Goal: Task Accomplishment & Management: Manage account settings

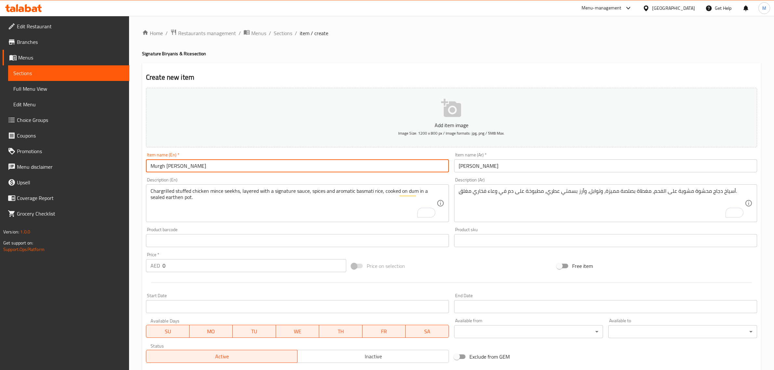
scroll to position [47, 0]
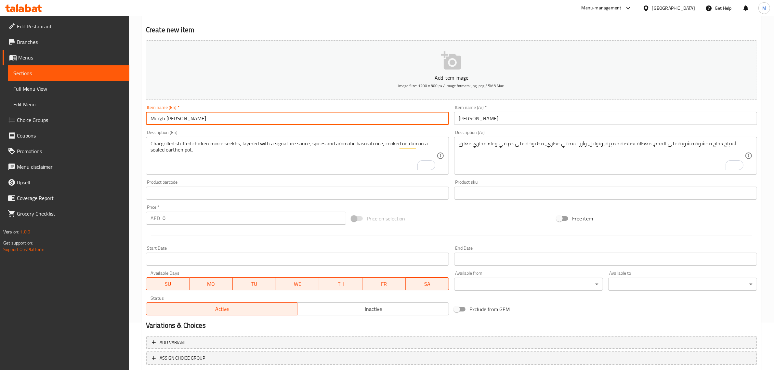
drag, startPoint x: 221, startPoint y: 117, endPoint x: 147, endPoint y: 113, distance: 73.9
click at [147, 113] on input "Murgh [PERSON_NAME]" at bounding box center [297, 118] width 303 height 13
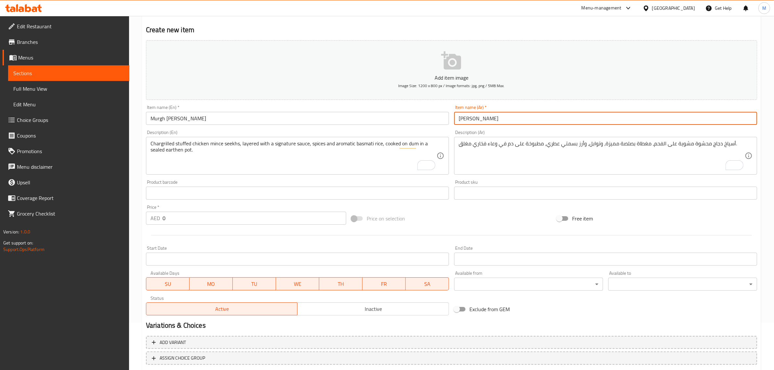
click at [518, 116] on input "[PERSON_NAME]" at bounding box center [605, 118] width 303 height 13
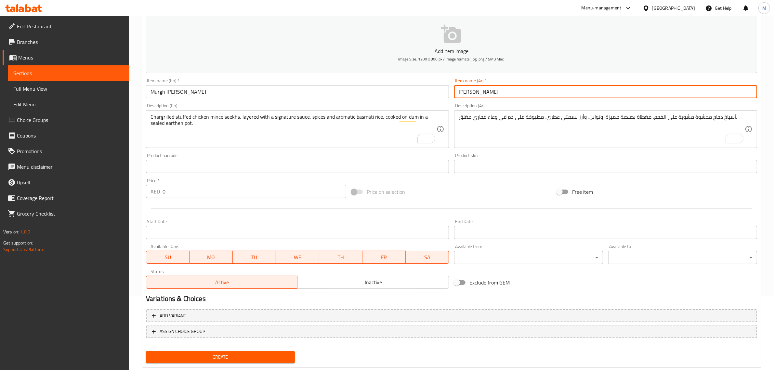
scroll to position [88, 0]
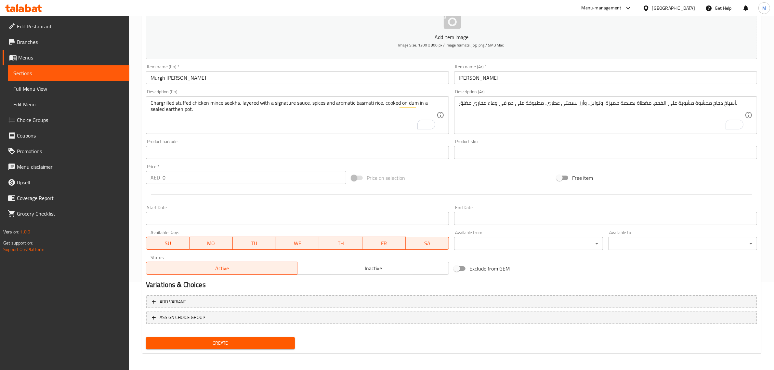
drag, startPoint x: 255, startPoint y: 340, endPoint x: 298, endPoint y: 207, distance: 139.9
click at [298, 233] on div "Add item image Image Size: 1200 x 800 px / Image formats: jpg, png / 5MB Max. I…" at bounding box center [451, 174] width 617 height 355
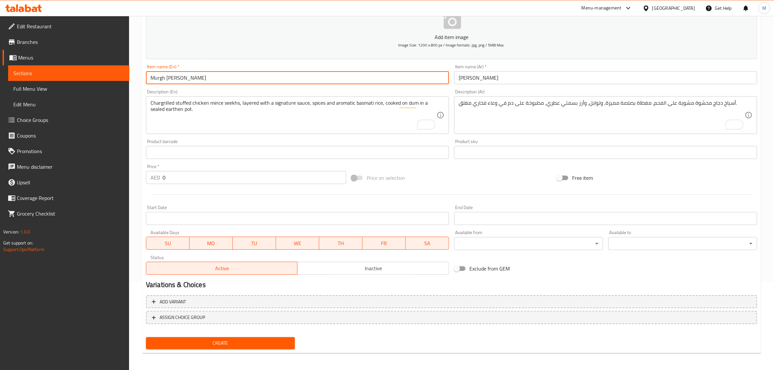
click at [225, 80] on input "Murgh [PERSON_NAME]" at bounding box center [297, 77] width 303 height 13
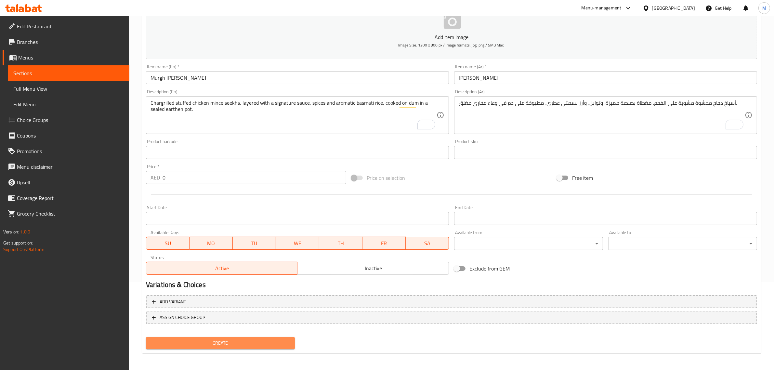
click at [236, 340] on span "Create" at bounding box center [220, 343] width 139 height 8
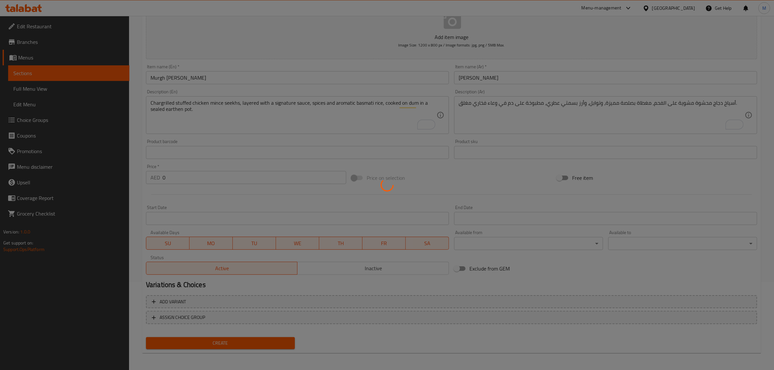
scroll to position [0, 0]
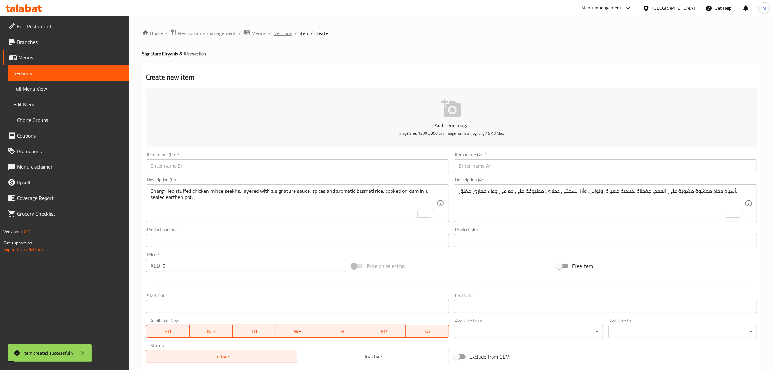
click at [279, 33] on span "Sections" at bounding box center [283, 33] width 19 height 8
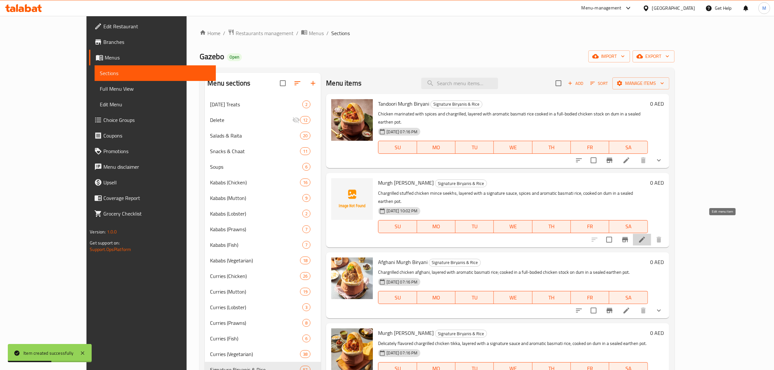
click at [645, 237] on icon at bounding box center [642, 240] width 6 height 6
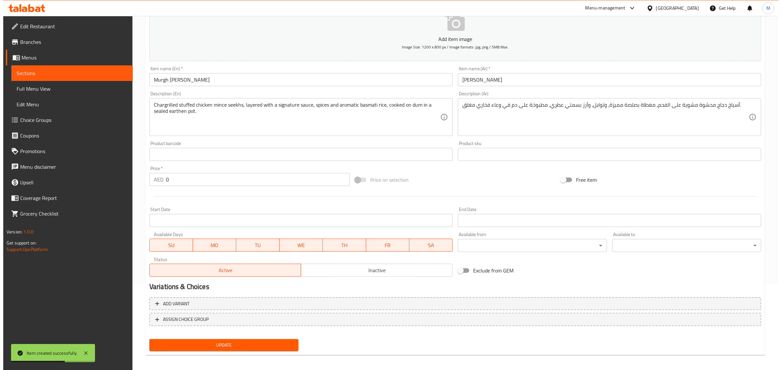
scroll to position [88, 0]
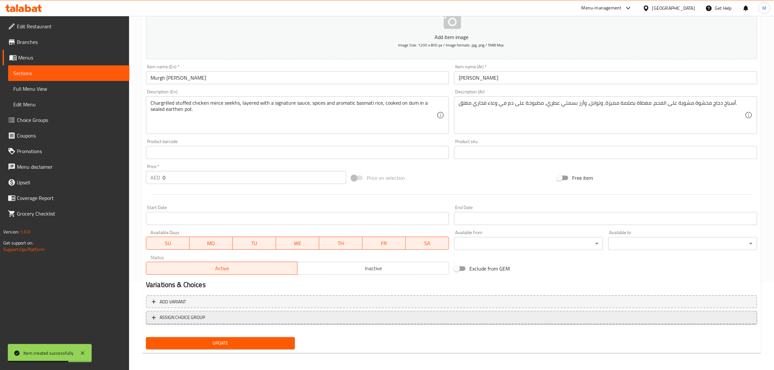
click at [220, 314] on span "ASSIGN CHOICE GROUP" at bounding box center [452, 318] width 600 height 8
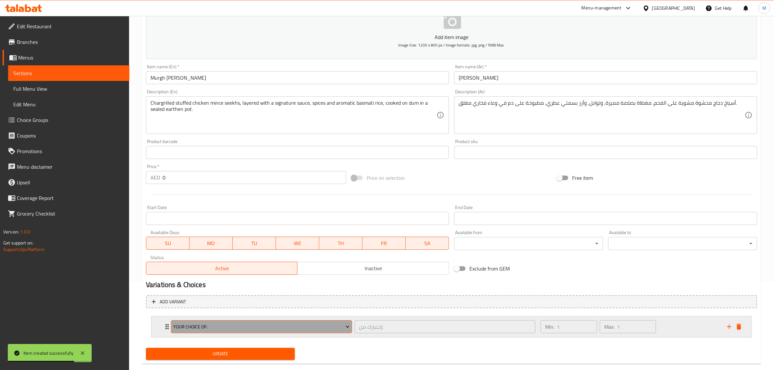
click at [219, 324] on span "Your Choice Of:" at bounding box center [261, 327] width 176 height 8
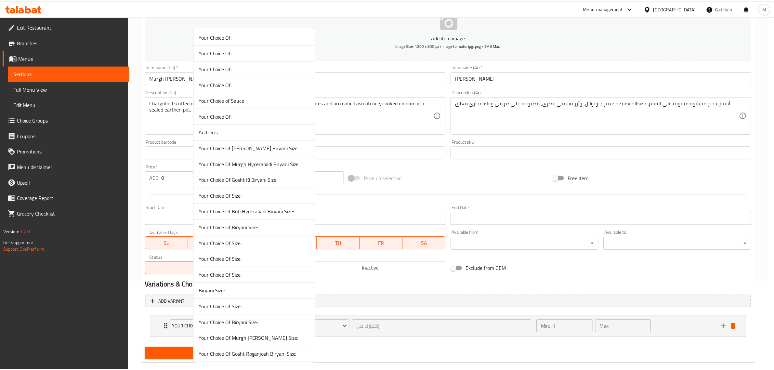
scroll to position [1346, 0]
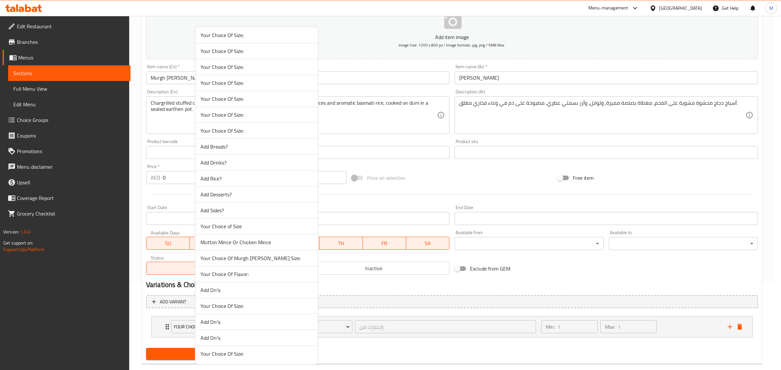
click at [279, 258] on span "Your Choice Of Murgh [PERSON_NAME] Size:" at bounding box center [256, 258] width 112 height 8
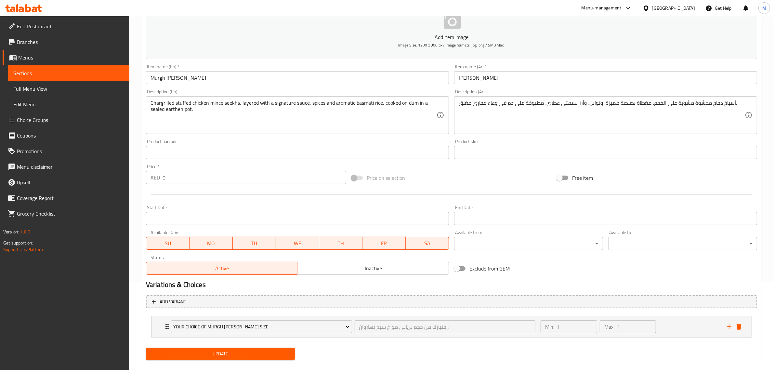
click at [262, 353] on span "Update" at bounding box center [220, 354] width 139 height 8
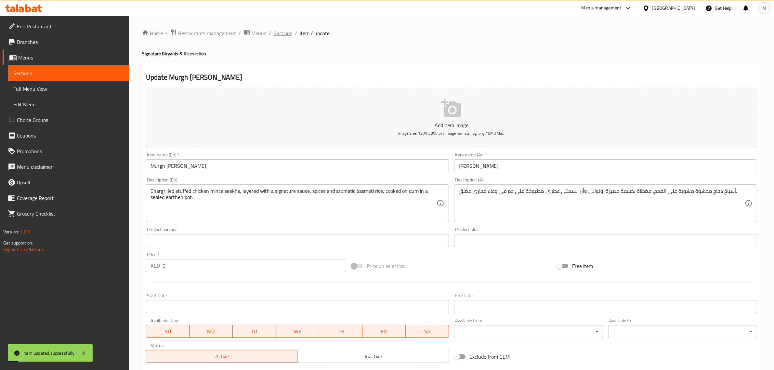
click at [285, 36] on span "Sections" at bounding box center [283, 33] width 19 height 8
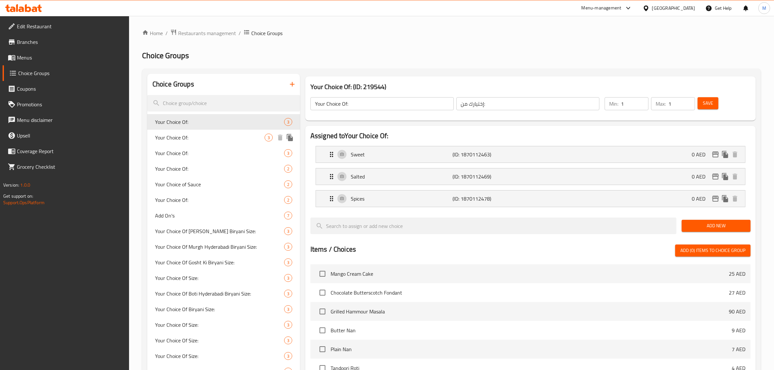
click at [207, 139] on span "Your Choice Of:" at bounding box center [210, 138] width 110 height 8
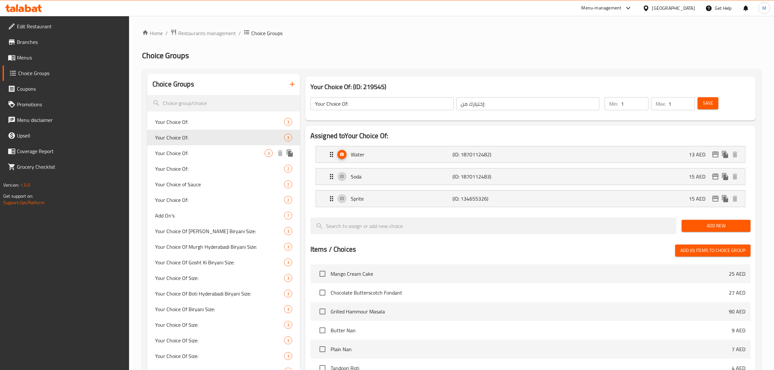
click at [199, 154] on span "Your Choice Of:" at bounding box center [210, 153] width 110 height 8
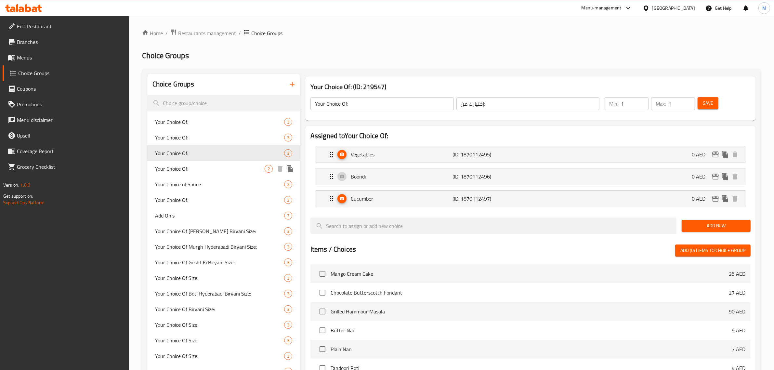
click at [202, 177] on div "Your Choice of Sauce 2" at bounding box center [223, 185] width 153 height 16
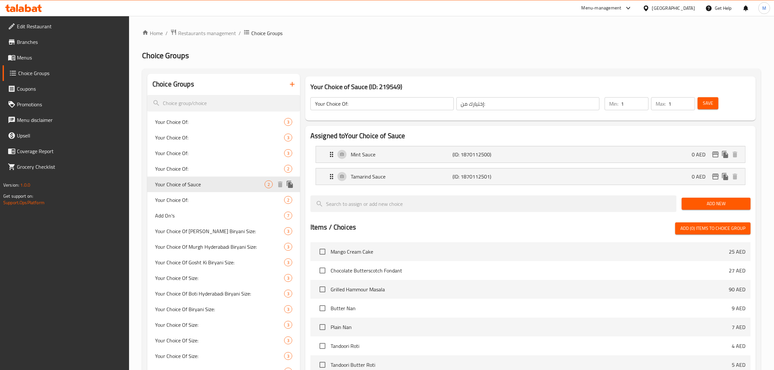
type input "Your Choice of Sauce"
type input "اختيارك من الصلصة"
click at [205, 201] on span "Your Choice Of:" at bounding box center [210, 200] width 110 height 8
type input "Your Choice Of:"
type input "اختيارك من:"
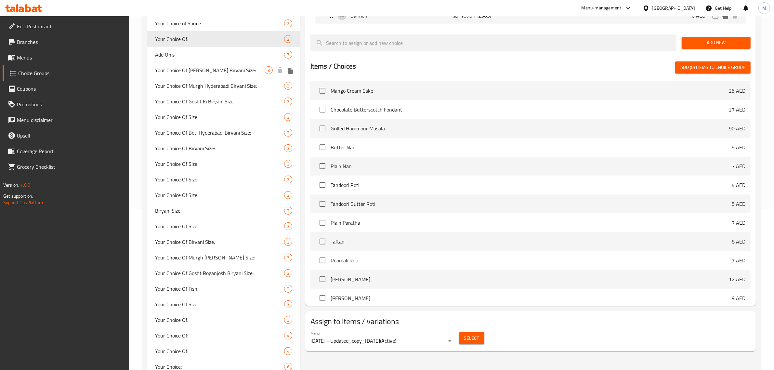
scroll to position [163, 0]
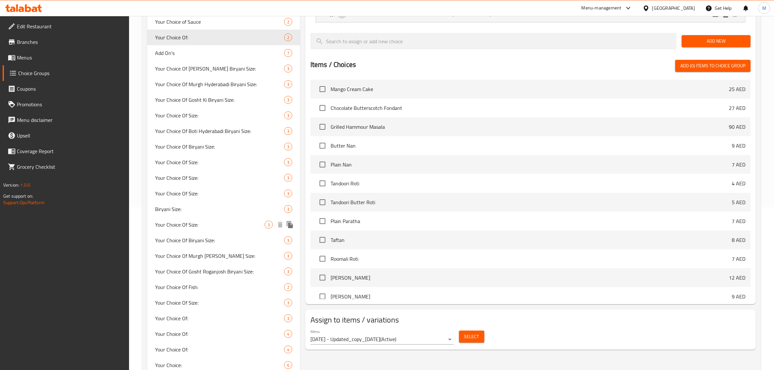
click at [197, 221] on span "Your Choice Of Size:" at bounding box center [210, 225] width 110 height 8
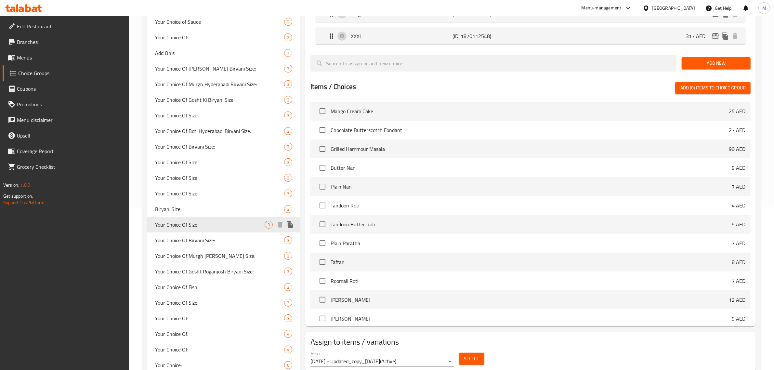
type input "Your Choice Of Size:"
type input "إختيارك من الحجم:"
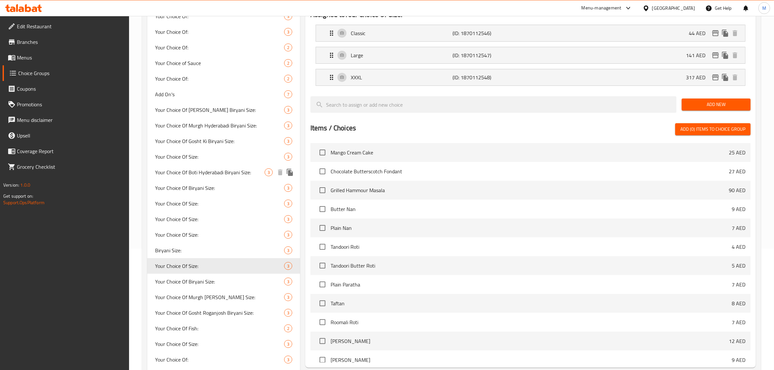
scroll to position [122, 0]
click at [289, 266] on icon "duplicate" at bounding box center [290, 265] width 6 height 7
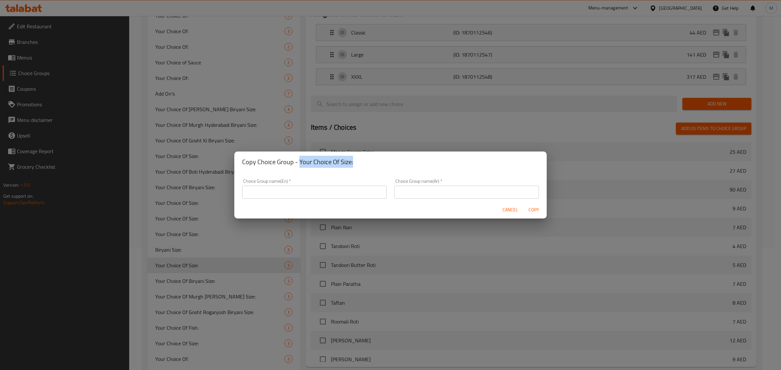
drag, startPoint x: 354, startPoint y: 162, endPoint x: 298, endPoint y: 164, distance: 56.0
click at [298, 164] on h2 "Copy Choice Group - Your Choice Of Size:" at bounding box center [390, 162] width 297 height 10
copy h2 "Your Choice Of Size:"
click at [315, 194] on input "text" at bounding box center [314, 192] width 144 height 13
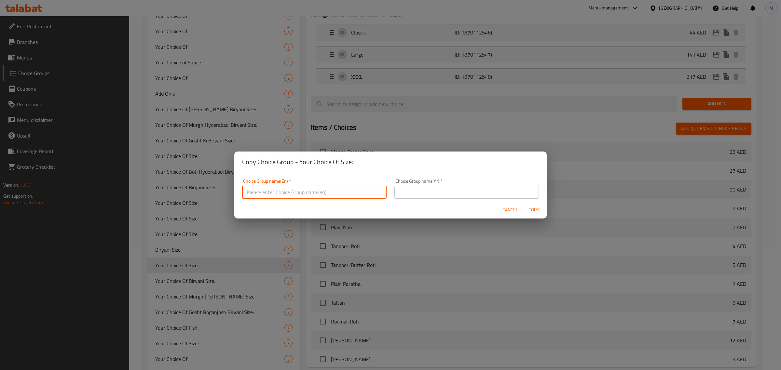
paste input "Your Choice Of Size:"
click at [279, 193] on input "Your Choice Of Size:" at bounding box center [314, 192] width 144 height 13
paste input "Murgh [PERSON_NAME]"
type input "Your Choice Of Murgh [PERSON_NAME] Size:"
click at [432, 196] on input "text" at bounding box center [466, 192] width 144 height 13
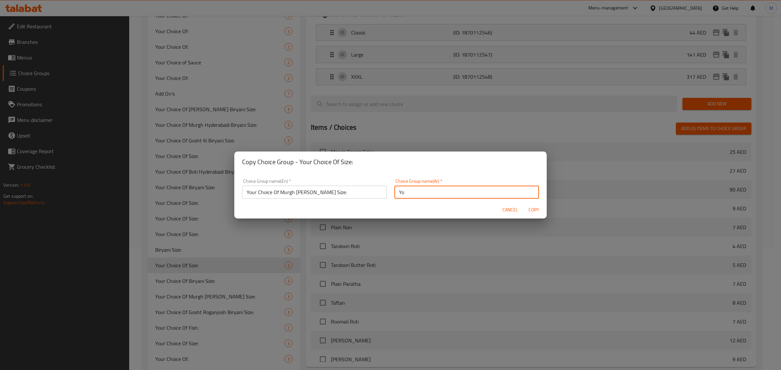
type input "Y"
paste input "[PERSON_NAME]"
type input "إختيارك من حجم برياني مورغ سيخ بهاروان:"
drag, startPoint x: 528, startPoint y: 210, endPoint x: 511, endPoint y: 226, distance: 23.5
click at [508, 227] on div "Copy Choice Group - Your Choice Of Size: Choice Group name(En)   * Your Choice …" at bounding box center [390, 185] width 781 height 370
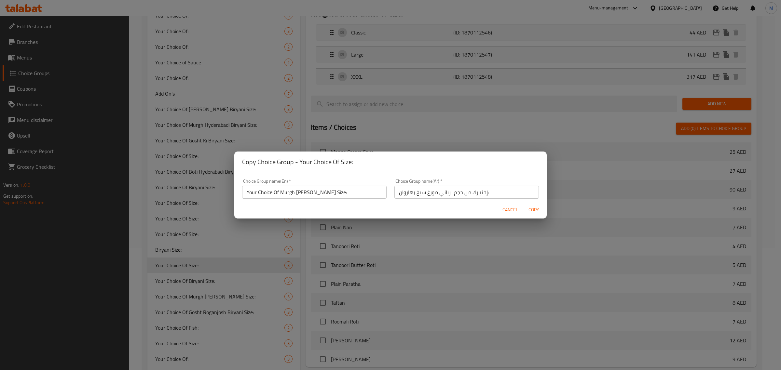
click at [370, 193] on input "Your Choice Of Murgh [PERSON_NAME] Size:" at bounding box center [314, 192] width 144 height 13
drag, startPoint x: 530, startPoint y: 210, endPoint x: 516, endPoint y: 218, distance: 16.2
click at [530, 210] on span "Copy" at bounding box center [534, 210] width 16 height 8
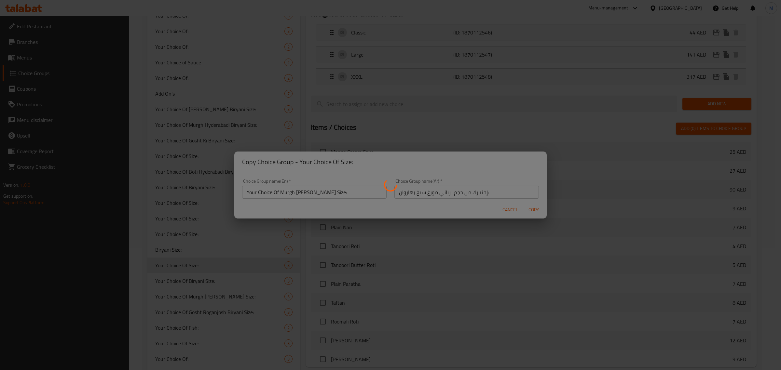
type input "Your Choice Of Murgh [PERSON_NAME] Size:"
type input "إختيارك من حجم برياني مورغ سيخ بهاروان:"
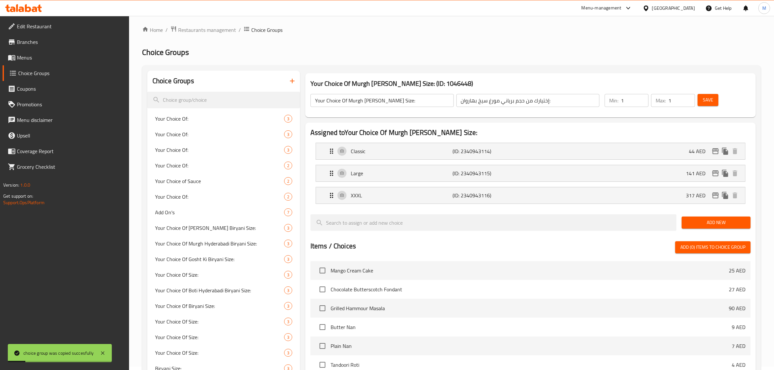
scroll to position [0, 0]
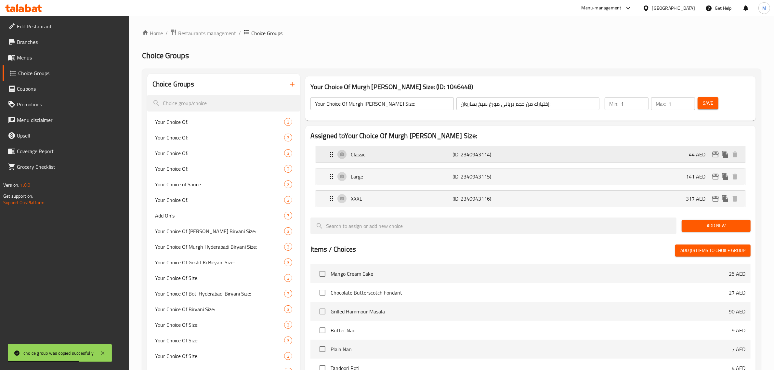
click at [695, 155] on p "44 AED" at bounding box center [700, 155] width 22 height 8
click at [662, 156] on div "Classic (ID: 2340943114) 44 AED" at bounding box center [533, 154] width 410 height 16
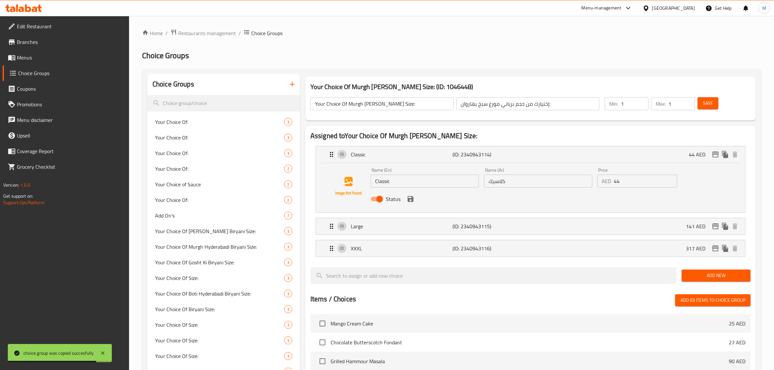
click at [635, 184] on input "44" at bounding box center [645, 181] width 63 height 13
paste input "57.00"
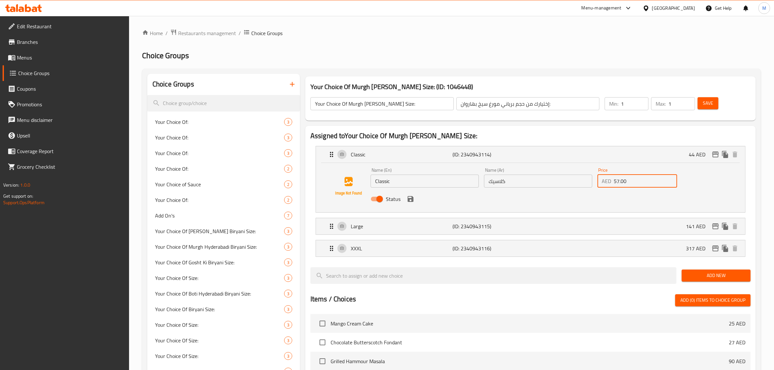
click at [410, 201] on icon "save" at bounding box center [411, 199] width 8 height 8
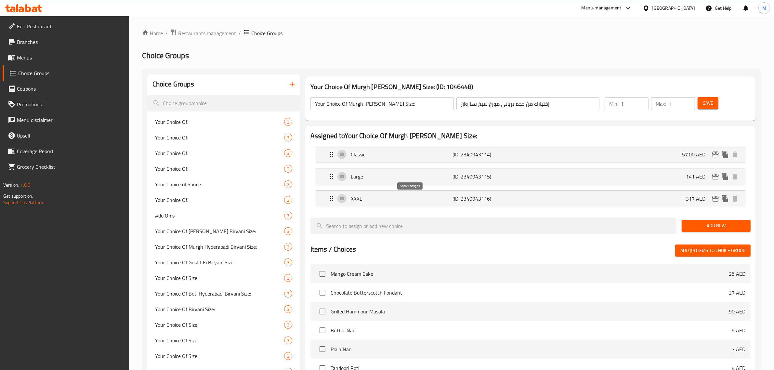
type input "57.00"
click at [667, 178] on div "Large (ID: 2340943115) 141 AED" at bounding box center [533, 176] width 410 height 16
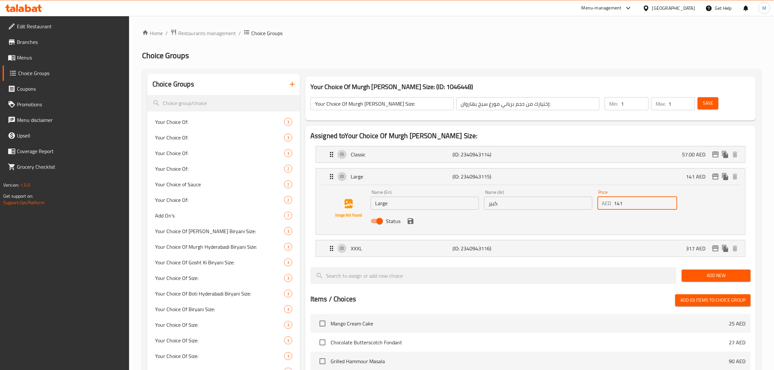
click at [636, 203] on input "141" at bounding box center [645, 203] width 63 height 13
paste input "78.00"
click at [412, 221] on icon "save" at bounding box center [411, 221] width 6 height 6
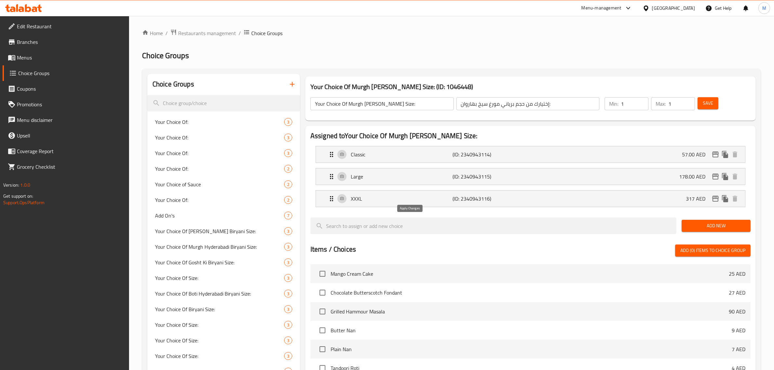
type input "178.00"
click at [662, 202] on div "XXXL (ID: 2340943116) 317 AED" at bounding box center [533, 199] width 410 height 16
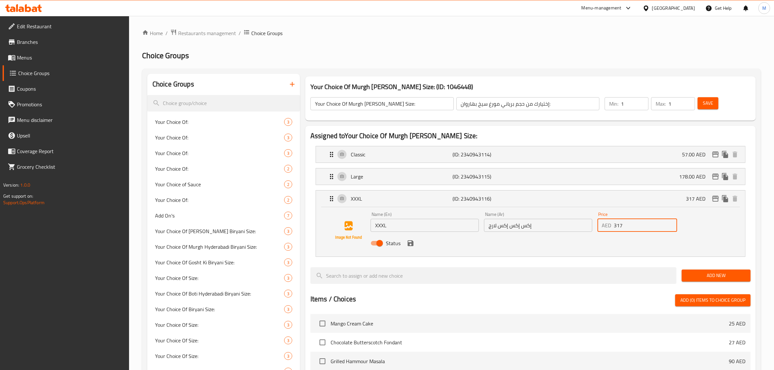
click at [628, 227] on input "317" at bounding box center [645, 225] width 63 height 13
paste input "419.00"
click at [413, 243] on icon "save" at bounding box center [411, 243] width 6 height 6
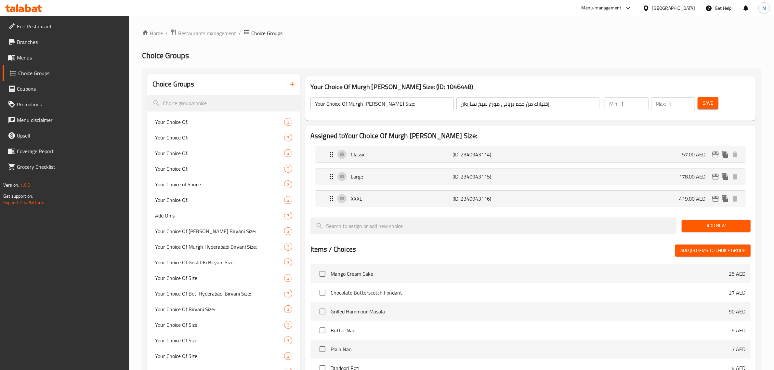
type input "419.00"
drag, startPoint x: 706, startPoint y: 102, endPoint x: 592, endPoint y: 253, distance: 188.3
click at [705, 102] on span "Save" at bounding box center [708, 103] width 10 height 8
click at [653, 154] on div "Classic (ID: 2340943114) 57 AED" at bounding box center [533, 154] width 410 height 16
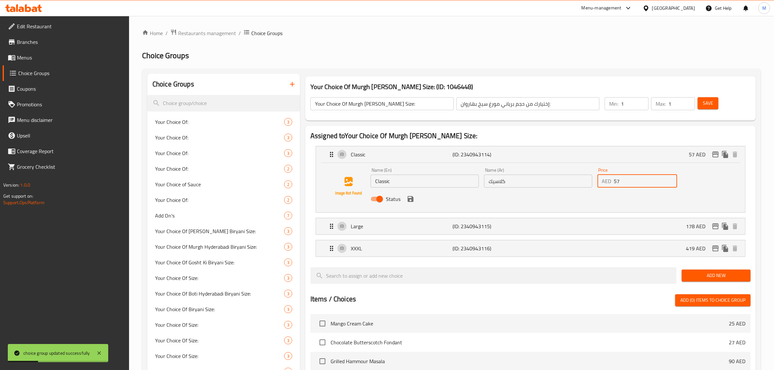
click at [623, 182] on input "57" at bounding box center [645, 181] width 63 height 13
click at [413, 202] on icon "save" at bounding box center [411, 199] width 8 height 8
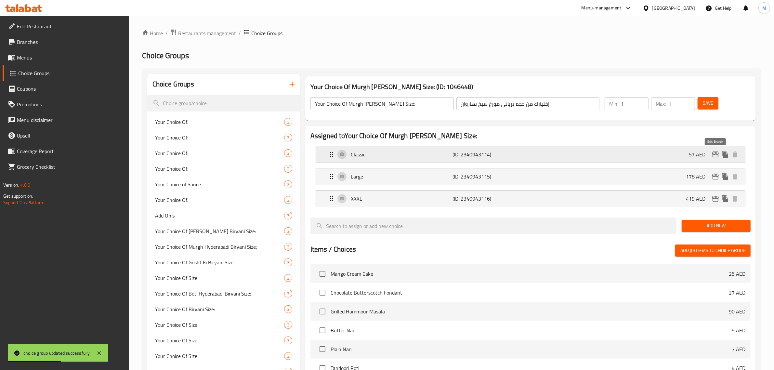
click at [714, 153] on icon "edit" at bounding box center [716, 155] width 7 height 6
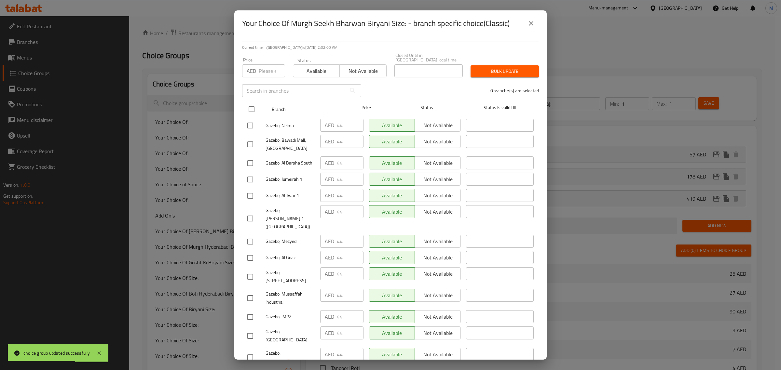
click at [256, 113] on input "checkbox" at bounding box center [252, 109] width 14 height 14
checkbox input "true"
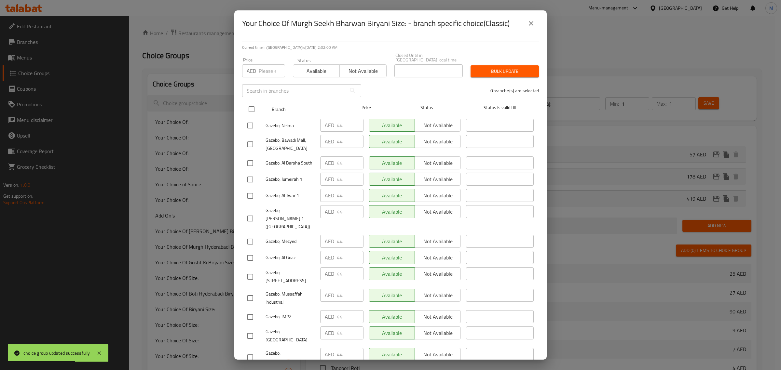
checkbox input "true"
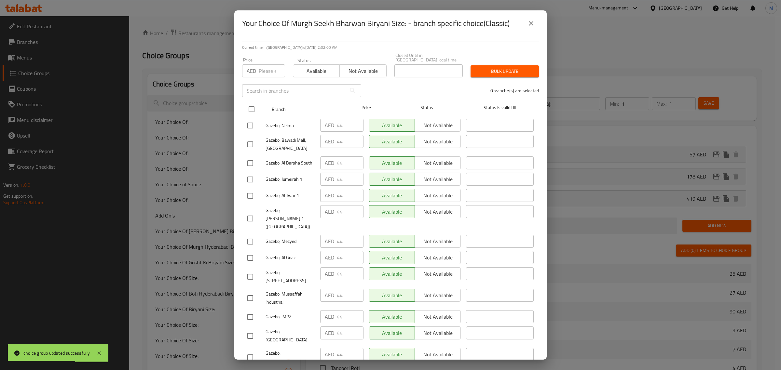
checkbox input "true"
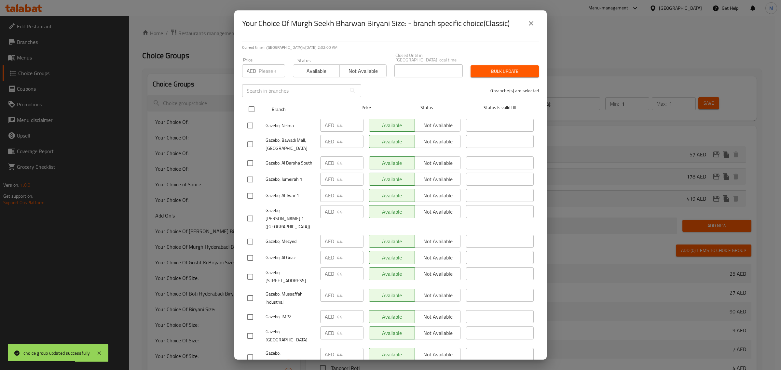
checkbox input "true"
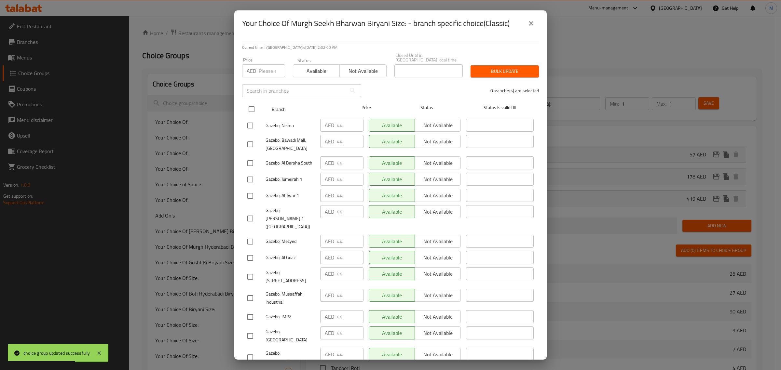
checkbox input "true"
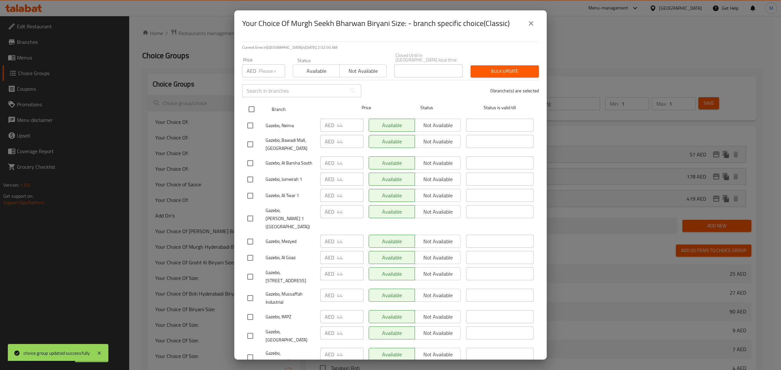
checkbox input "true"
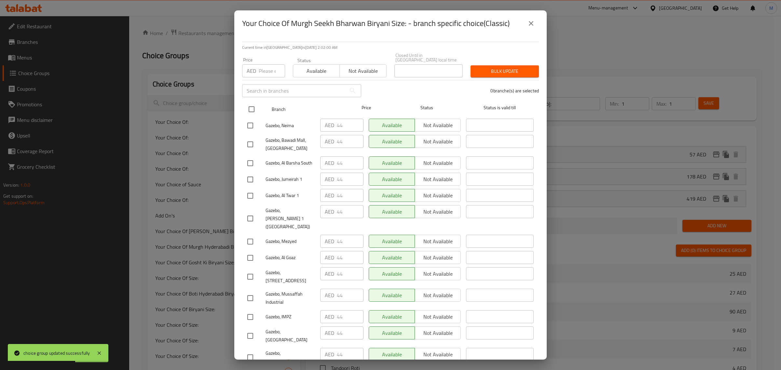
checkbox input "true"
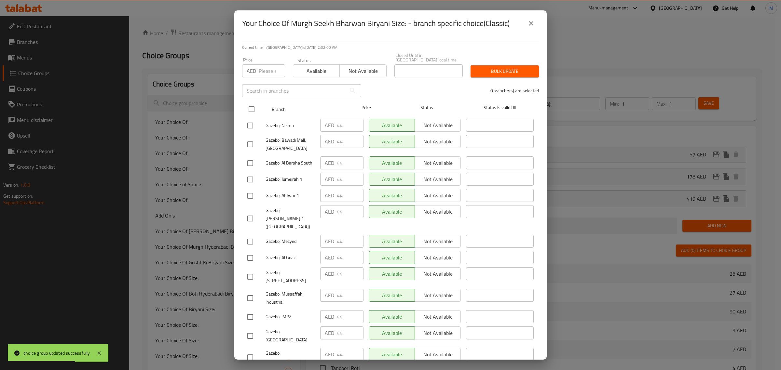
checkbox input "true"
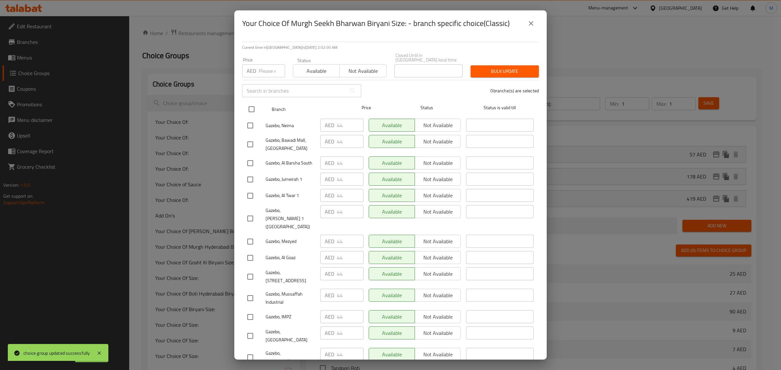
checkbox input "true"
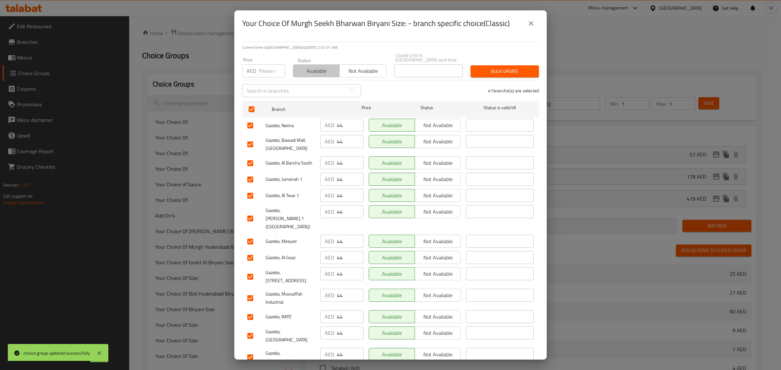
click at [310, 66] on span "Available" at bounding box center [316, 70] width 41 height 9
click at [512, 69] on span "Bulk update" at bounding box center [504, 71] width 58 height 8
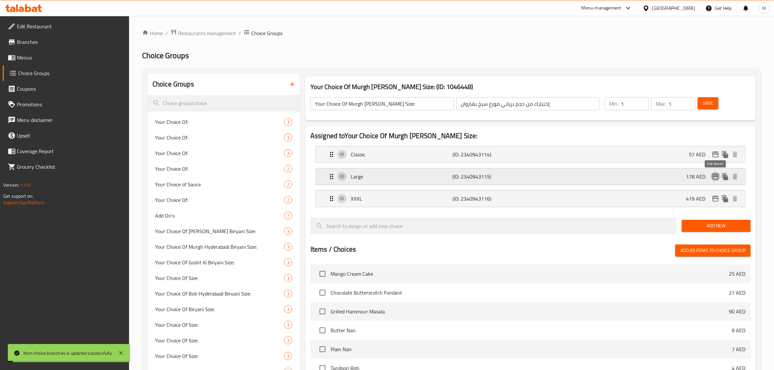
click at [715, 176] on icon "edit" at bounding box center [716, 177] width 8 height 8
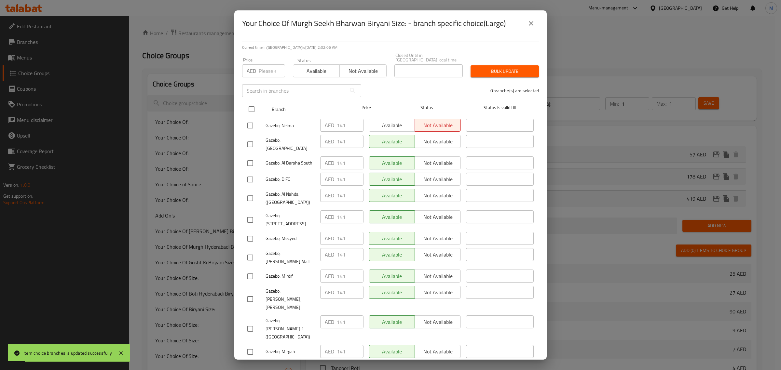
click at [252, 109] on input "checkbox" at bounding box center [252, 109] width 14 height 14
checkbox input "true"
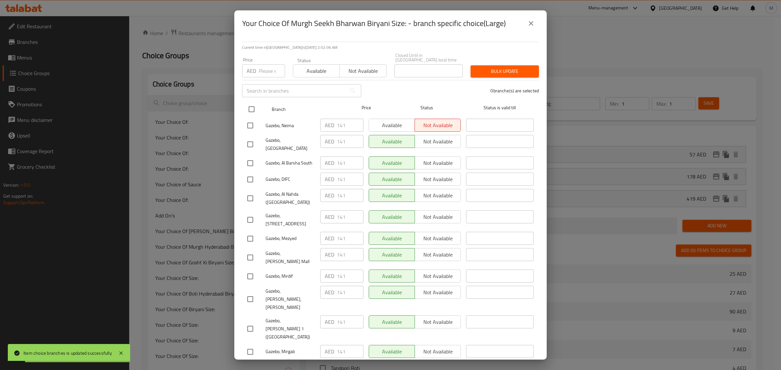
checkbox input "true"
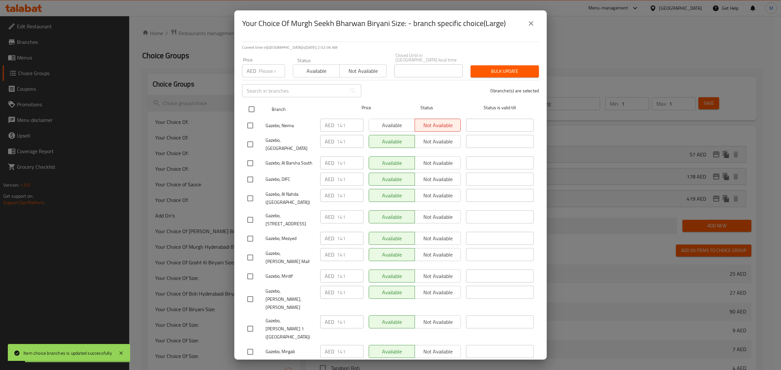
checkbox input "true"
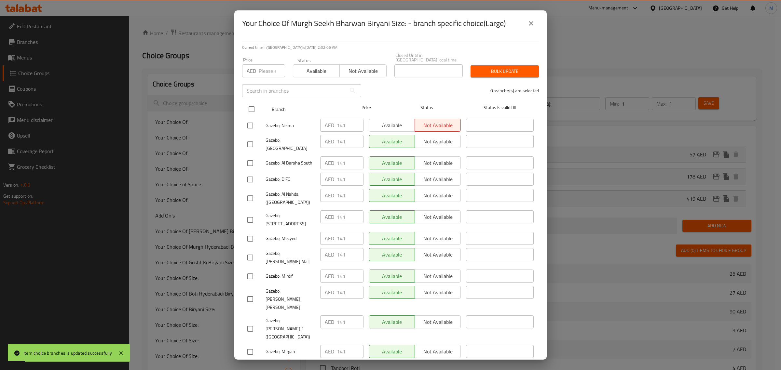
checkbox input "true"
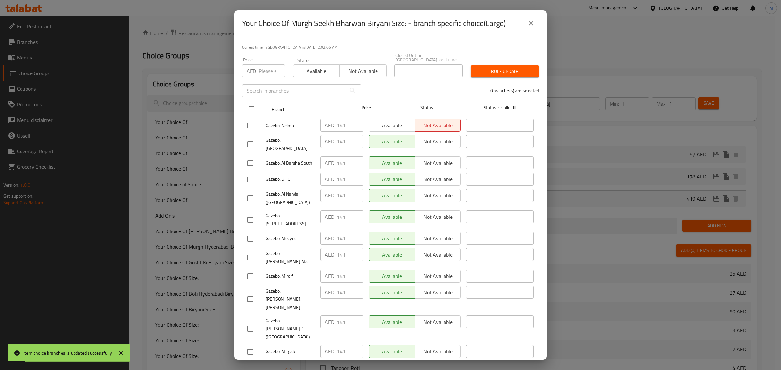
checkbox input "true"
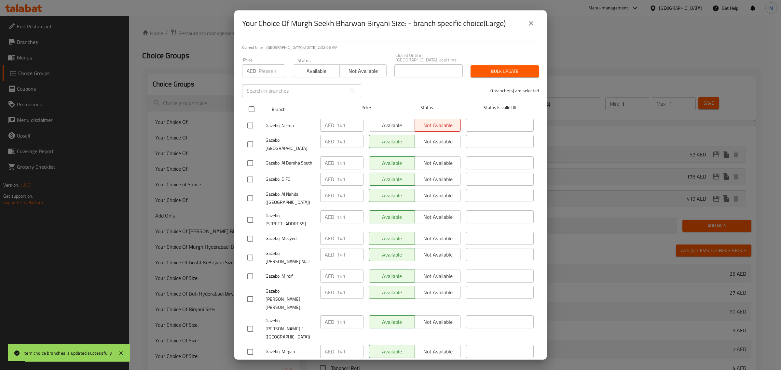
checkbox input "true"
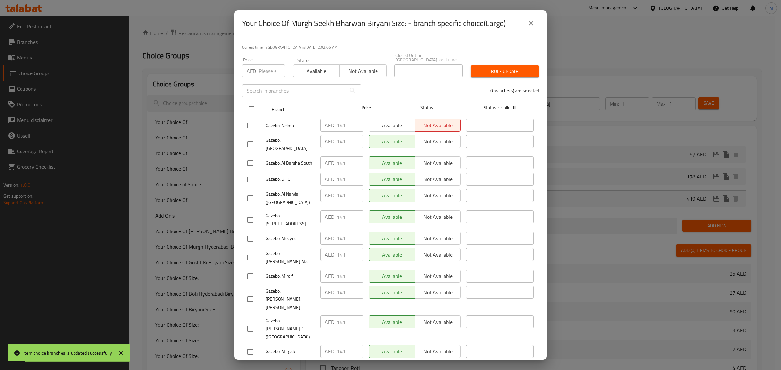
checkbox input "true"
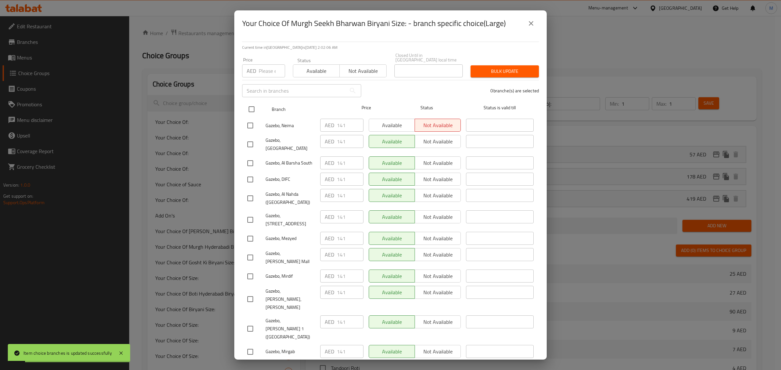
checkbox input "true"
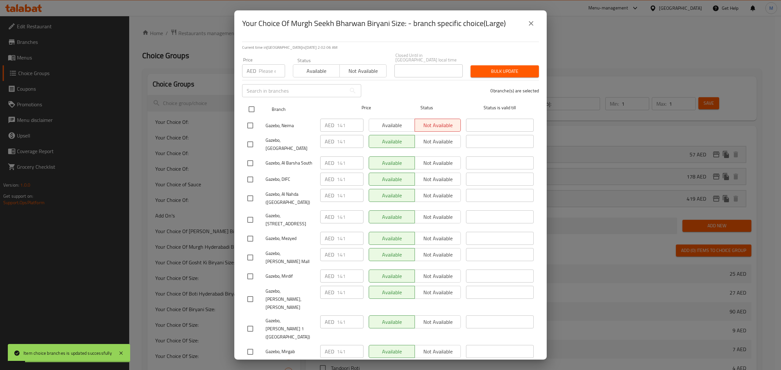
checkbox input "true"
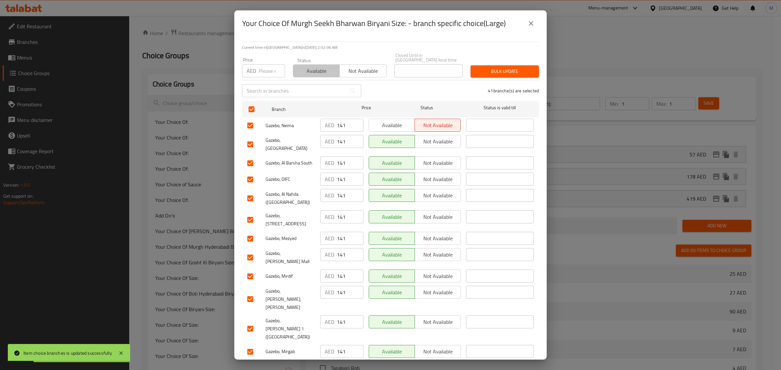
click at [324, 71] on span "Available" at bounding box center [316, 70] width 41 height 9
drag, startPoint x: 477, startPoint y: 74, endPoint x: 475, endPoint y: 77, distance: 3.6
click at [477, 74] on span "Bulk update" at bounding box center [504, 71] width 58 height 8
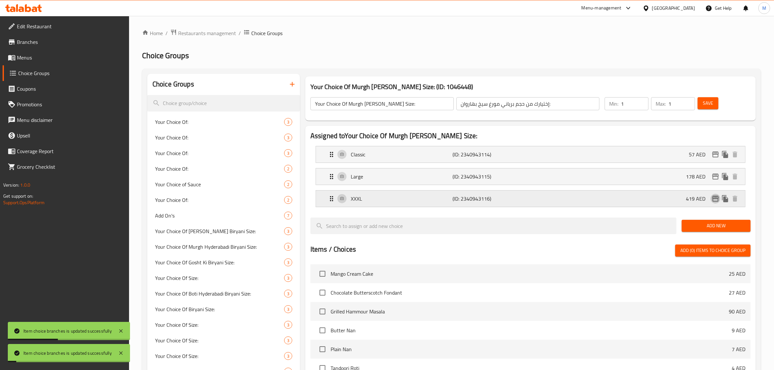
click at [715, 197] on icon "edit" at bounding box center [716, 199] width 8 height 8
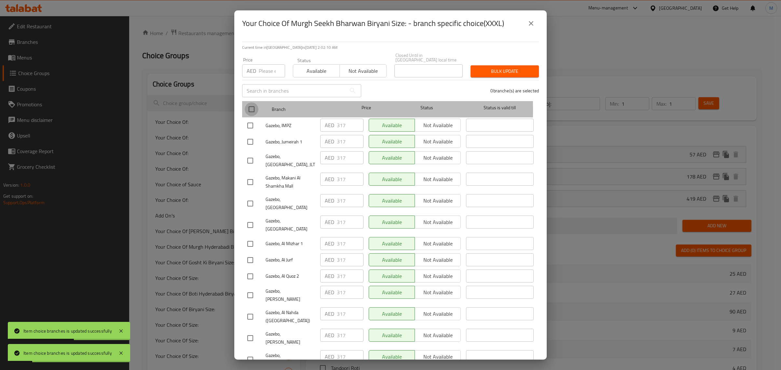
click at [249, 110] on input "checkbox" at bounding box center [252, 109] width 14 height 14
checkbox input "true"
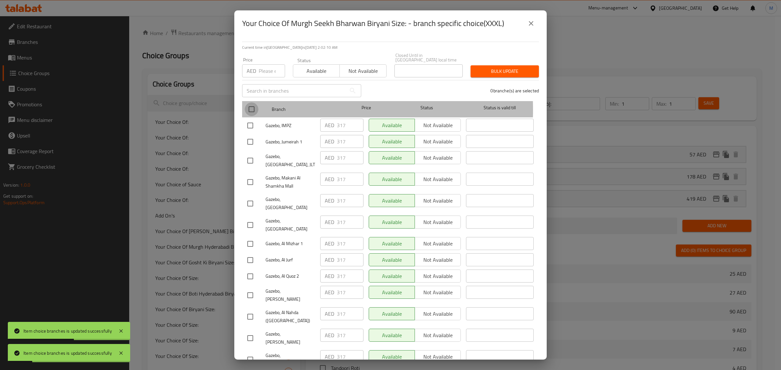
checkbox input "true"
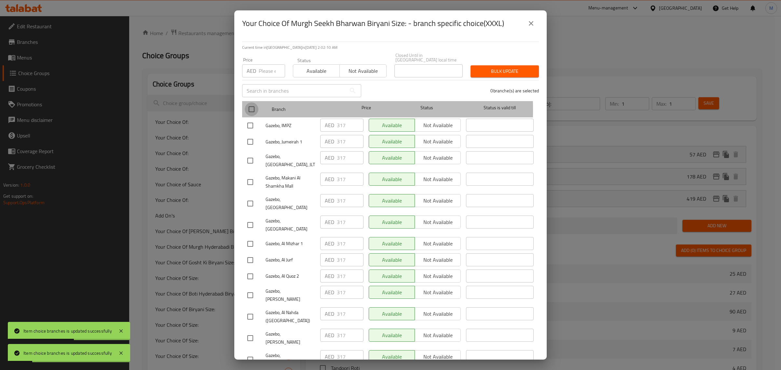
checkbox input "true"
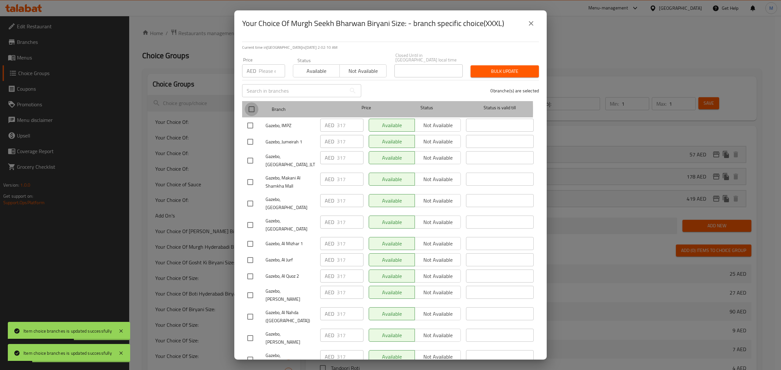
checkbox input "true"
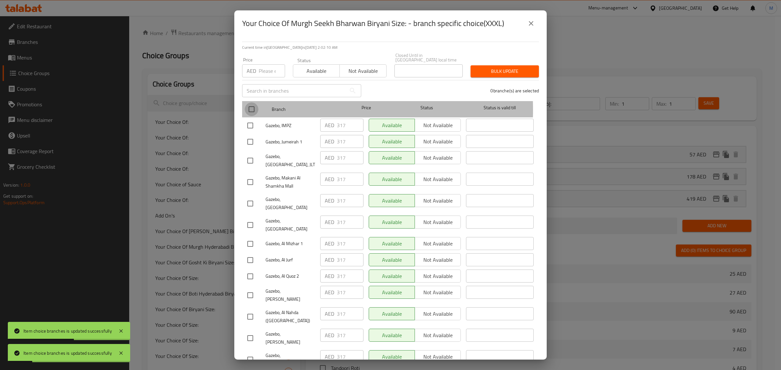
checkbox input "true"
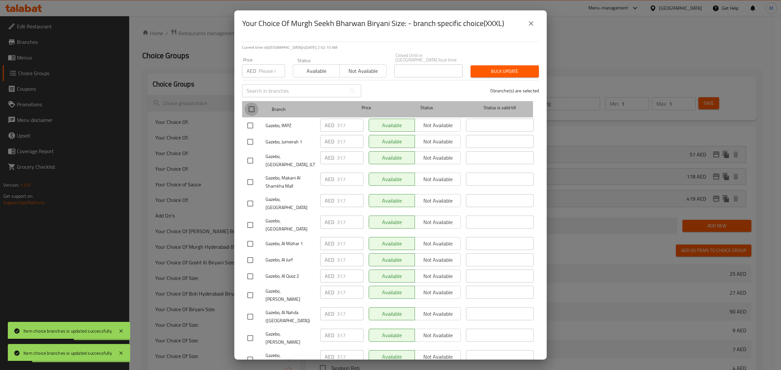
checkbox input "true"
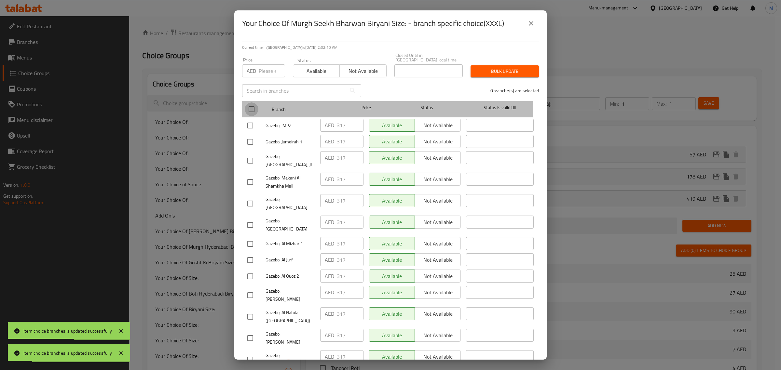
checkbox input "true"
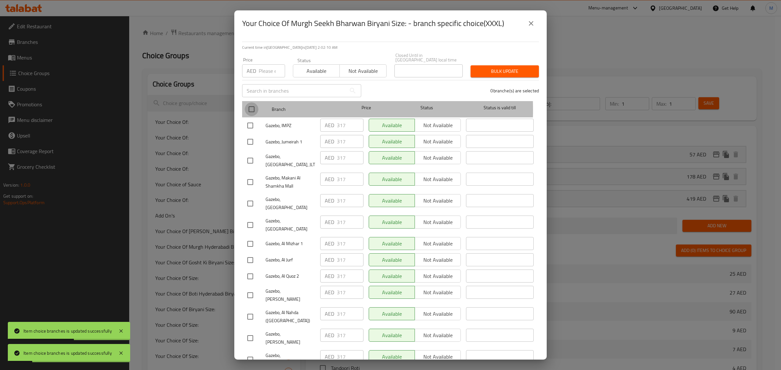
checkbox input "true"
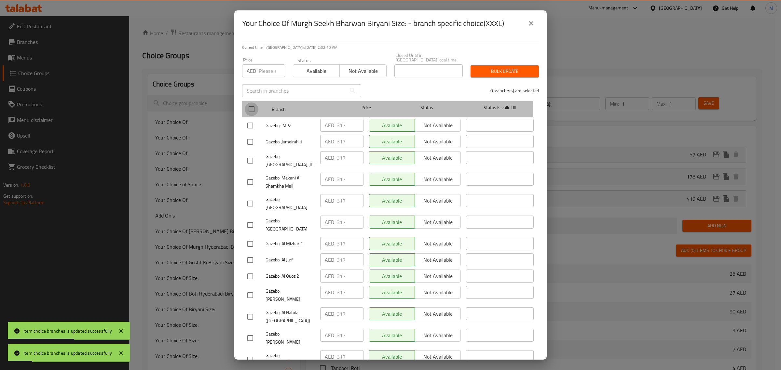
checkbox input "true"
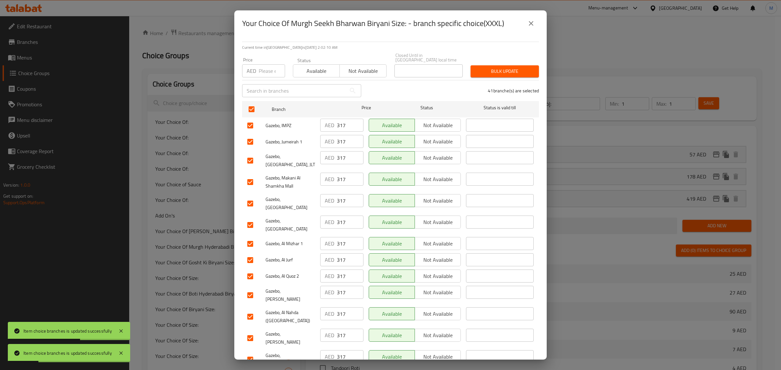
click at [298, 80] on div "Current time in [GEOGRAPHIC_DATA] is [DATE] 2:02:10 AM Price AED Price Status A…" at bounding box center [390, 197] width 312 height 323
click at [303, 75] on button "Available" at bounding box center [316, 70] width 47 height 13
click at [483, 72] on span "Bulk update" at bounding box center [504, 71] width 58 height 8
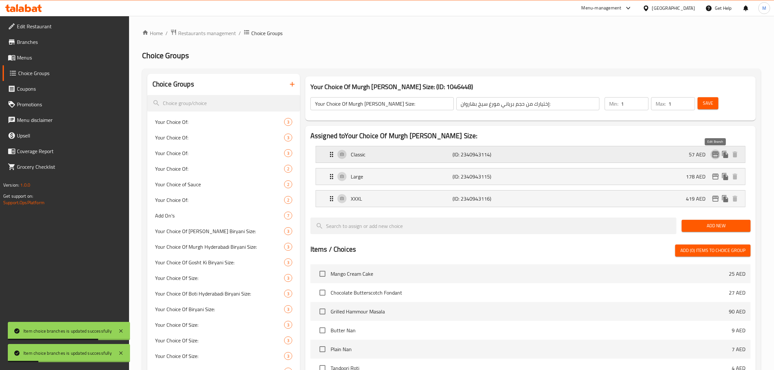
click at [716, 154] on icon "edit" at bounding box center [716, 155] width 8 height 8
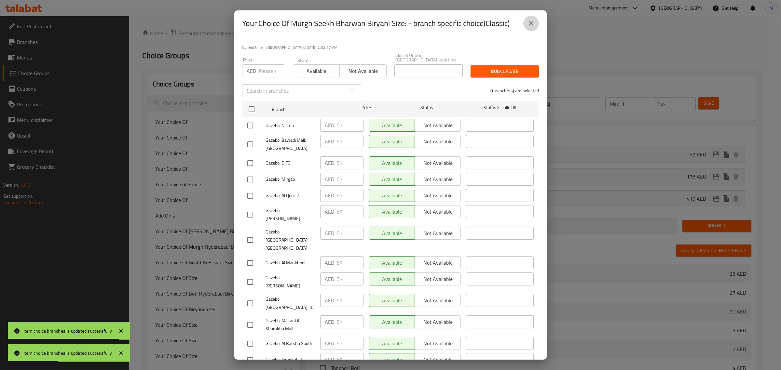
drag, startPoint x: 534, startPoint y: 22, endPoint x: 534, endPoint y: 30, distance: 7.8
click at [534, 22] on icon "close" at bounding box center [531, 24] width 8 height 8
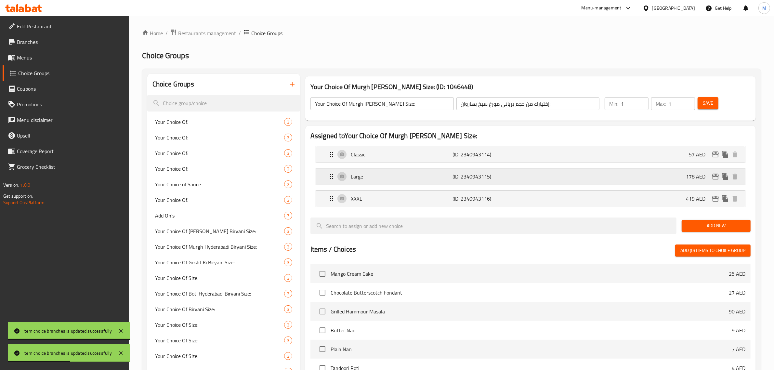
click at [715, 176] on icon "edit" at bounding box center [716, 177] width 8 height 8
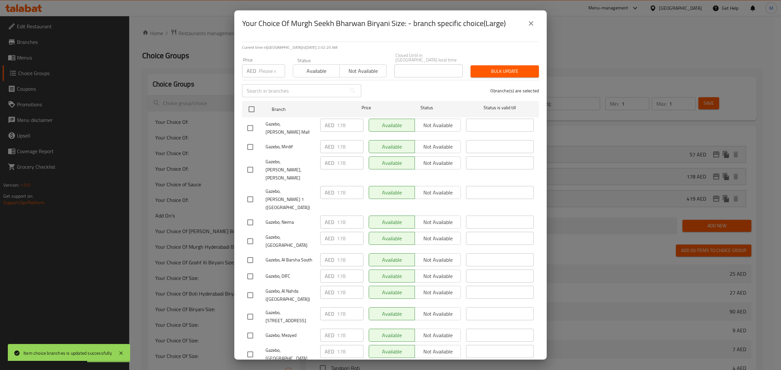
click at [532, 27] on icon "close" at bounding box center [531, 24] width 8 height 8
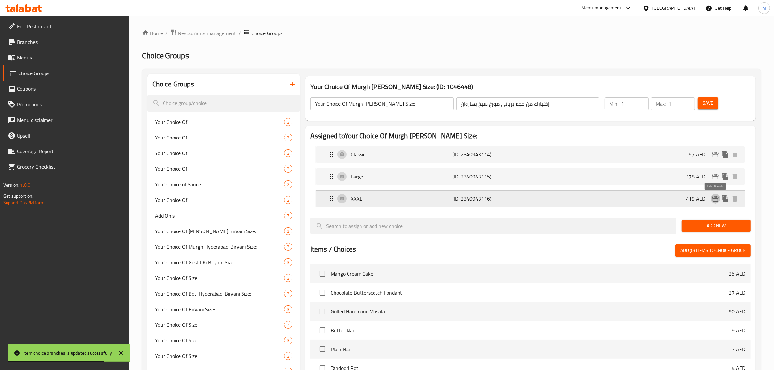
click at [717, 197] on icon "edit" at bounding box center [716, 199] width 8 height 8
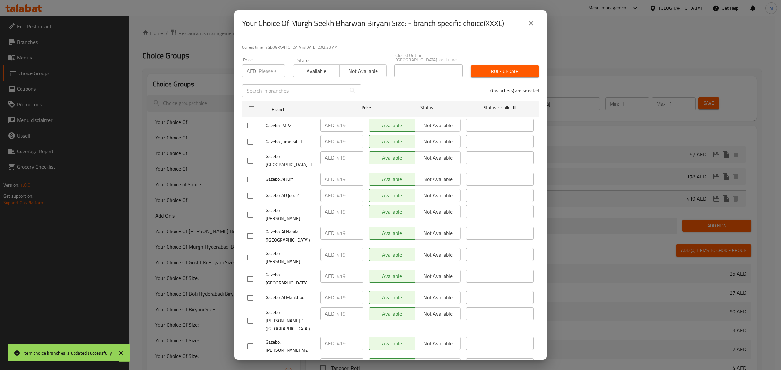
click at [528, 25] on icon "close" at bounding box center [531, 24] width 8 height 8
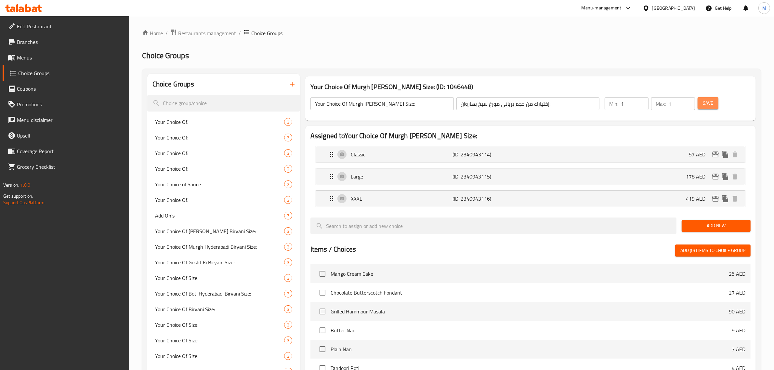
click at [709, 104] on span "Save" at bounding box center [708, 103] width 10 height 8
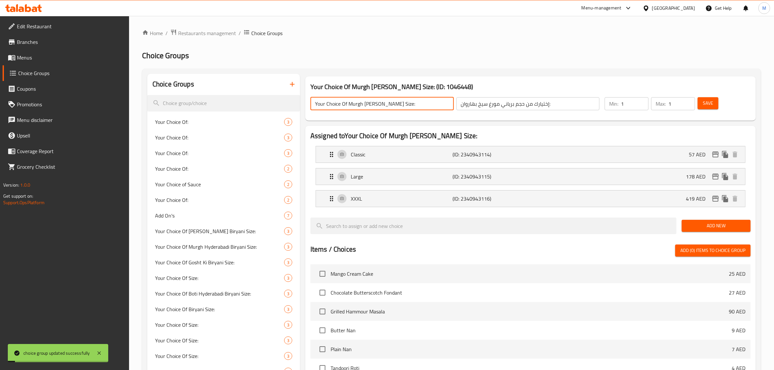
click at [421, 105] on input "Your Choice Of Murgh [PERSON_NAME] Size:" at bounding box center [382, 103] width 143 height 13
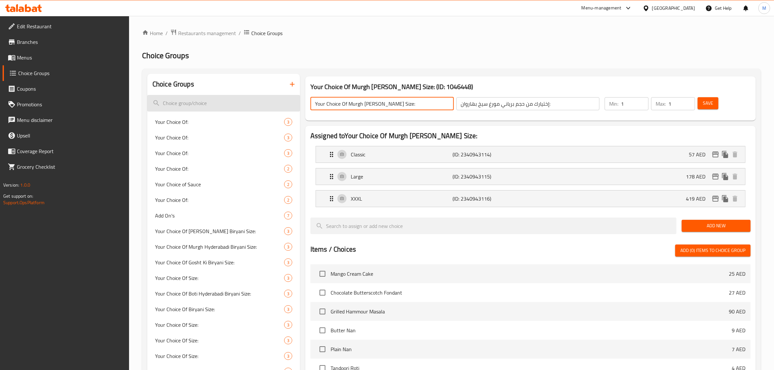
click at [204, 103] on input "search" at bounding box center [223, 103] width 153 height 17
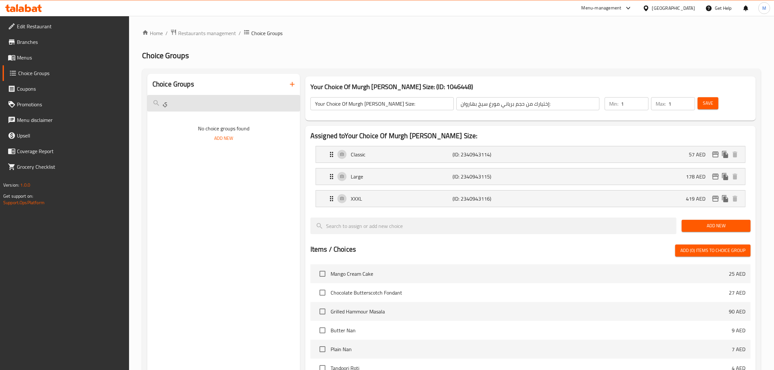
type input "ِ"
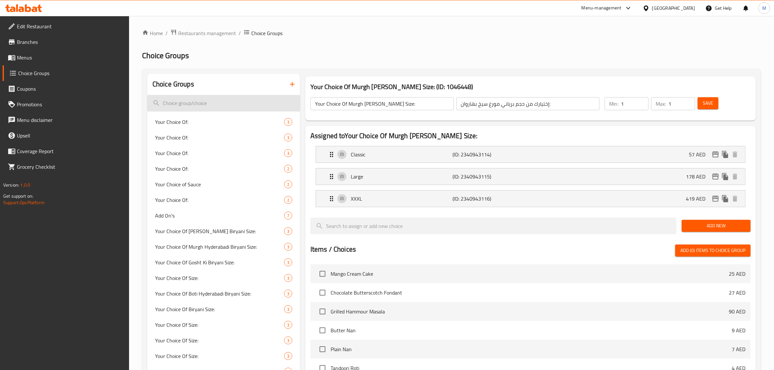
click at [200, 97] on input "search" at bounding box center [223, 103] width 153 height 17
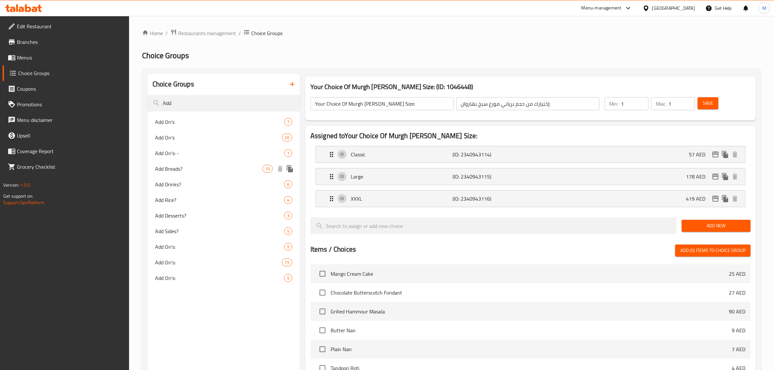
type input "Add"
click at [196, 184] on span "Add Drinks?" at bounding box center [210, 185] width 110 height 8
type input "Add Drinks?"
type input "أضف المشروبات؟"
type input "0"
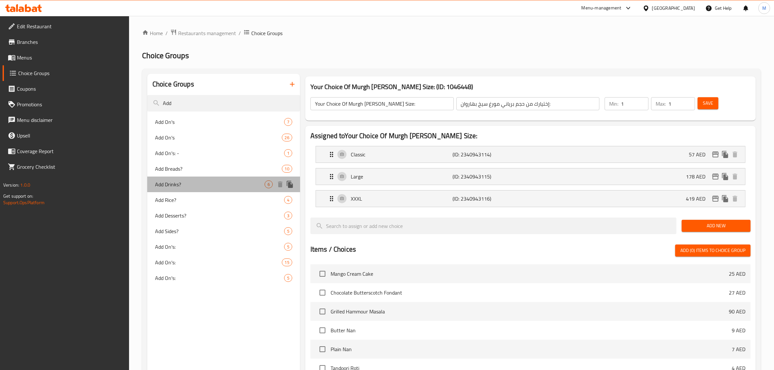
type input "0"
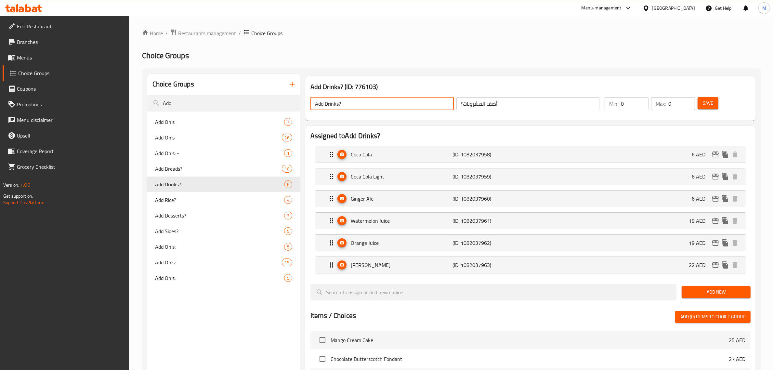
click at [363, 103] on input "Add Drinks?" at bounding box center [382, 103] width 143 height 13
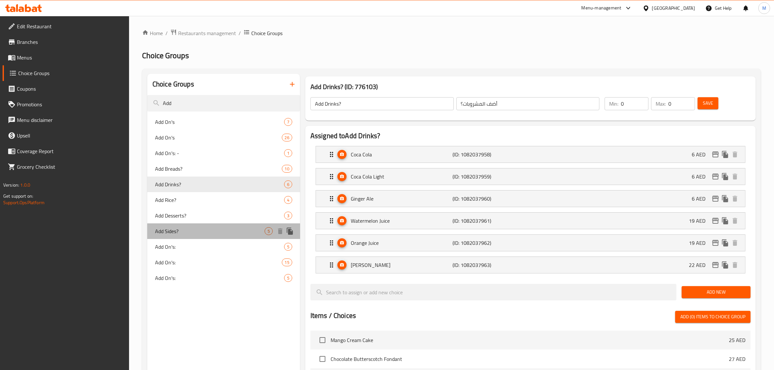
click at [189, 236] on div "Add Sides? 5" at bounding box center [223, 231] width 153 height 16
type input "Add Sides?"
type input "إضافة الجوانب؟"
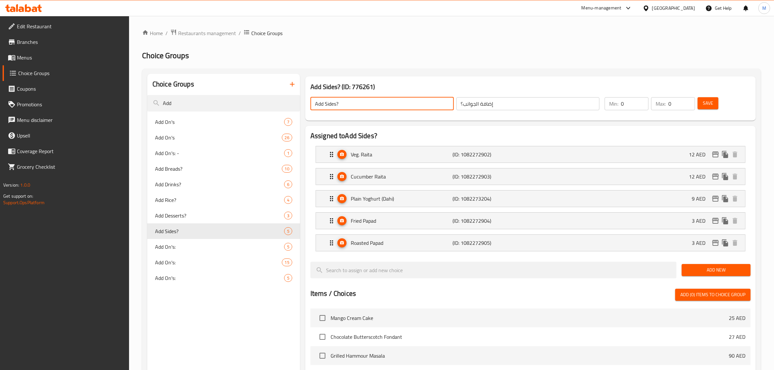
click at [368, 102] on input "Add Sides?" at bounding box center [382, 103] width 143 height 13
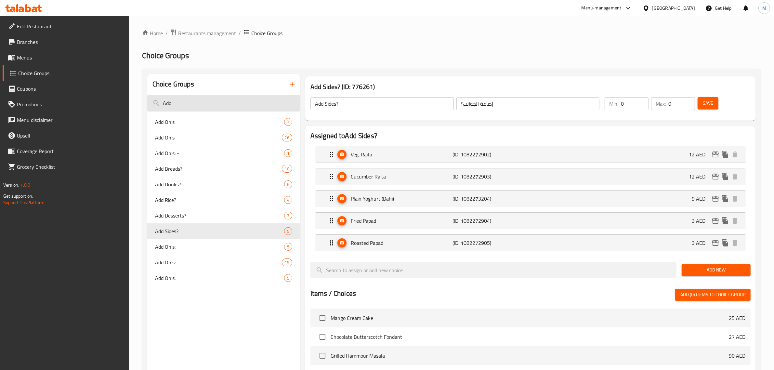
click at [200, 105] on input "Add" at bounding box center [223, 103] width 153 height 17
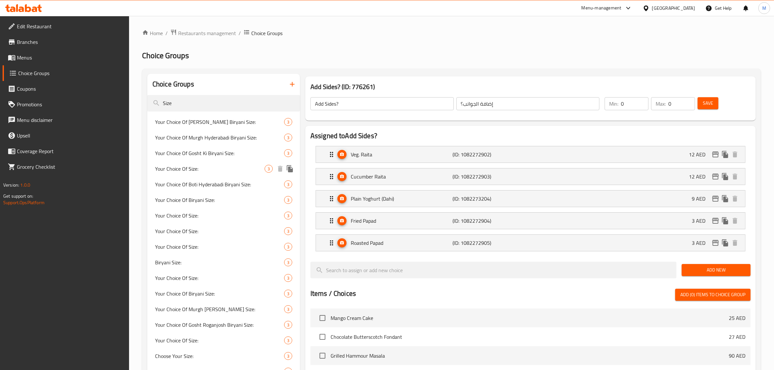
type input "Size"
click at [217, 168] on span "Your Choice Of Size:" at bounding box center [210, 169] width 110 height 8
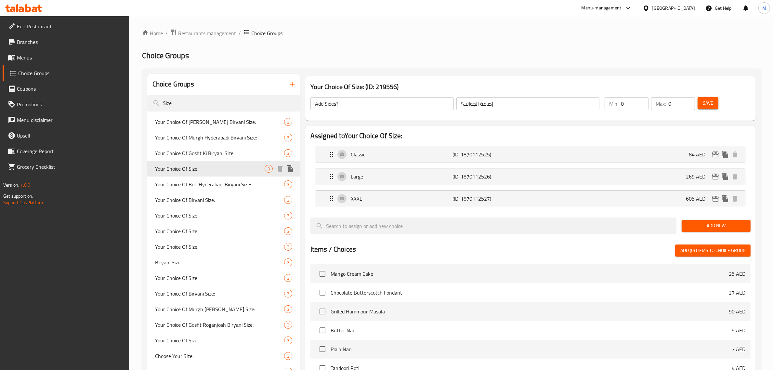
type input "Your Choice Of Size:"
type input "إختيارك من الحجم:"
type input "1"
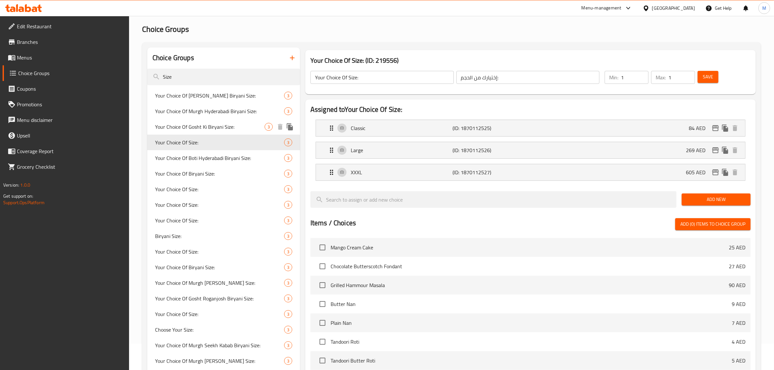
scroll to position [41, 0]
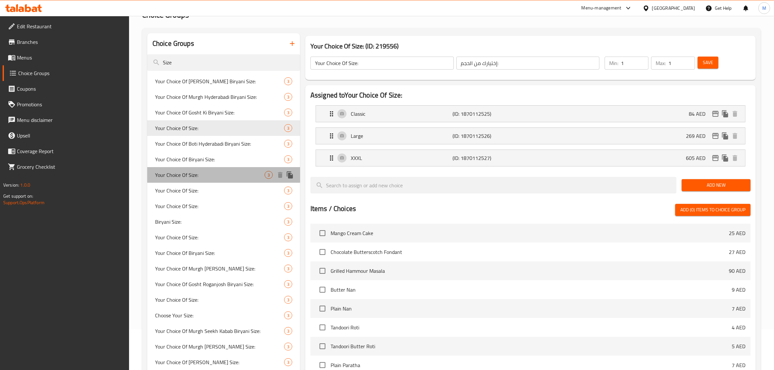
click at [203, 172] on span "Your Choice Of Size:" at bounding box center [210, 175] width 110 height 8
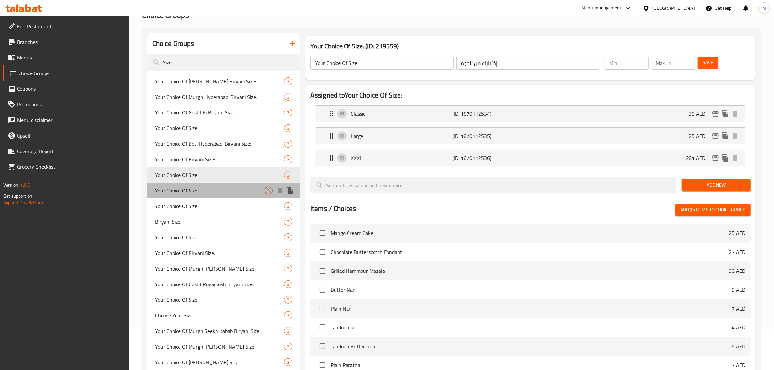
click at [204, 188] on span "Your Choice Of Size:" at bounding box center [210, 191] width 110 height 8
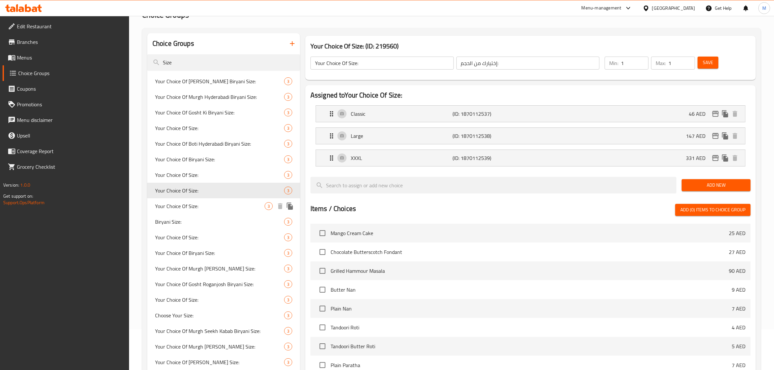
click at [197, 205] on span "Your Choice Of Size:" at bounding box center [210, 206] width 110 height 8
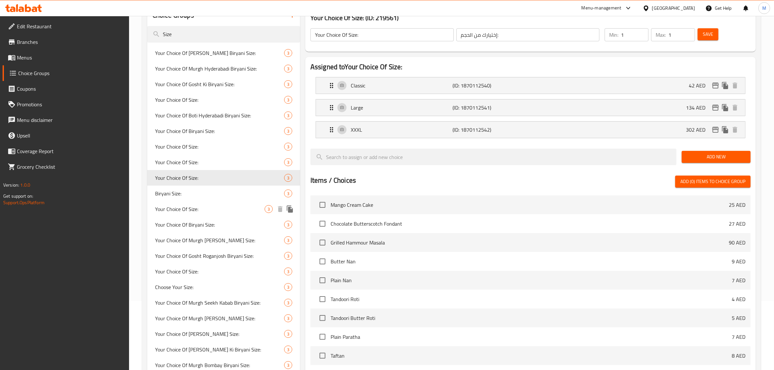
scroll to position [81, 0]
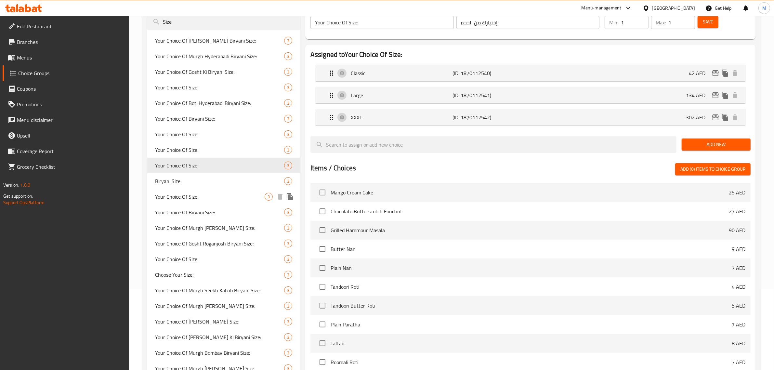
click at [197, 199] on span "Your Choice Of Size:" at bounding box center [210, 197] width 110 height 8
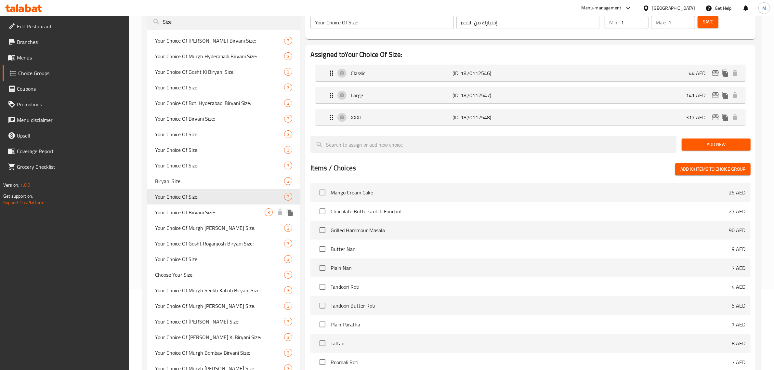
click at [198, 208] on span "Your Choice Of Biryani Size:" at bounding box center [210, 212] width 110 height 8
type input "Your Choice Of Biryani Size:"
type input "إختيارك من حجم البرياني:"
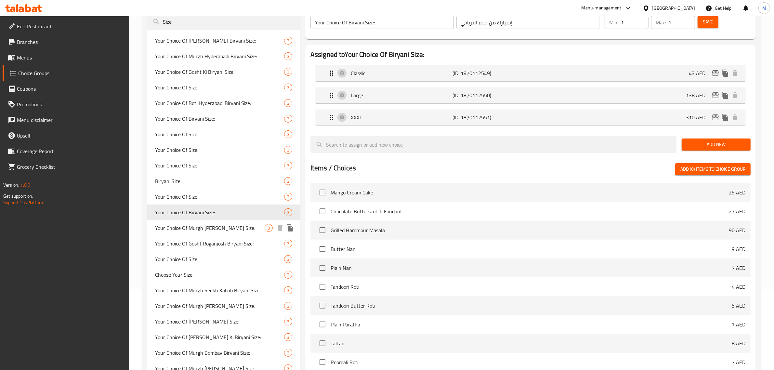
click at [204, 225] on span "Your Choice Of Murgh [PERSON_NAME] Size:" at bounding box center [210, 228] width 110 height 8
type input "Your Choice Of Murgh [PERSON_NAME] Size:"
type input "إختيارك من الحجم [PERSON_NAME]:"
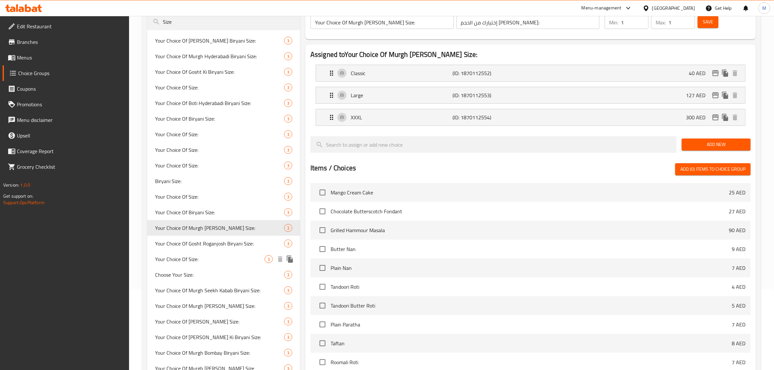
click at [208, 255] on span "Your Choice Of Size:" at bounding box center [210, 259] width 110 height 8
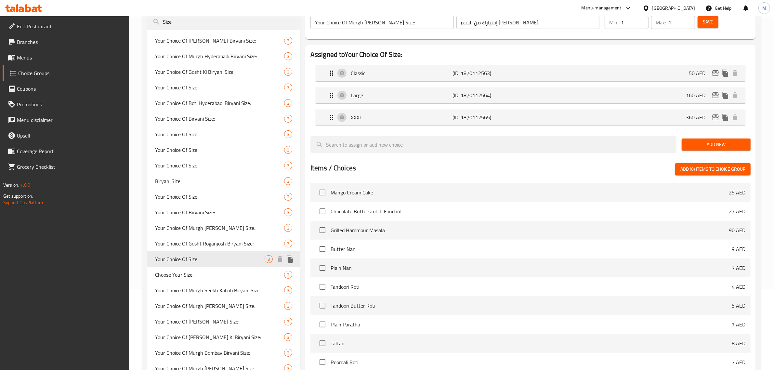
type input "Your Choice Of Size:"
type input "إختيارك من الحجم:"
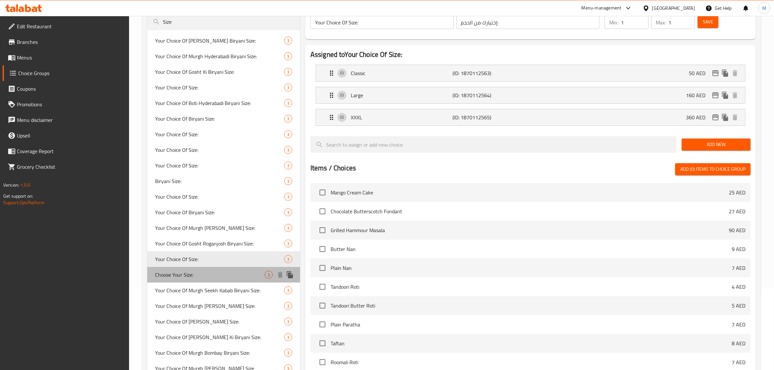
click at [209, 272] on span "Choose Your Size:" at bounding box center [210, 275] width 110 height 8
type input "Choose Your Size:"
type input "اختر الحجم المناسب لك:"
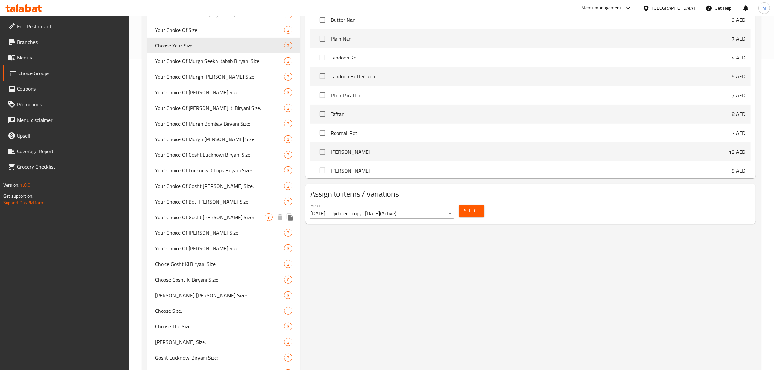
scroll to position [325, 0]
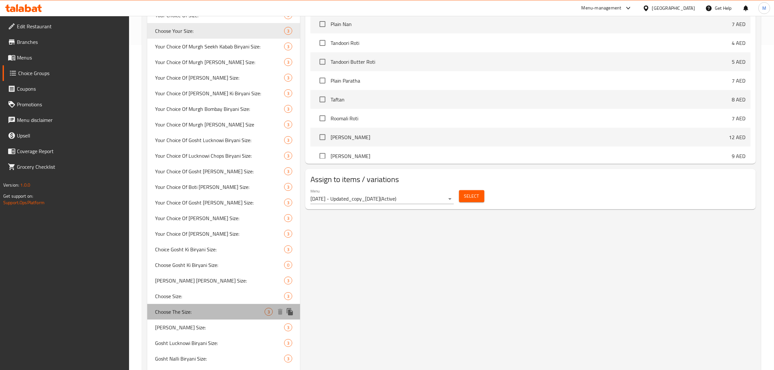
click at [207, 308] on span "Choose The Size:" at bounding box center [210, 312] width 110 height 8
type input "Choose The Size:"
type input "اختر الحجم:"
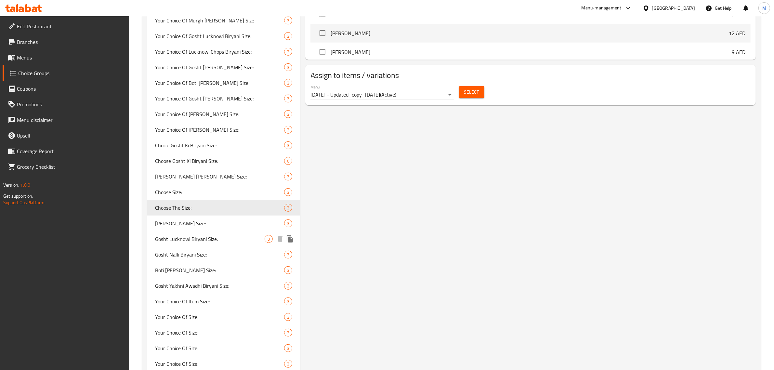
scroll to position [447, 0]
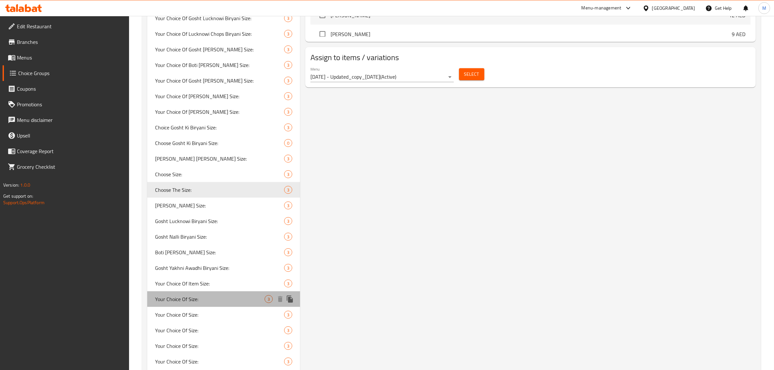
click at [207, 298] on span "Your Choice Of Size:" at bounding box center [210, 299] width 110 height 8
type input "Your Choice Of Size:"
type input "إختيارك من الحجم:"
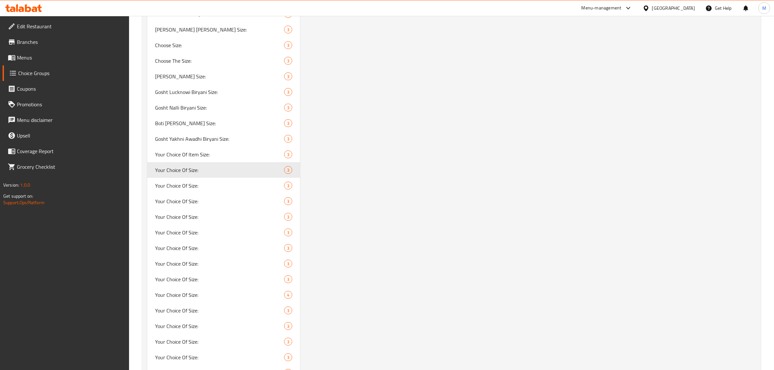
scroll to position [610, 0]
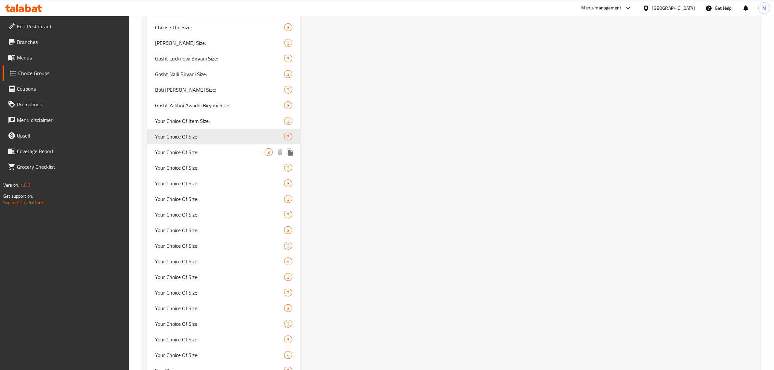
click at [202, 152] on span "Your Choice Of Size:" at bounding box center [210, 152] width 110 height 8
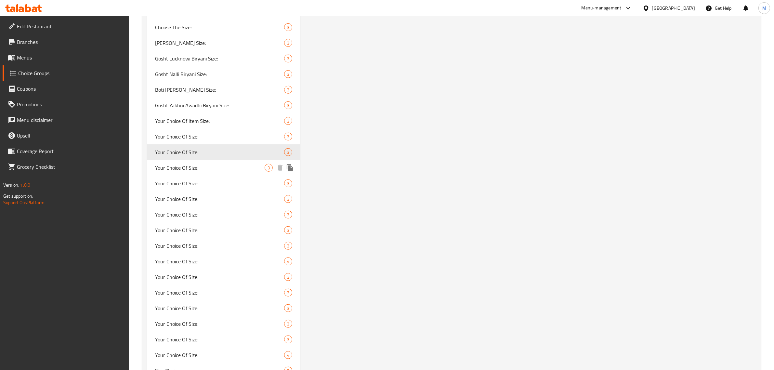
click at [197, 169] on span "Your Choice Of Size:" at bounding box center [210, 168] width 110 height 8
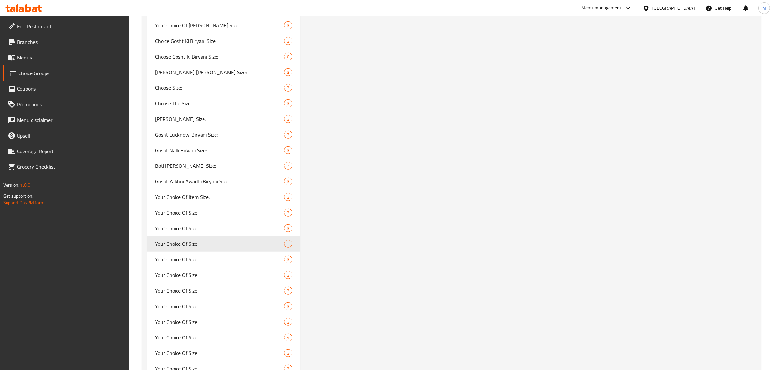
scroll to position [691, 0]
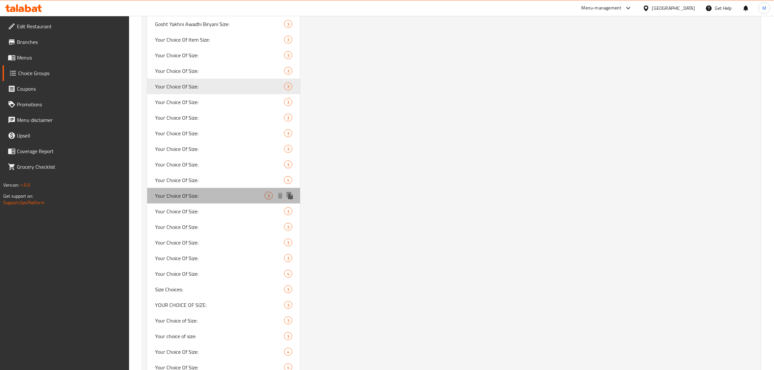
click at [199, 198] on span "Your Choice Of Size:" at bounding box center [210, 196] width 110 height 8
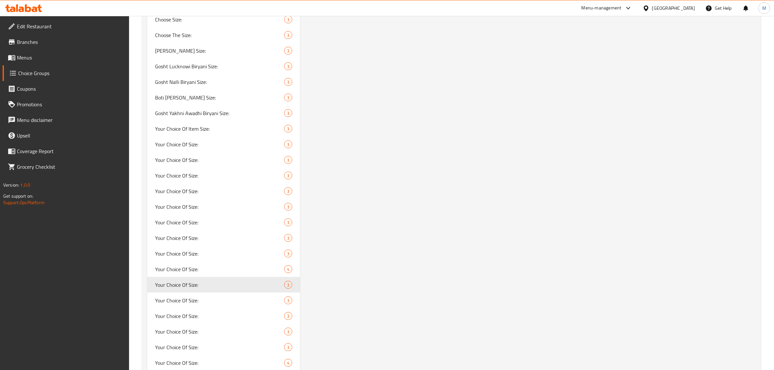
scroll to position [650, 0]
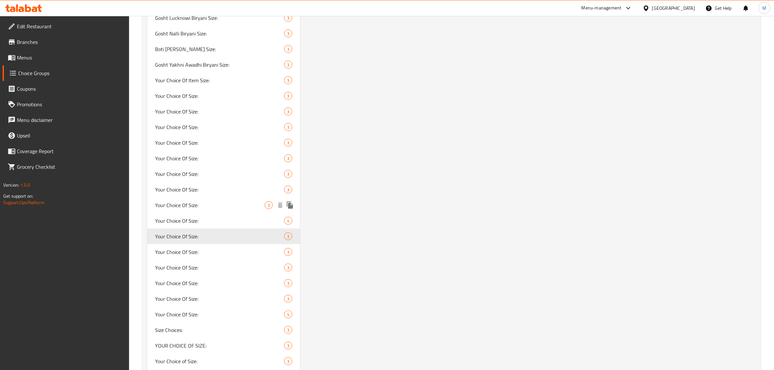
click at [196, 204] on span "Your Choice Of Size:" at bounding box center [210, 205] width 110 height 8
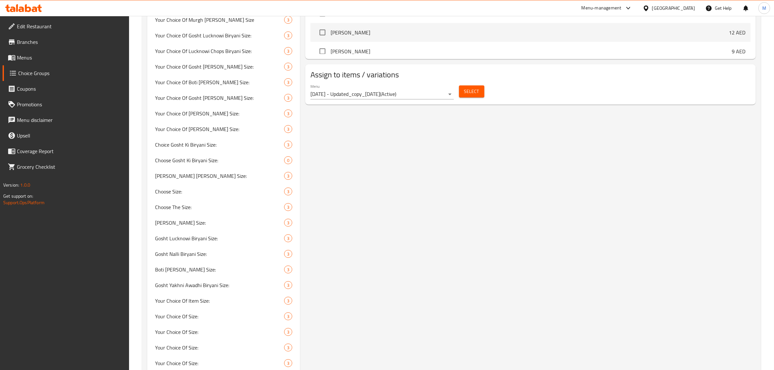
scroll to position [407, 0]
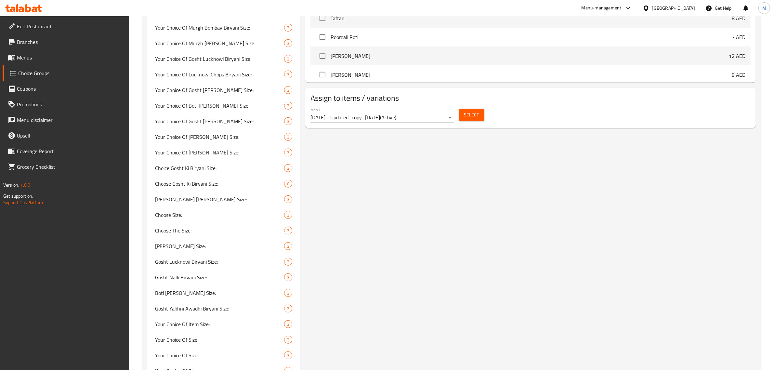
click at [465, 117] on span "Select" at bounding box center [471, 115] width 15 height 8
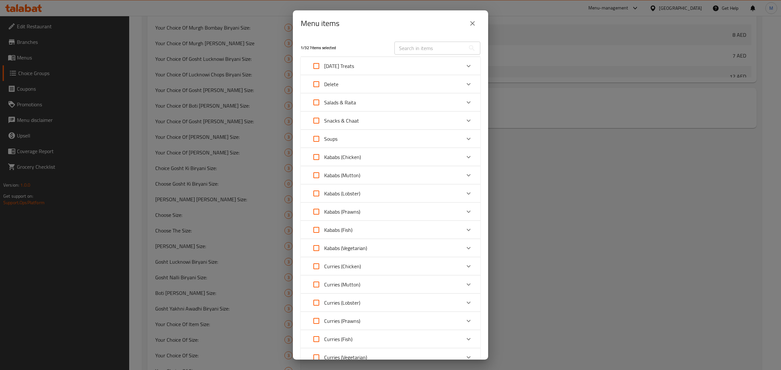
click at [474, 23] on icon "close" at bounding box center [472, 24] width 8 height 8
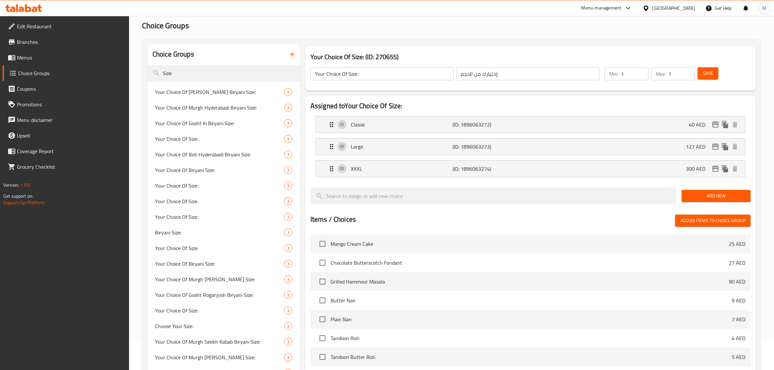
scroll to position [0, 0]
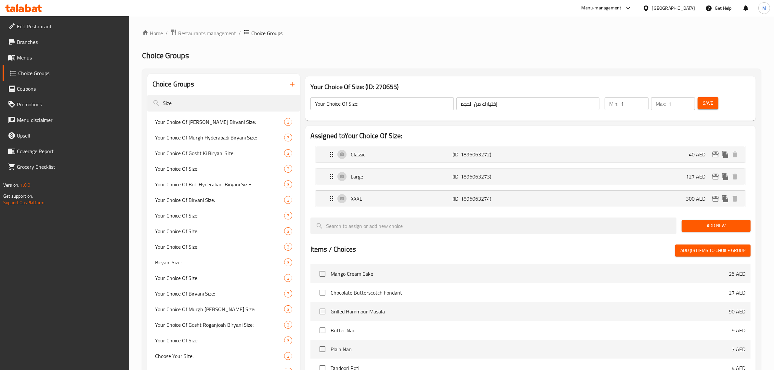
click at [348, 107] on input "Your Choice Of Size:" at bounding box center [382, 103] width 143 height 13
paste input "[PERSON_NAME]"
type input "Your Choice Of Murgh [PERSON_NAME] Size:"
click at [507, 105] on input "إختيارك من الحجم:" at bounding box center [528, 103] width 143 height 13
paste input "[PERSON_NAME]"
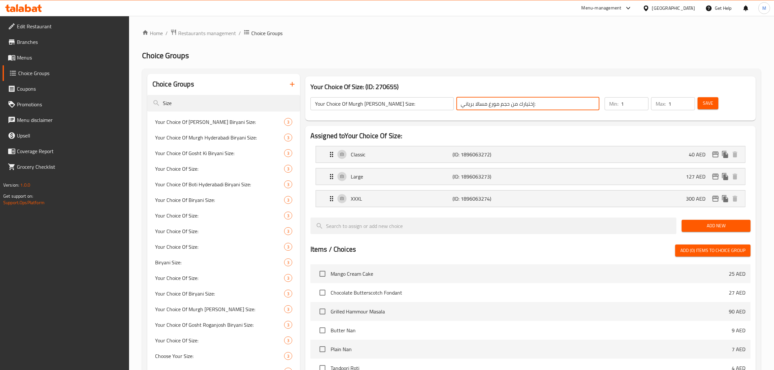
type input "إختيارك من حجم مورغ مسالا برياني:"
click at [705, 112] on div "Min: 1 ​ Max: 1 ​ Save" at bounding box center [675, 103] width 149 height 21
click at [708, 106] on span "Save" at bounding box center [708, 103] width 10 height 8
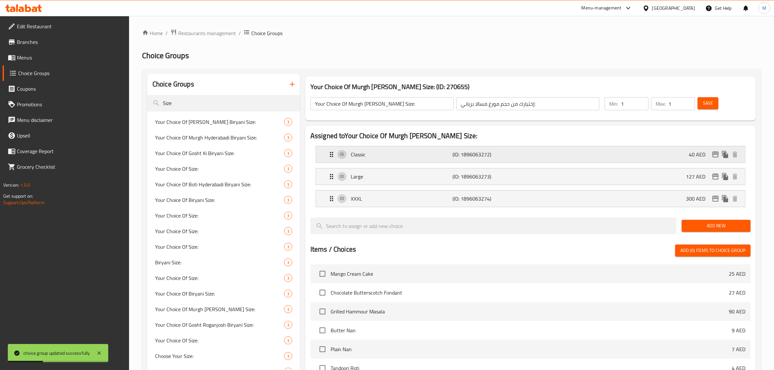
click at [665, 153] on div "Classic (ID: 1896063272) 40 AED" at bounding box center [533, 154] width 410 height 16
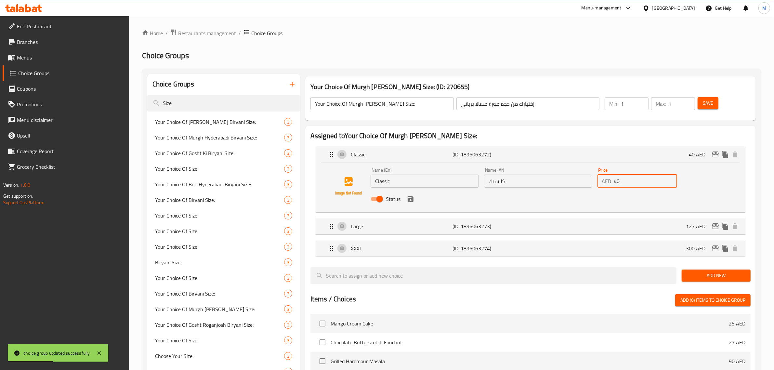
click at [636, 186] on input "40" at bounding box center [645, 181] width 63 height 13
click at [411, 198] on icon "save" at bounding box center [411, 199] width 6 height 6
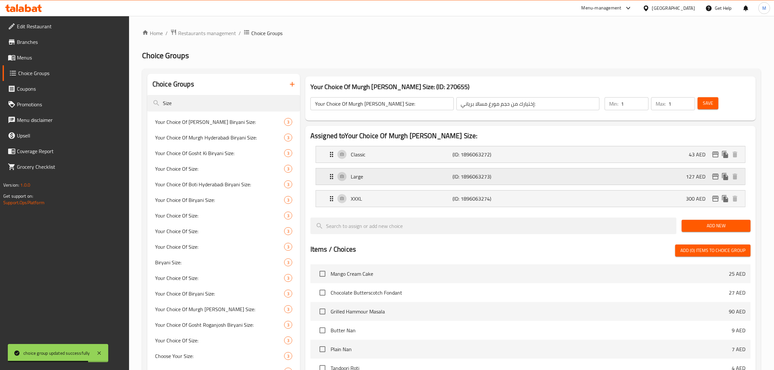
type input "43"
click at [679, 176] on div "Large (ID: 1896063273) 127 AED" at bounding box center [533, 176] width 410 height 16
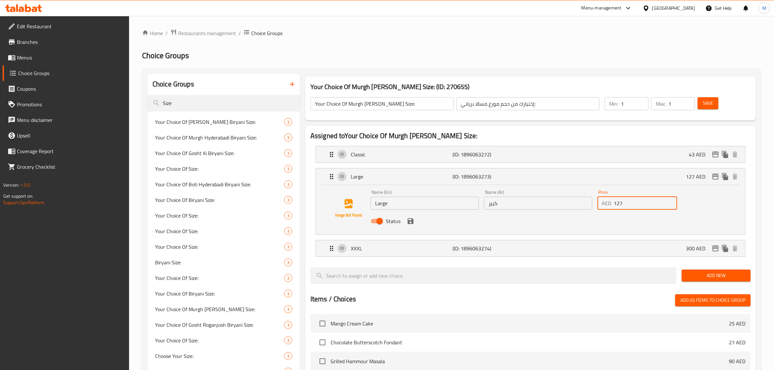
click at [645, 207] on input "127" at bounding box center [645, 203] width 63 height 13
paste input "36.00"
click at [410, 221] on icon "save" at bounding box center [411, 221] width 6 height 6
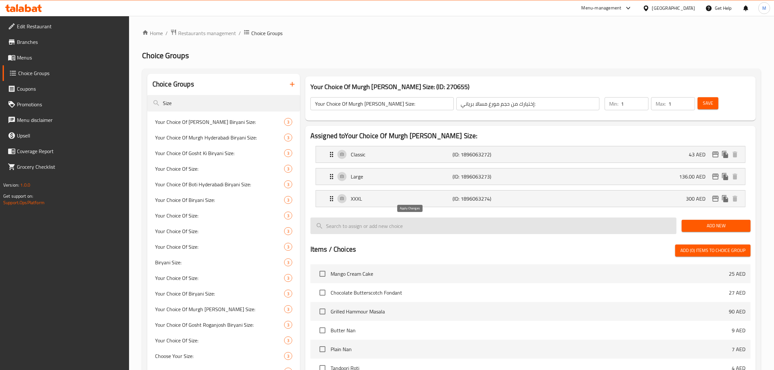
type input "136.00"
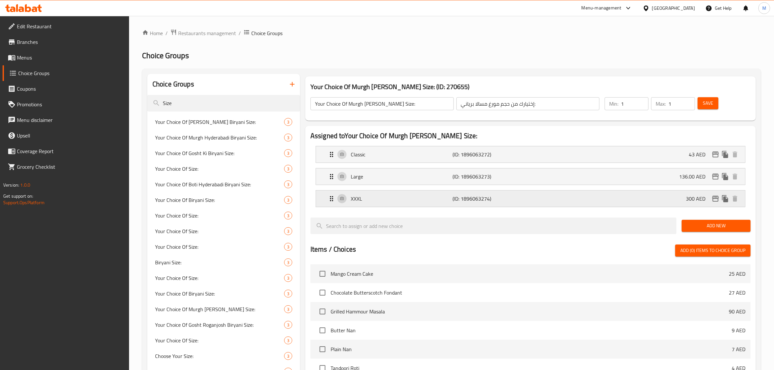
click at [669, 197] on div "XXXL (ID: 1896063274) 300 AED" at bounding box center [533, 199] width 410 height 16
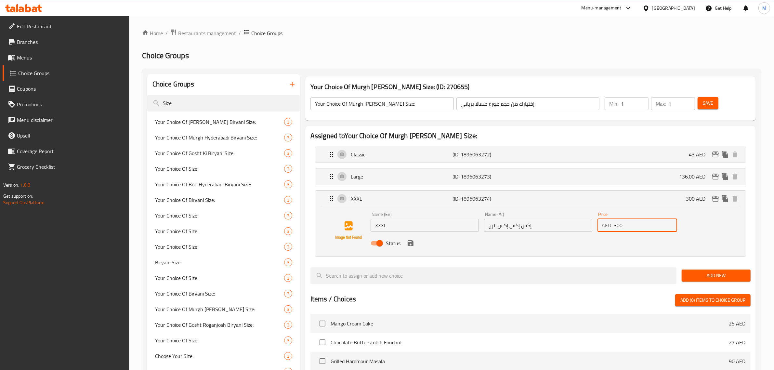
click at [646, 230] on input "300" at bounding box center [645, 225] width 63 height 13
paste input "21."
click at [408, 243] on icon "save" at bounding box center [411, 243] width 6 height 6
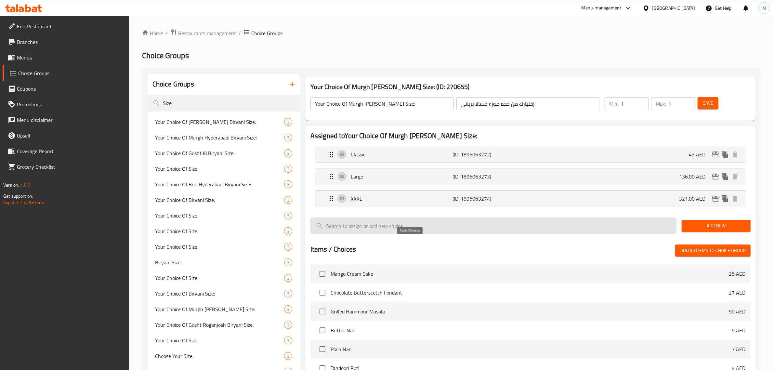
type input "321.00"
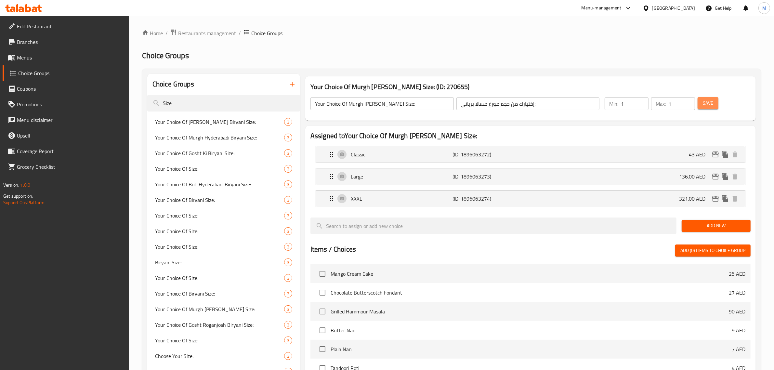
click at [706, 104] on span "Save" at bounding box center [708, 103] width 10 height 8
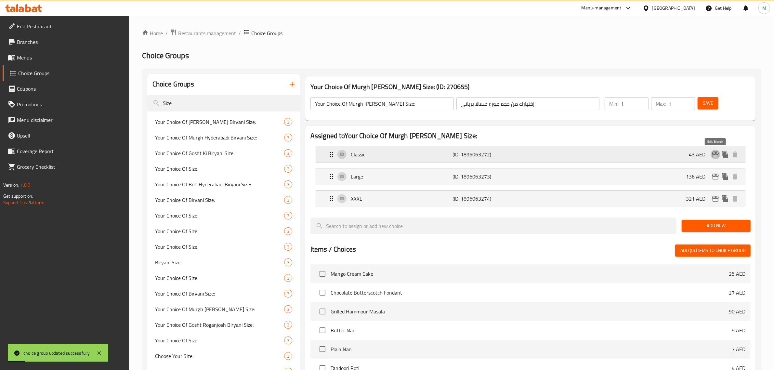
click at [715, 152] on icon "edit" at bounding box center [716, 155] width 8 height 8
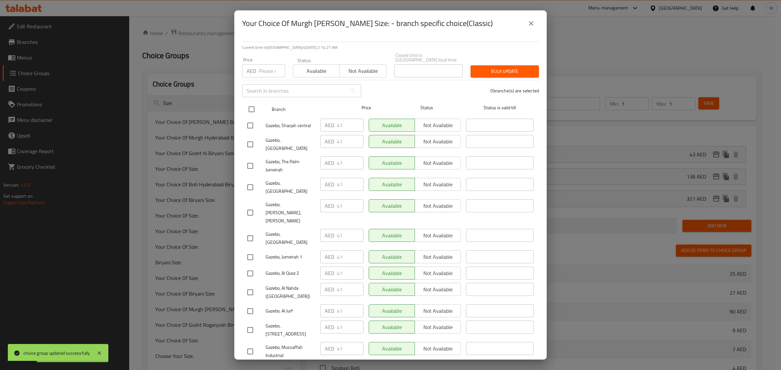
click at [256, 111] on input "checkbox" at bounding box center [252, 109] width 14 height 14
checkbox input "true"
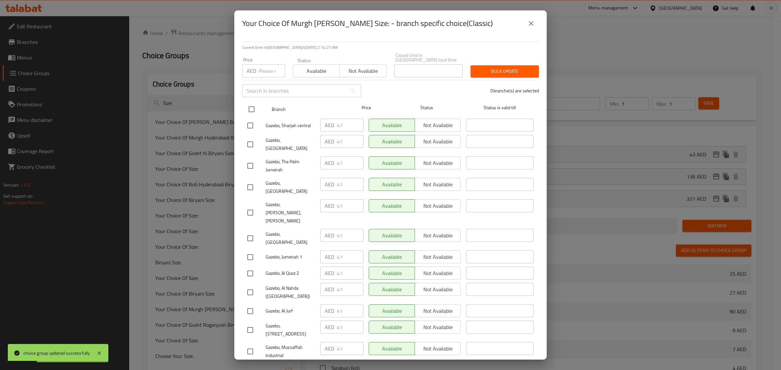
checkbox input "true"
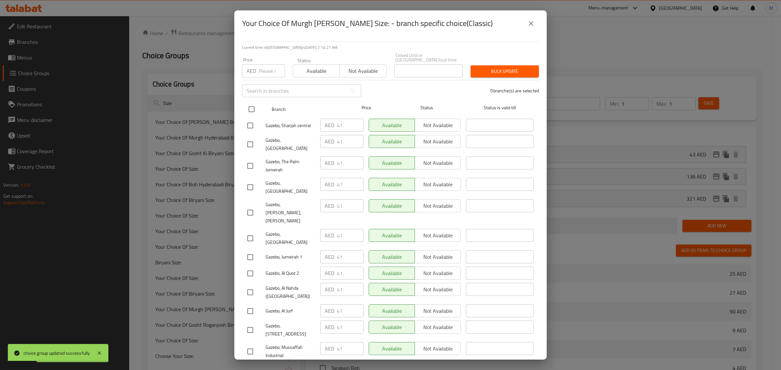
checkbox input "true"
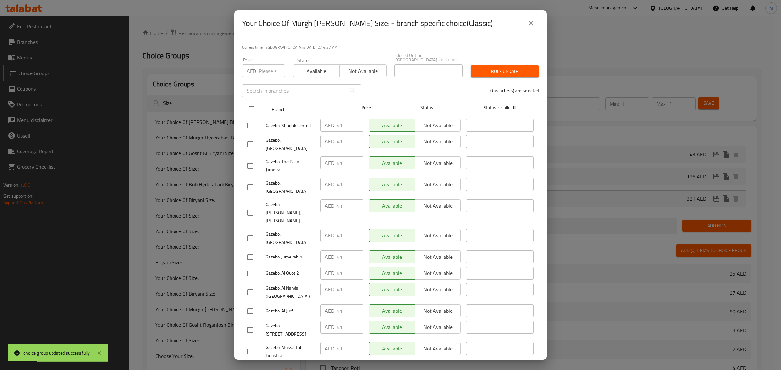
checkbox input "true"
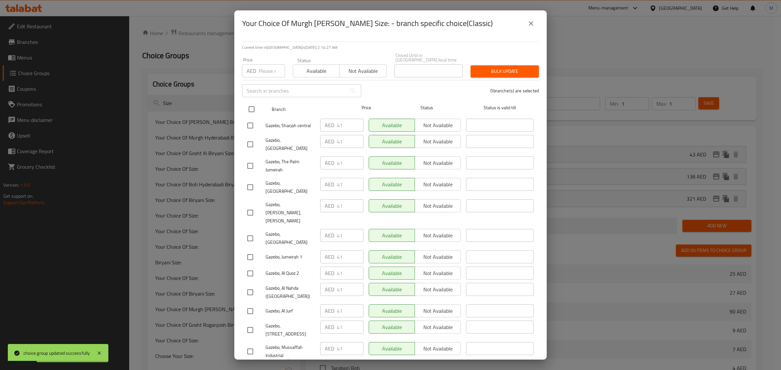
checkbox input "true"
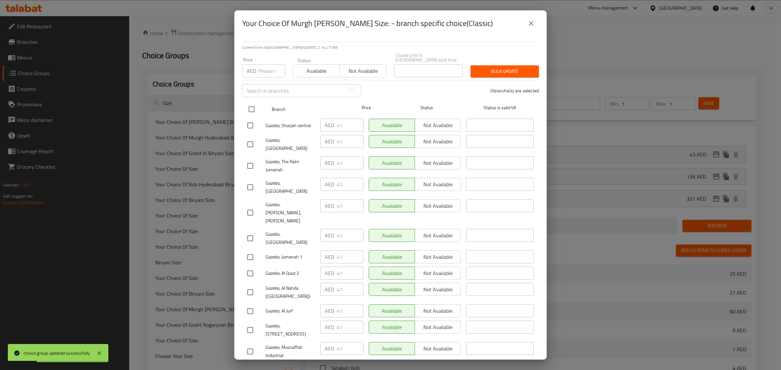
checkbox input "true"
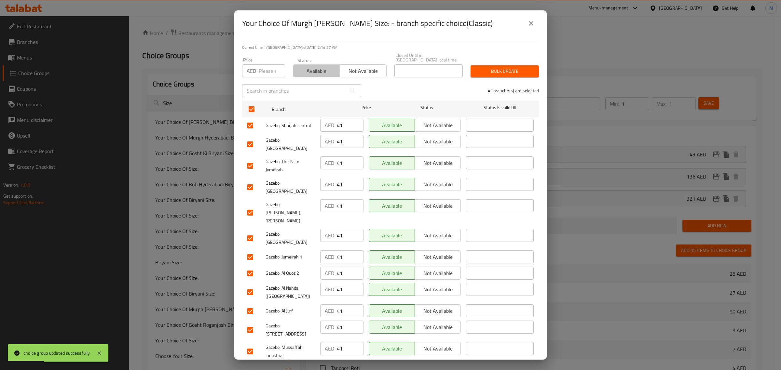
drag, startPoint x: 301, startPoint y: 70, endPoint x: 402, endPoint y: 74, distance: 101.2
click at [301, 71] on span "Available" at bounding box center [316, 70] width 41 height 9
click at [480, 69] on span "Bulk update" at bounding box center [504, 71] width 58 height 8
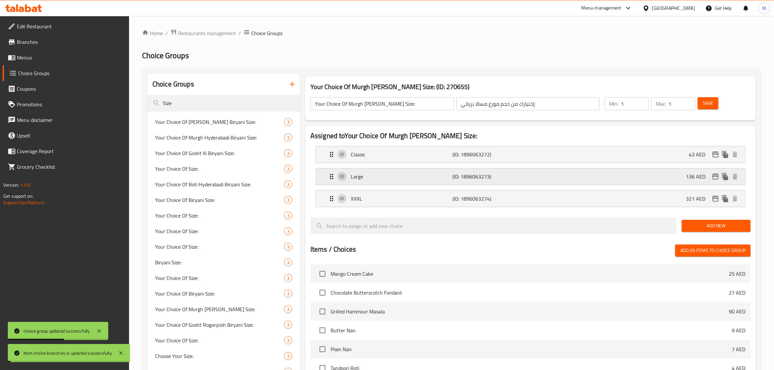
click at [716, 177] on icon "edit" at bounding box center [716, 177] width 8 height 8
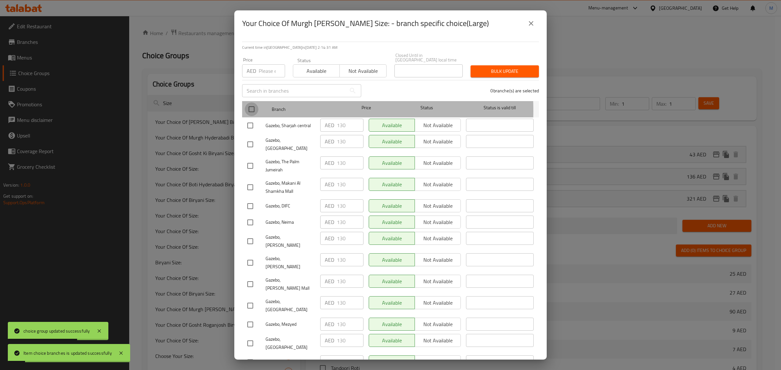
drag, startPoint x: 255, startPoint y: 111, endPoint x: 292, endPoint y: 75, distance: 51.3
click at [254, 110] on input "checkbox" at bounding box center [252, 109] width 14 height 14
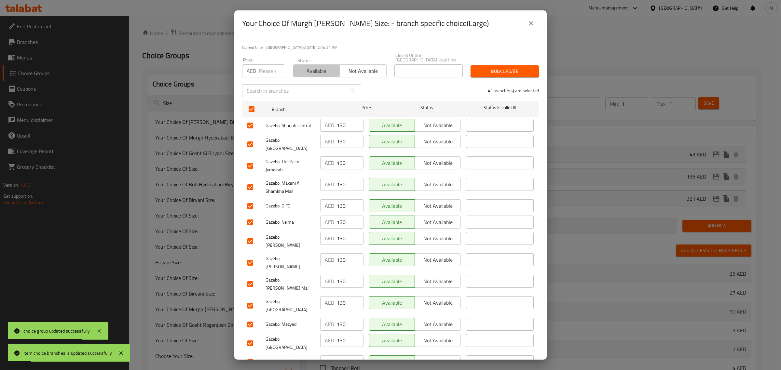
click at [300, 66] on span "Available" at bounding box center [316, 70] width 41 height 9
click at [493, 70] on span "Bulk update" at bounding box center [504, 71] width 58 height 8
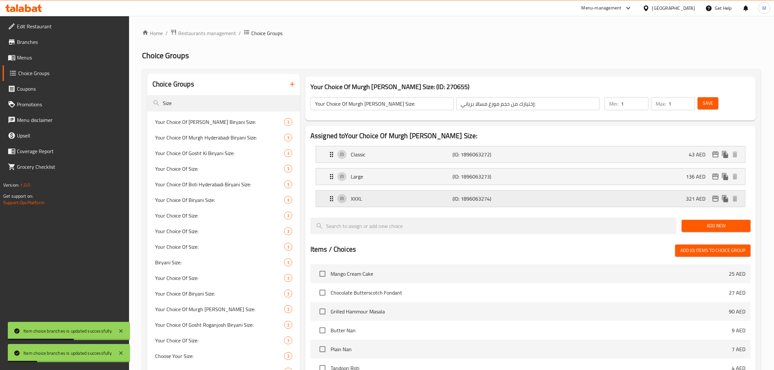
click at [713, 200] on icon "edit" at bounding box center [716, 199] width 7 height 6
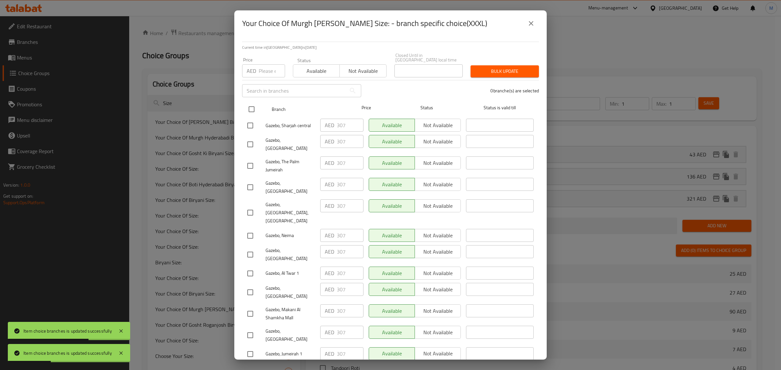
click at [251, 111] on input "checkbox" at bounding box center [252, 109] width 14 height 14
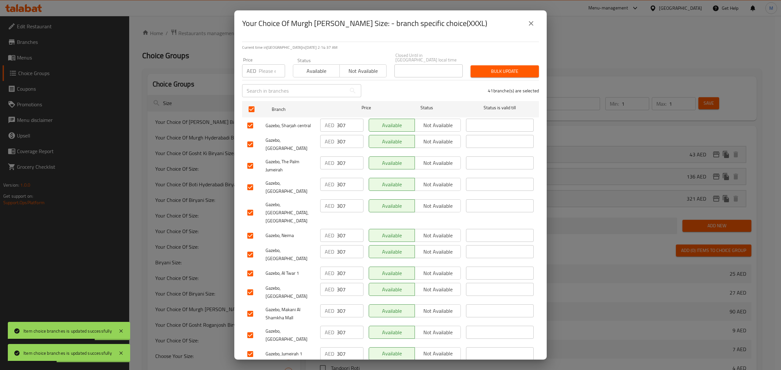
click at [304, 71] on span "Available" at bounding box center [316, 70] width 41 height 9
click at [482, 71] on span "Bulk update" at bounding box center [504, 71] width 58 height 8
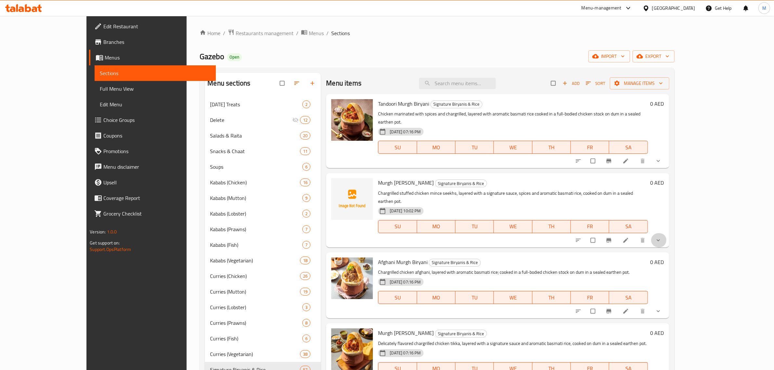
click at [667, 233] on button "show more" at bounding box center [659, 240] width 16 height 14
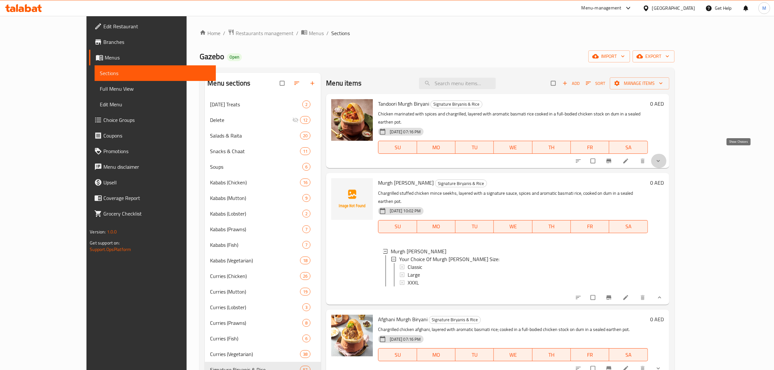
click at [662, 158] on icon "show more" at bounding box center [658, 161] width 7 height 7
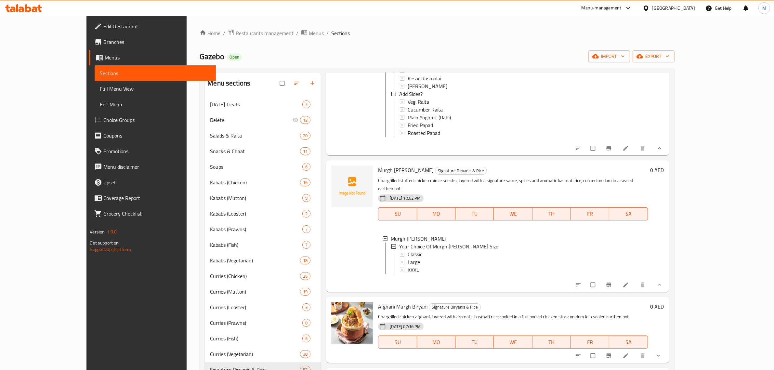
scroll to position [203, 0]
click at [629, 281] on icon at bounding box center [626, 284] width 7 height 7
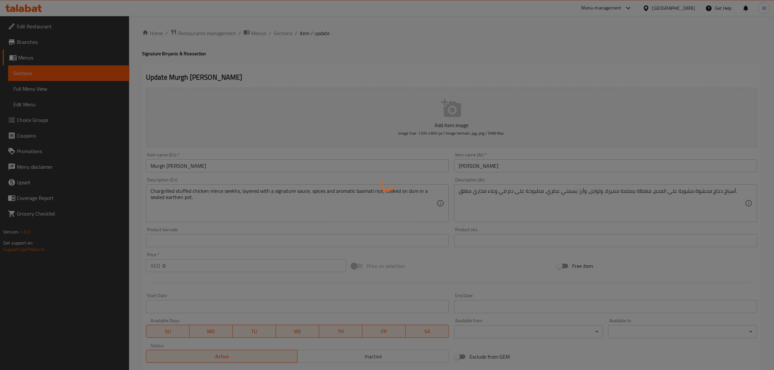
type input "إختيارك من حجم برياني مورغ سيخ بهاروان:"
type input "1"
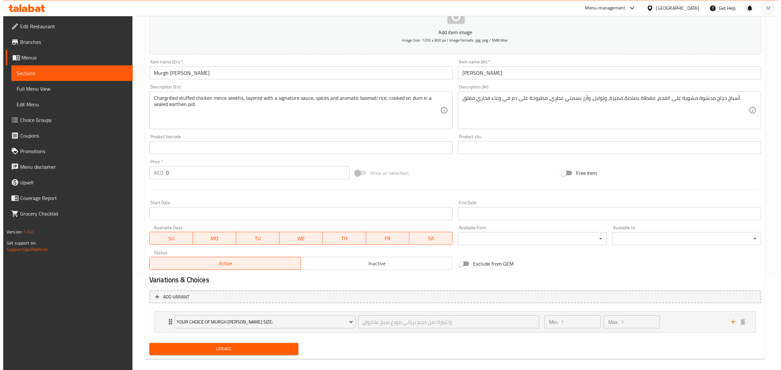
scroll to position [100, 0]
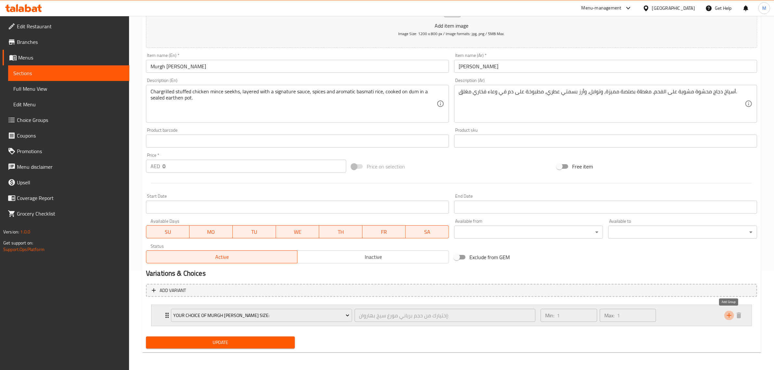
click at [726, 316] on icon "add" at bounding box center [730, 316] width 8 height 8
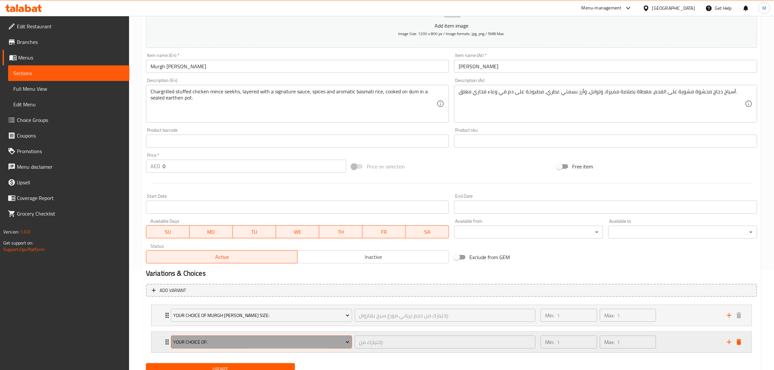
click at [308, 337] on button "Your Choice Of:" at bounding box center [261, 342] width 181 height 13
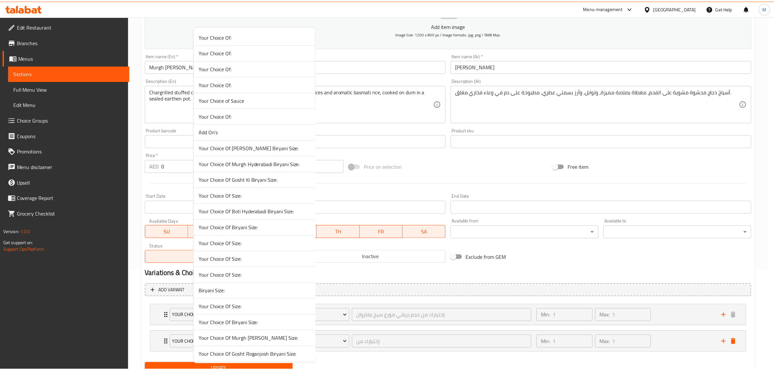
scroll to position [1312, 0]
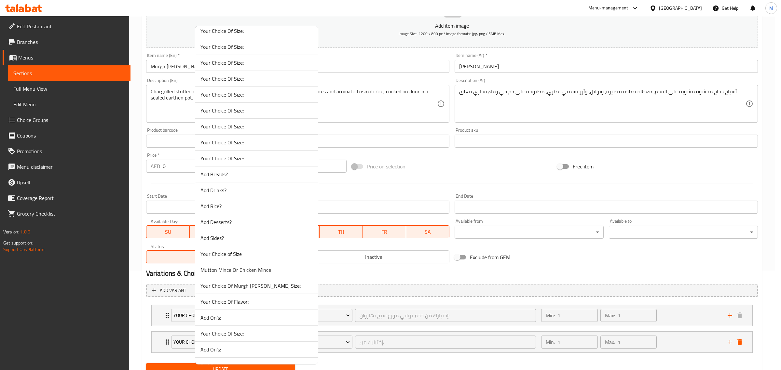
click at [234, 194] on span "Add Drinks?" at bounding box center [256, 190] width 112 height 8
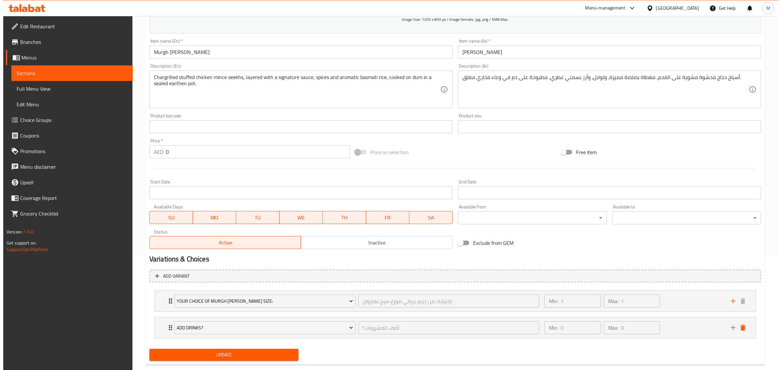
scroll to position [127, 0]
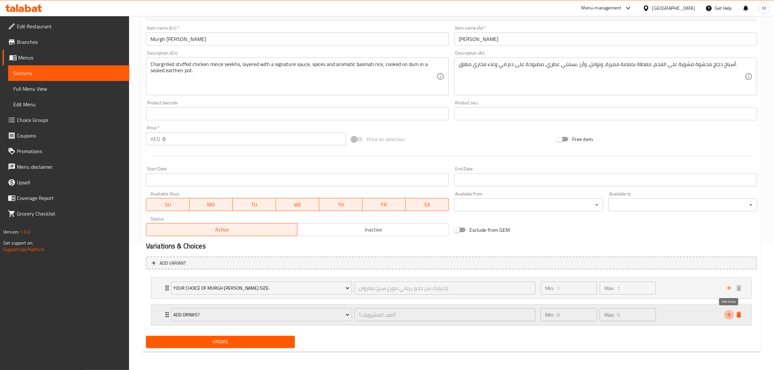
drag, startPoint x: 729, startPoint y: 316, endPoint x: 685, endPoint y: 321, distance: 43.9
click at [728, 316] on icon "add" at bounding box center [730, 315] width 8 height 8
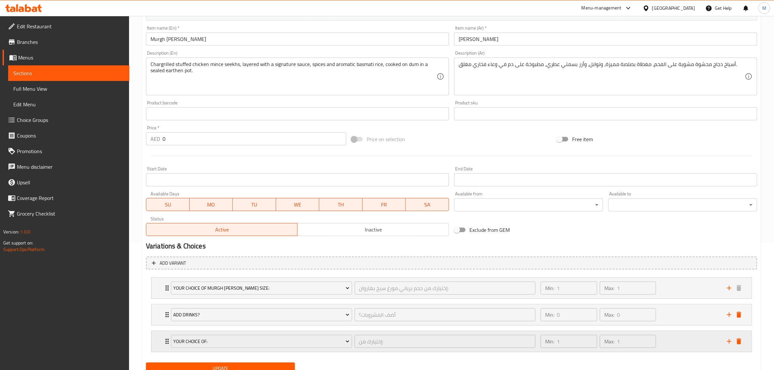
click at [267, 334] on div "Your Choice Of:" at bounding box center [262, 342] width 184 height 16
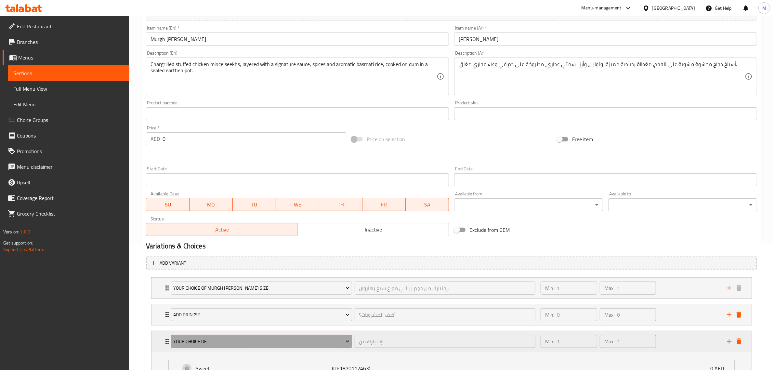
click at [247, 340] on span "Your Choice Of:" at bounding box center [261, 342] width 176 height 8
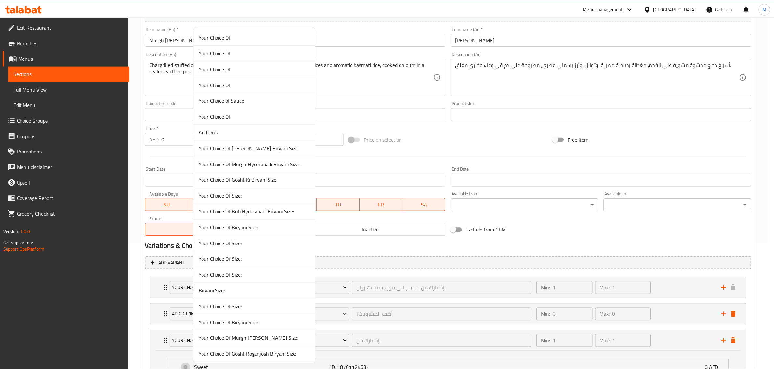
scroll to position [1346, 0]
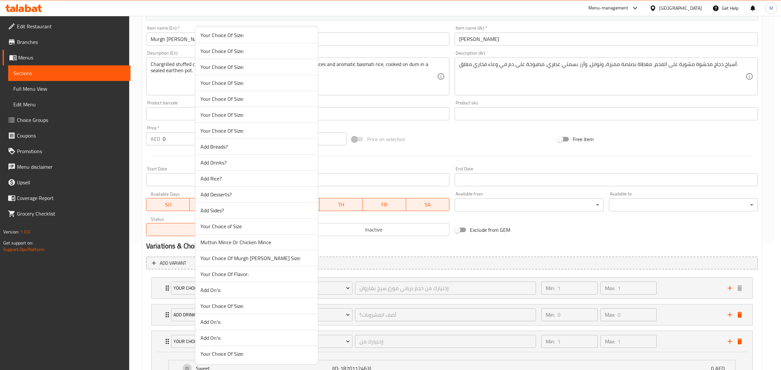
click at [226, 207] on span "Add Sides?" at bounding box center [256, 211] width 112 height 8
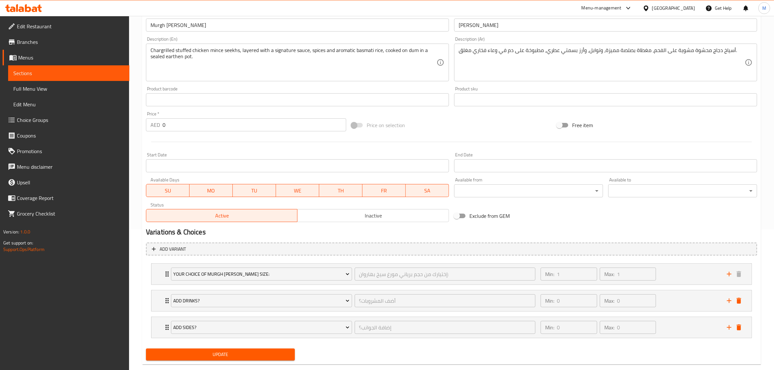
scroll to position [154, 0]
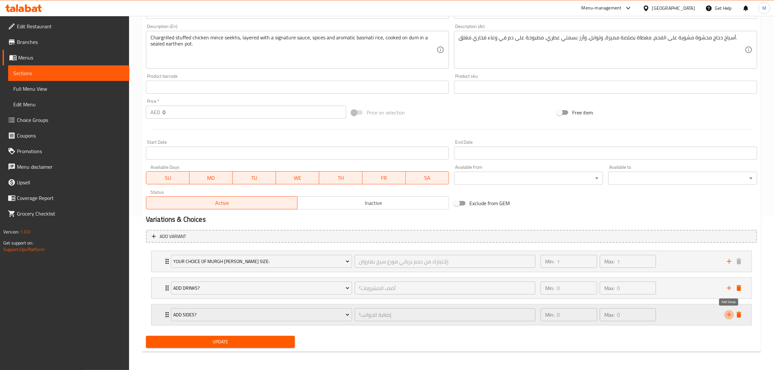
click at [726, 316] on icon "add" at bounding box center [730, 315] width 8 height 8
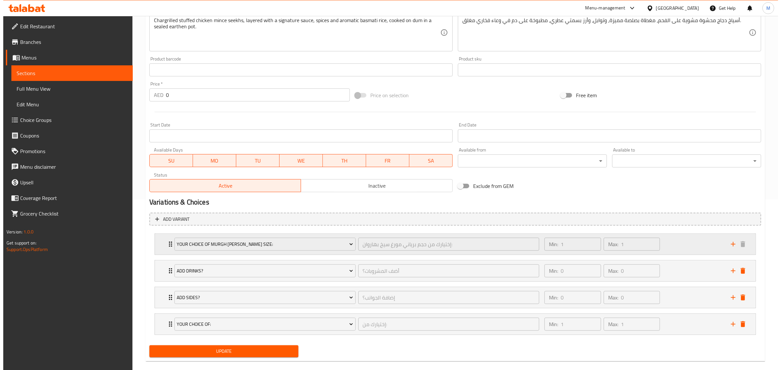
scroll to position [181, 0]
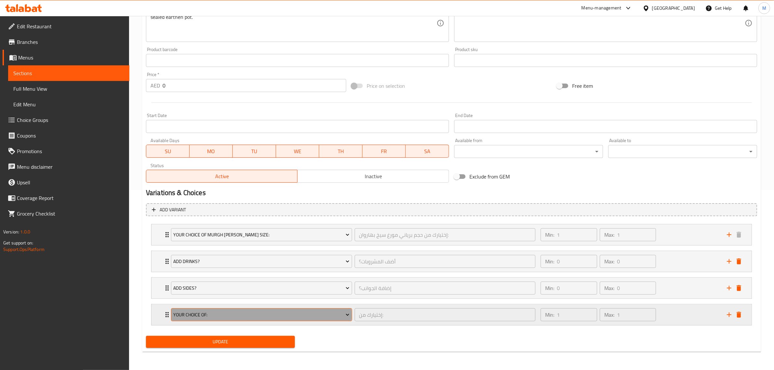
click at [213, 315] on span "Your Choice Of:" at bounding box center [261, 315] width 176 height 8
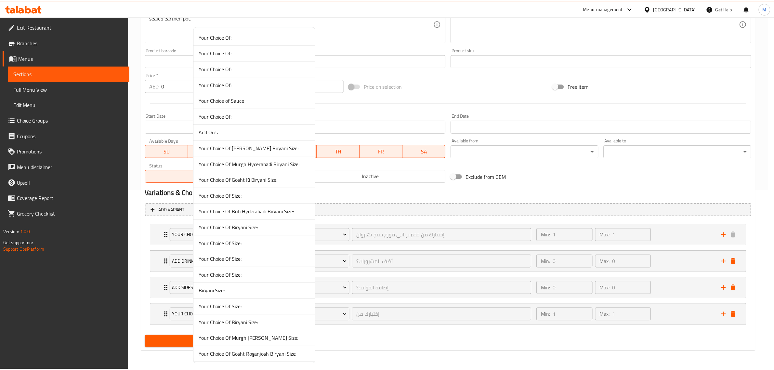
scroll to position [1346, 0]
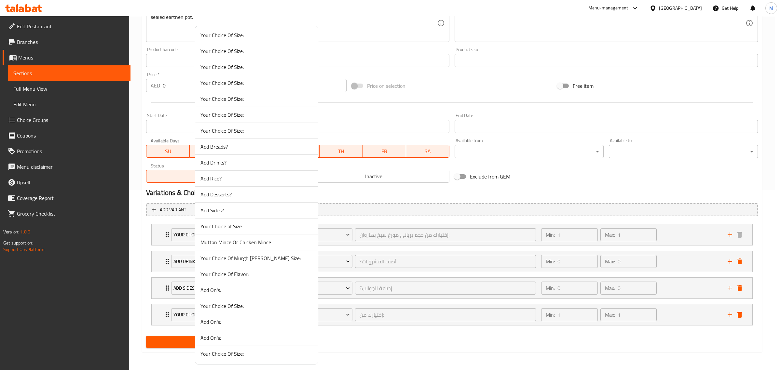
click at [218, 194] on span "Add Desserts?" at bounding box center [256, 195] width 112 height 8
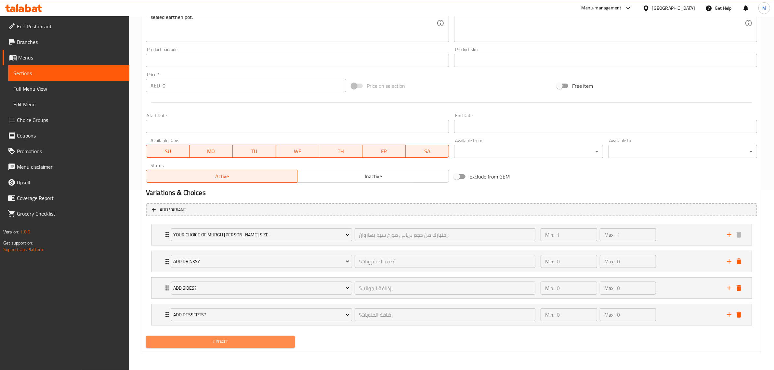
click at [220, 337] on button "Update" at bounding box center [220, 342] width 149 height 12
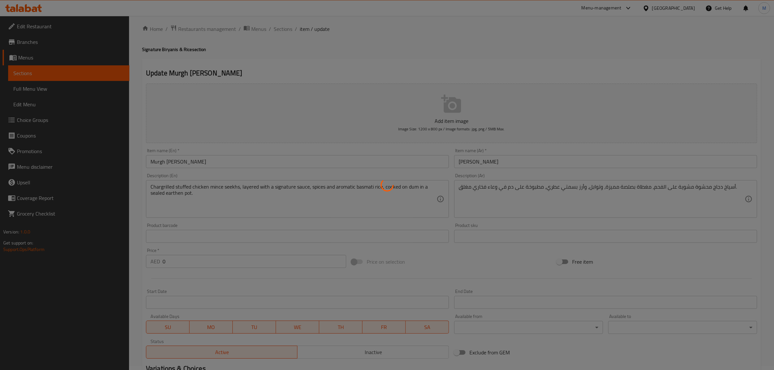
scroll to position [0, 0]
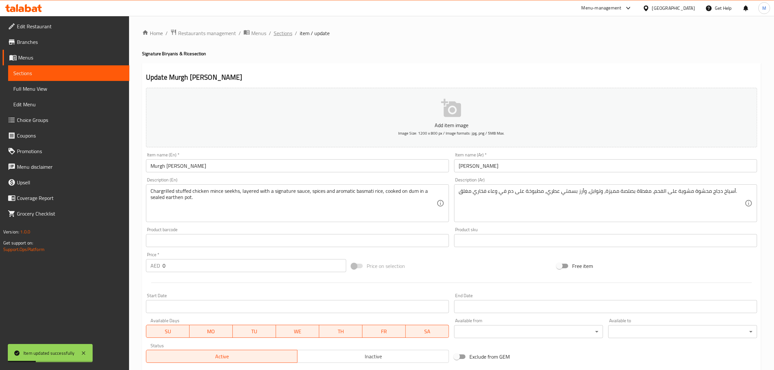
click at [279, 35] on span "Sections" at bounding box center [283, 33] width 19 height 8
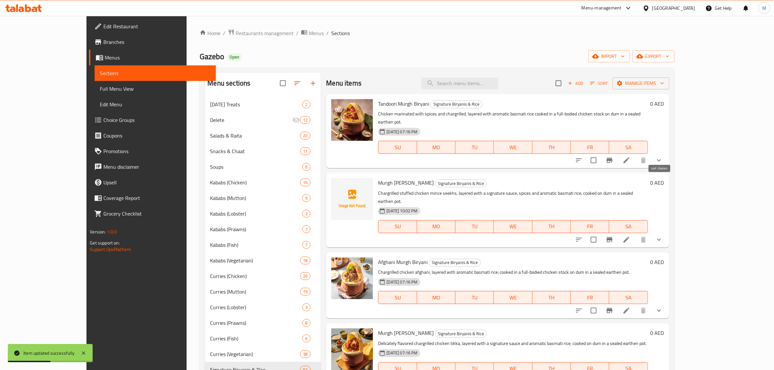
click at [582, 158] on icon "sort-choices" at bounding box center [579, 160] width 6 height 4
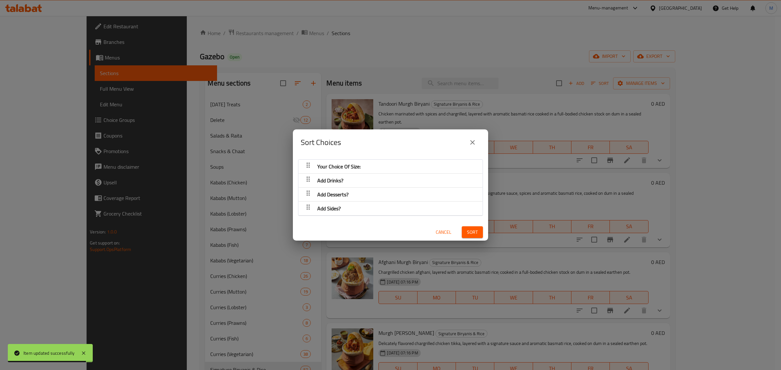
click at [435, 232] on span "Cancel" at bounding box center [443, 232] width 16 height 8
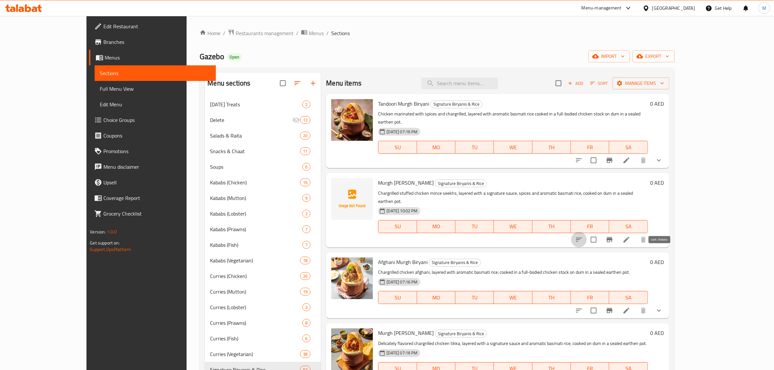
click at [582, 238] on icon "sort-choices" at bounding box center [579, 240] width 6 height 4
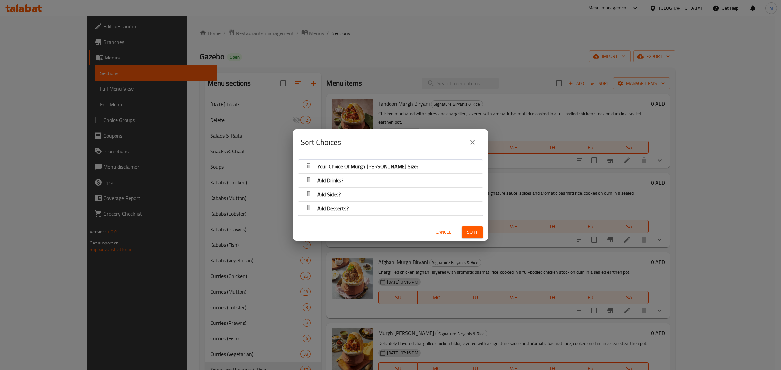
drag, startPoint x: 314, startPoint y: 204, endPoint x: 317, endPoint y: 191, distance: 13.9
click at [317, 191] on nav "Your Choice Of Murgh Seekh Bharwan Biryani Size: Add Drinks? Add Sides? Add Des…" at bounding box center [390, 187] width 185 height 57
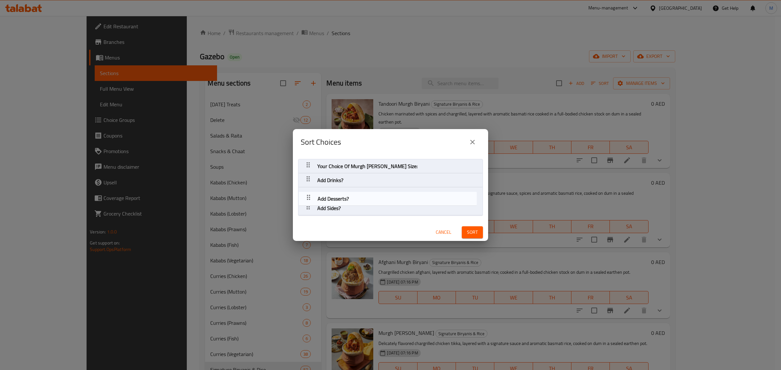
drag, startPoint x: 308, startPoint y: 206, endPoint x: 308, endPoint y: 193, distance: 13.0
click at [308, 193] on nav "Your Choice Of Murgh Seekh Bharwan Biryani Size: Add Drinks? Add Sides? Add Des…" at bounding box center [390, 187] width 185 height 57
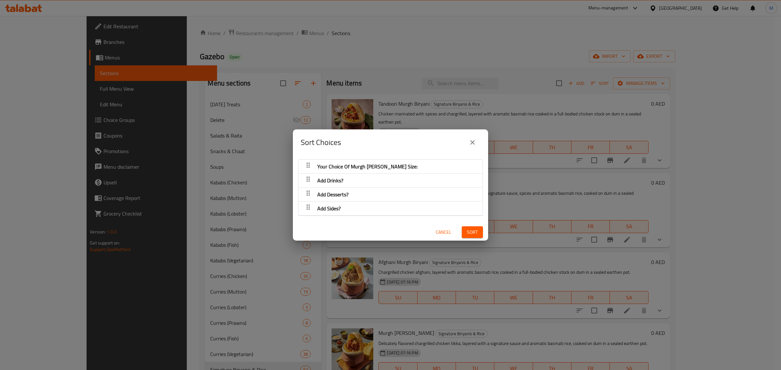
click at [463, 238] on button "Sort" at bounding box center [471, 232] width 21 height 12
click at [435, 236] on span "Cancel" at bounding box center [443, 232] width 16 height 8
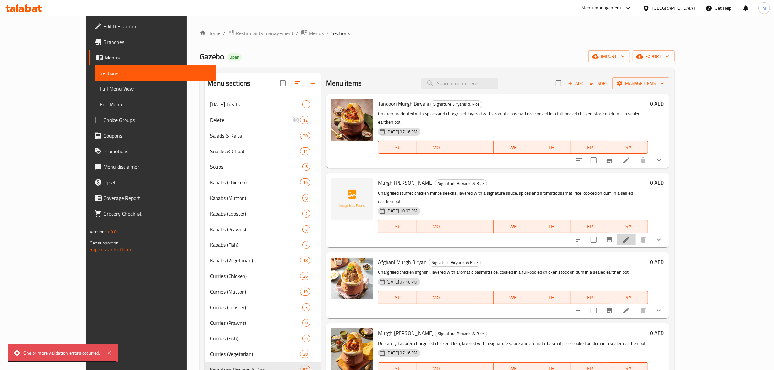
click at [636, 234] on li at bounding box center [627, 240] width 18 height 12
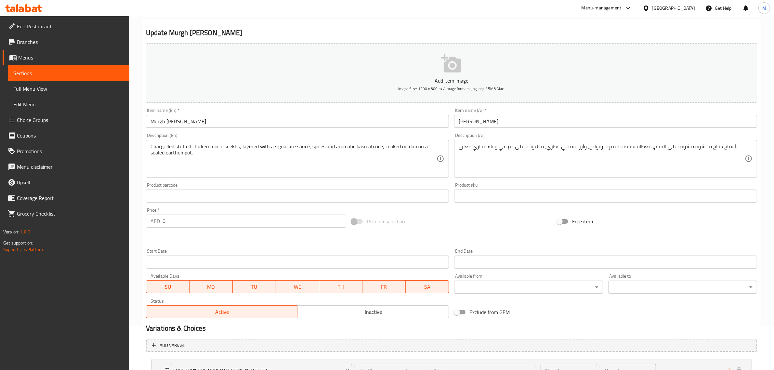
scroll to position [181, 0]
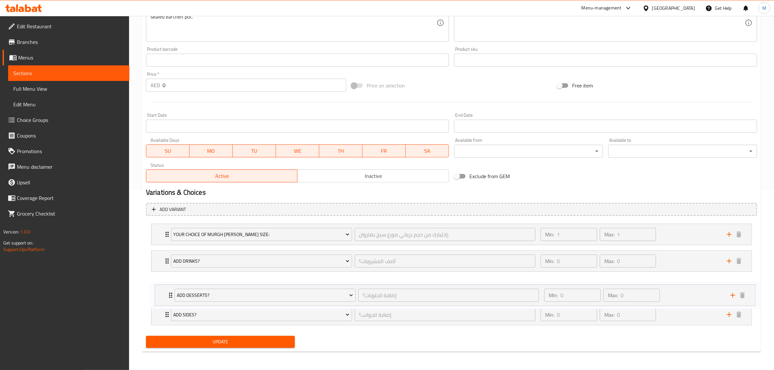
drag, startPoint x: 163, startPoint y: 313, endPoint x: 170, endPoint y: 290, distance: 23.2
click at [166, 290] on div "Your Choice Of Murgh Seekh Bharwan Biryani Size: إختيارك من حجم برياني مورغ سيخ…" at bounding box center [451, 274] width 611 height 107
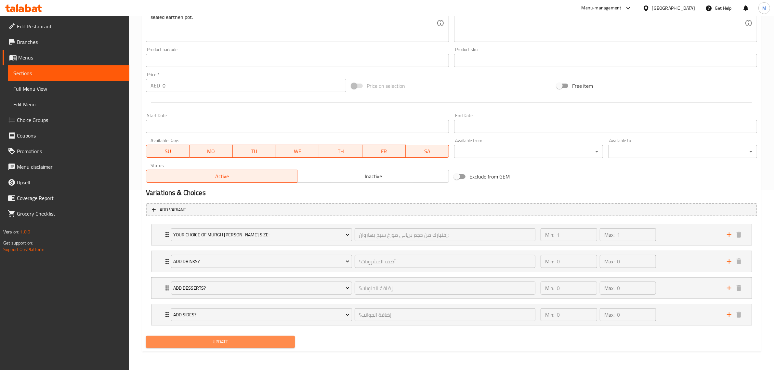
click at [215, 341] on span "Update" at bounding box center [220, 342] width 139 height 8
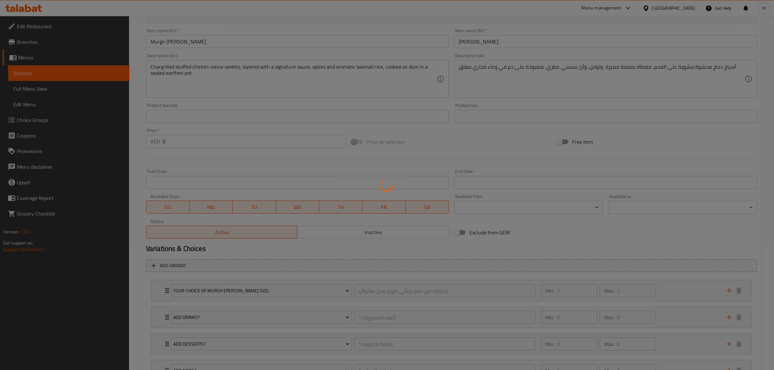
scroll to position [0, 0]
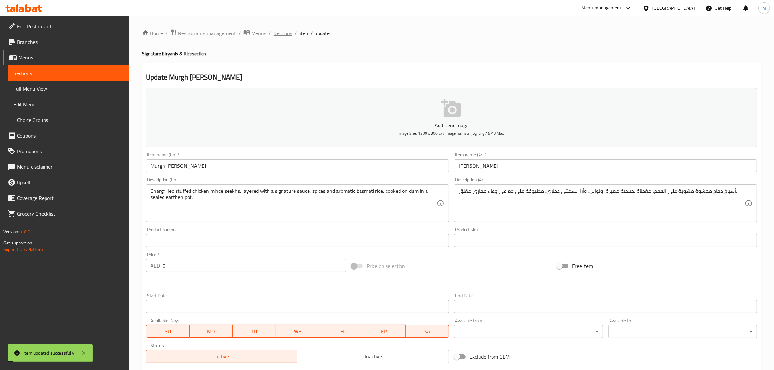
click at [282, 31] on span "Sections" at bounding box center [283, 33] width 19 height 8
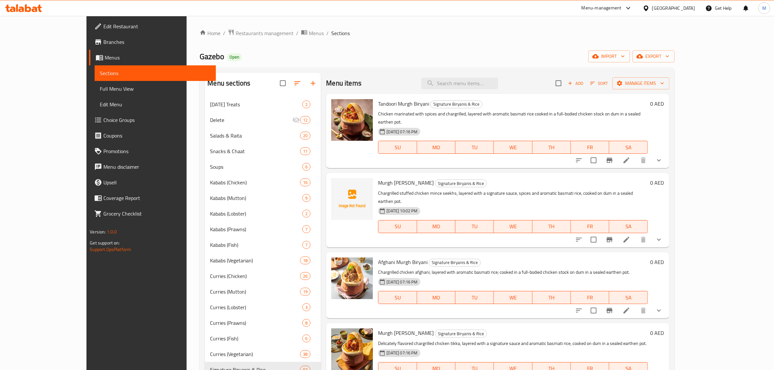
scroll to position [342, 0]
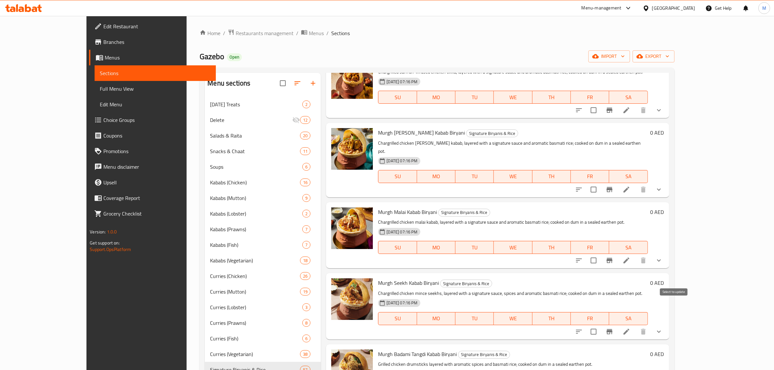
drag, startPoint x: 674, startPoint y: 306, endPoint x: 670, endPoint y: 308, distance: 4.4
click at [601, 325] on input "checkbox" at bounding box center [594, 332] width 14 height 14
checkbox input "true"
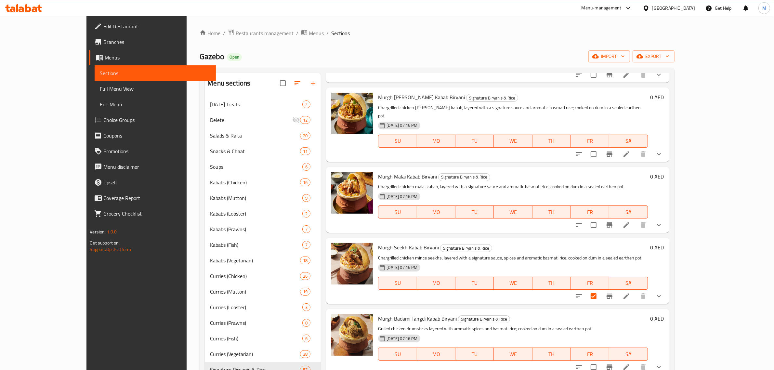
scroll to position [424, 0]
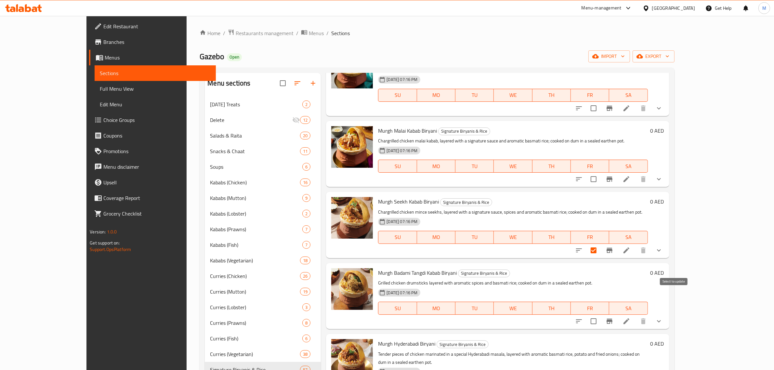
click at [601, 314] on input "checkbox" at bounding box center [594, 321] width 14 height 14
checkbox input "true"
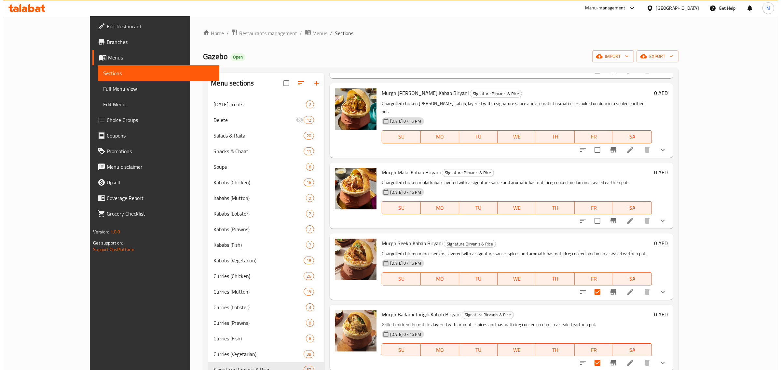
scroll to position [0, 0]
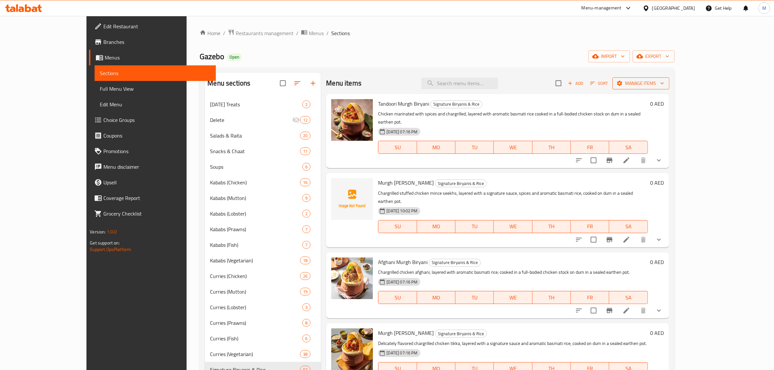
click at [664, 86] on span "Manage items" at bounding box center [641, 83] width 47 height 8
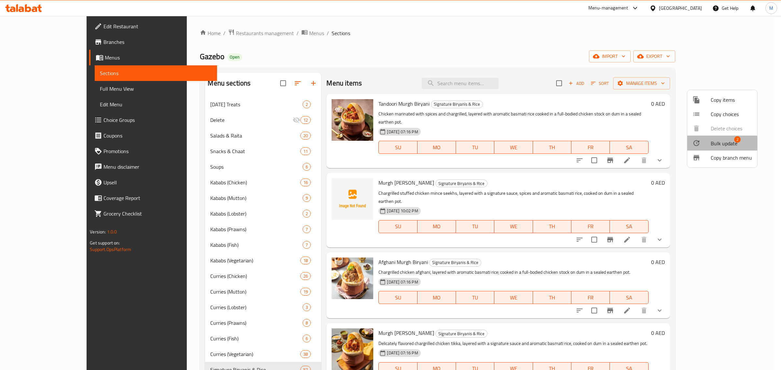
click at [716, 144] on span "Bulk update" at bounding box center [723, 144] width 27 height 8
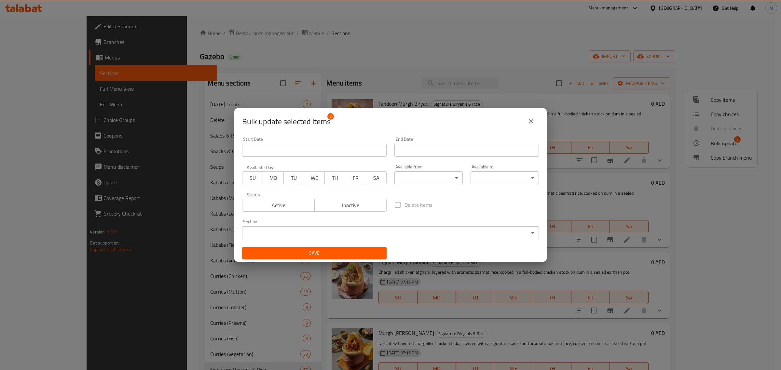
click at [295, 232] on body "​ Menu-management United Arab Emirates Get Help M Edit Restaurant Branches Menu…" at bounding box center [390, 193] width 781 height 354
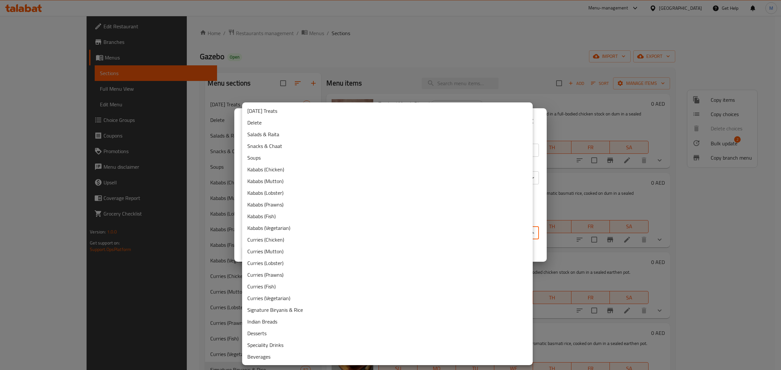
click at [269, 125] on li "Delete" at bounding box center [387, 123] width 290 height 12
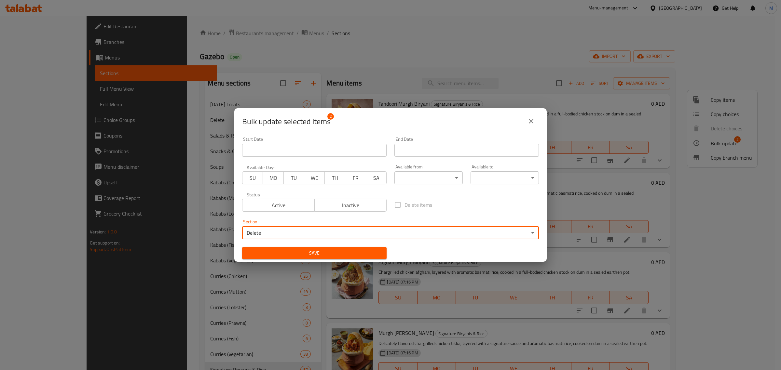
click at [298, 251] on span "Save" at bounding box center [314, 253] width 134 height 8
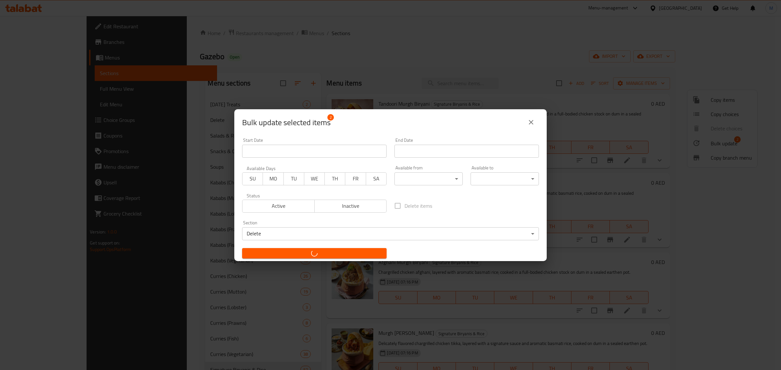
checkbox input "false"
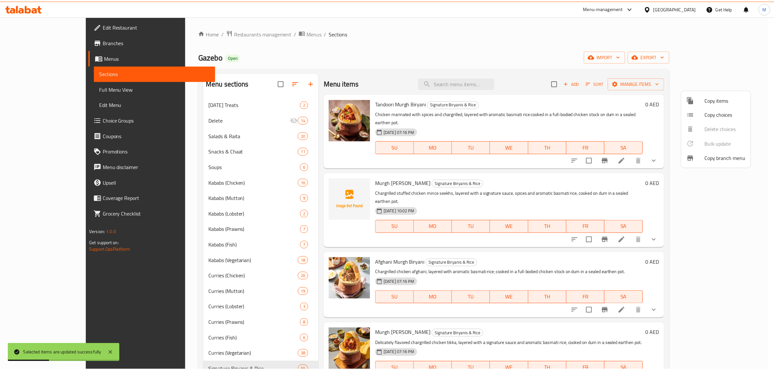
scroll to position [840, 0]
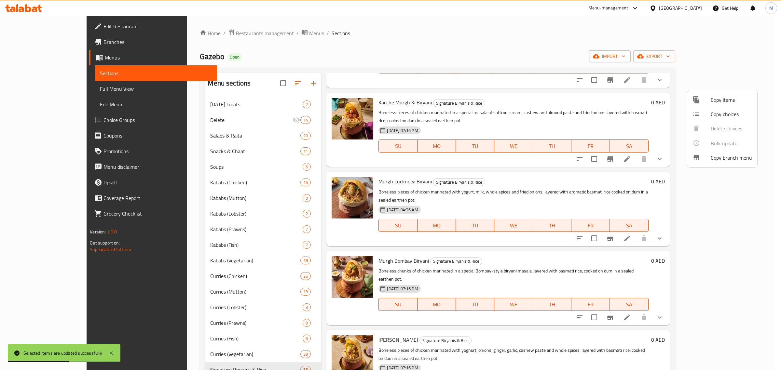
click at [657, 282] on div at bounding box center [390, 185] width 781 height 370
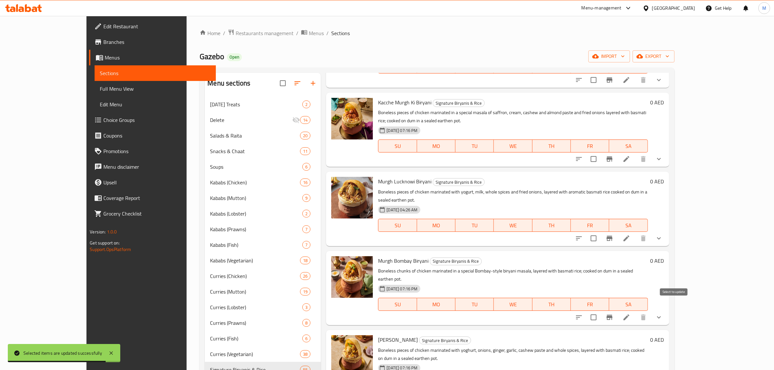
checkbox input "true"
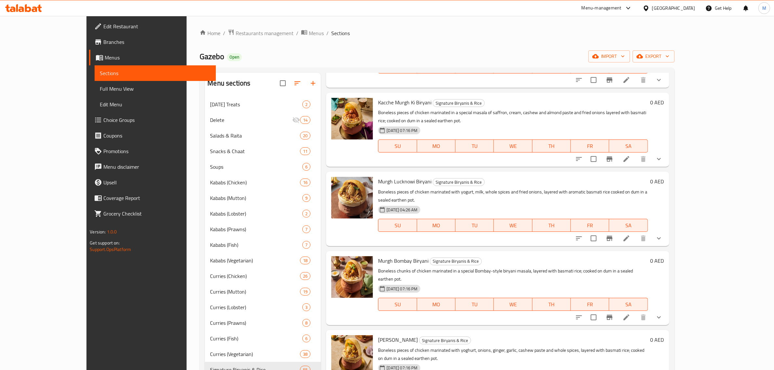
scroll to position [921, 0]
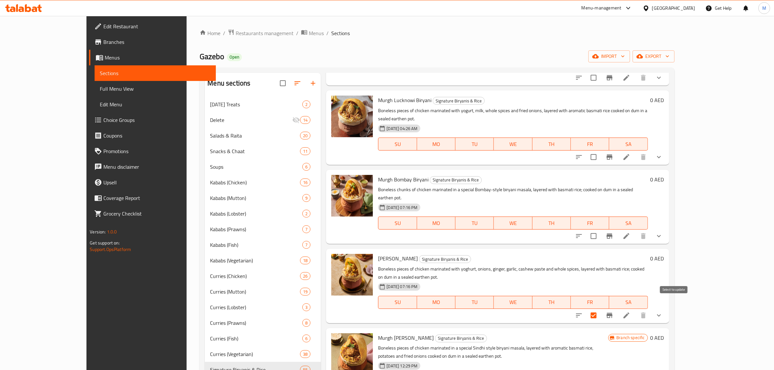
checkbox input "true"
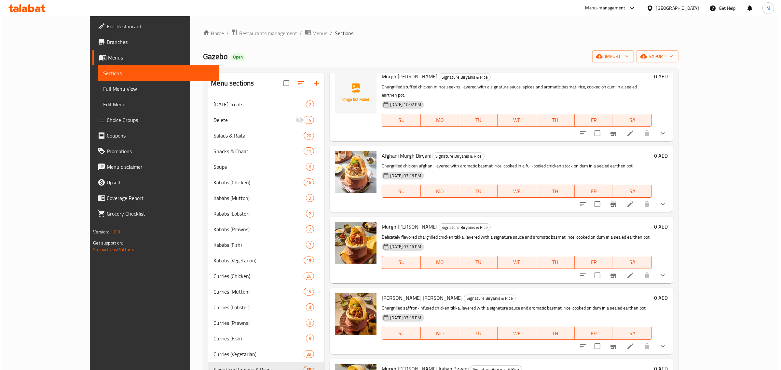
scroll to position [0, 0]
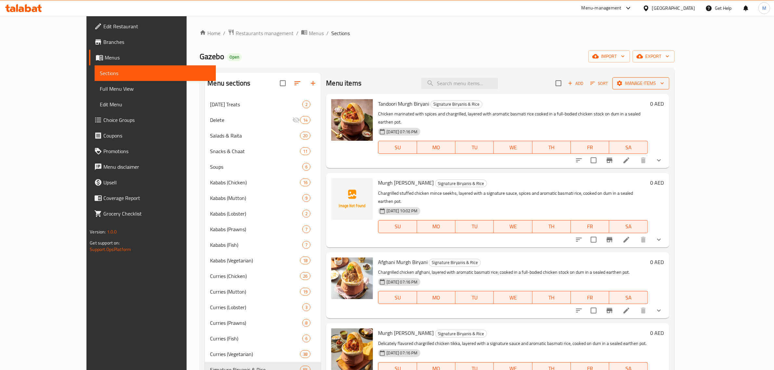
click at [664, 82] on span "Manage items" at bounding box center [641, 83] width 47 height 8
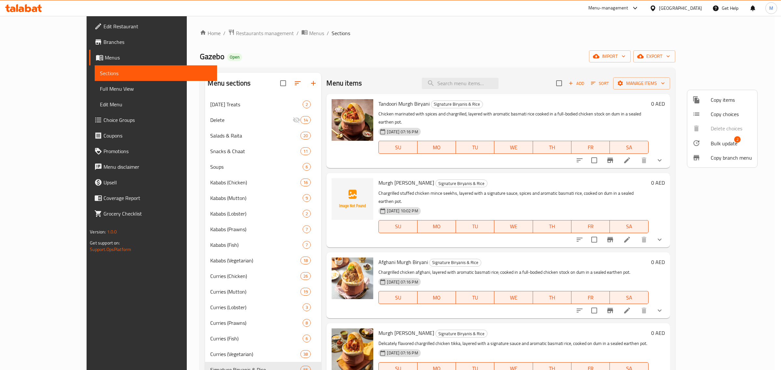
click at [725, 147] on span "Bulk update" at bounding box center [723, 144] width 27 height 8
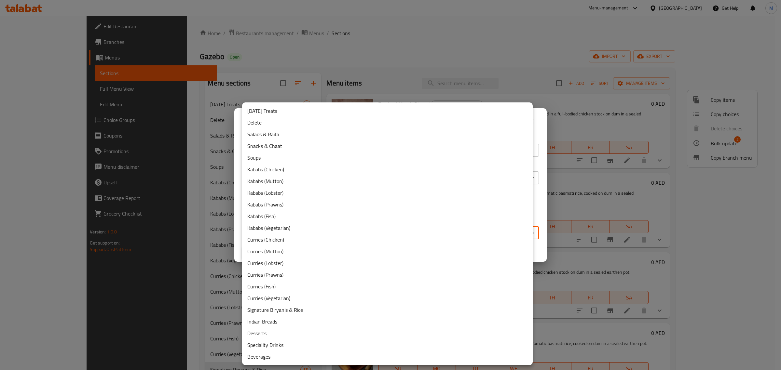
click at [312, 232] on body "​ Menu-management United Arab Emirates Get Help M Edit Restaurant Branches Menu…" at bounding box center [390, 193] width 781 height 354
click at [263, 124] on li "Delete" at bounding box center [387, 123] width 290 height 12
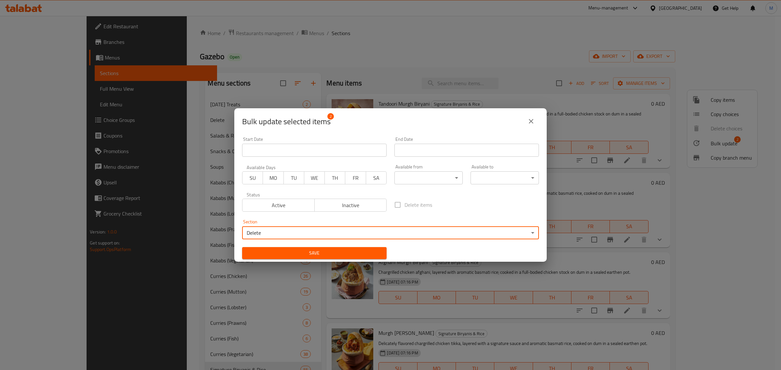
click at [300, 253] on span "Save" at bounding box center [314, 253] width 134 height 8
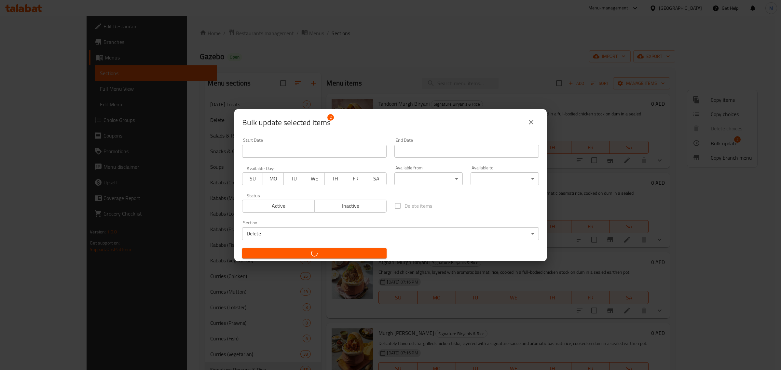
checkbox input "false"
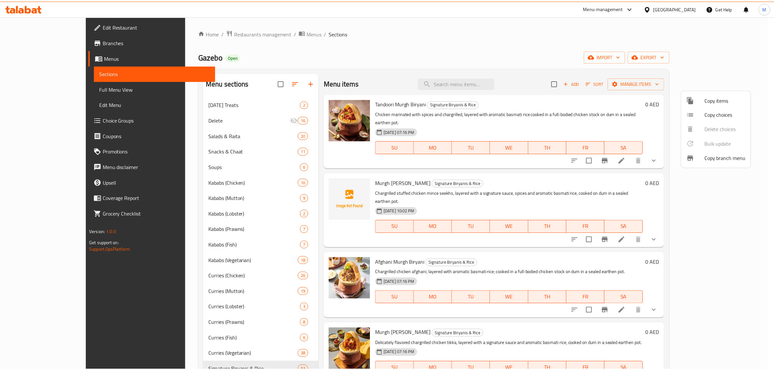
scroll to position [840, 0]
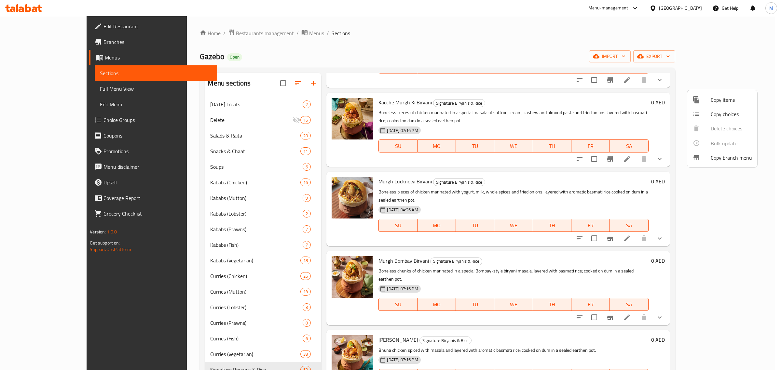
click at [739, 306] on div at bounding box center [390, 185] width 781 height 370
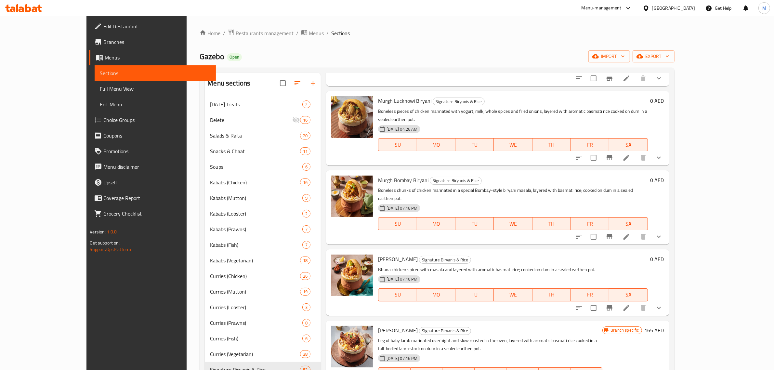
scroll to position [921, 0]
click at [650, 251] on div "Murgh Masala Biryani Signature Biryanis & Rice Bhuna chicken spiced with masala…" at bounding box center [513, 281] width 275 height 61
click at [667, 300] on button "show more" at bounding box center [659, 308] width 16 height 16
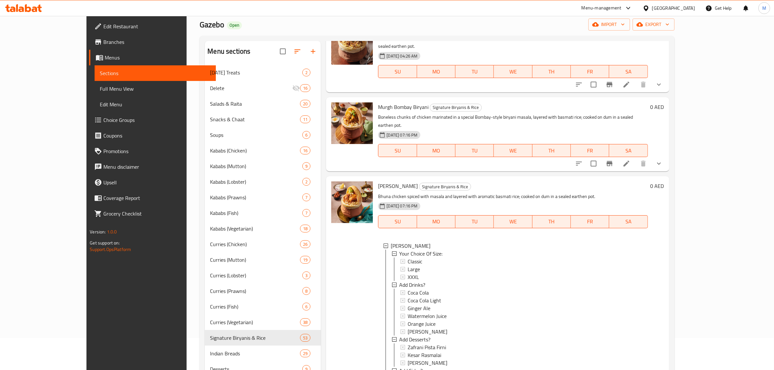
scroll to position [81, 0]
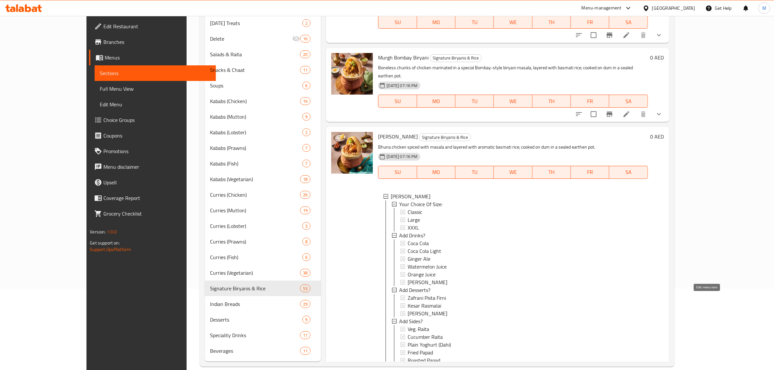
click at [631, 370] on icon at bounding box center [627, 375] width 8 height 8
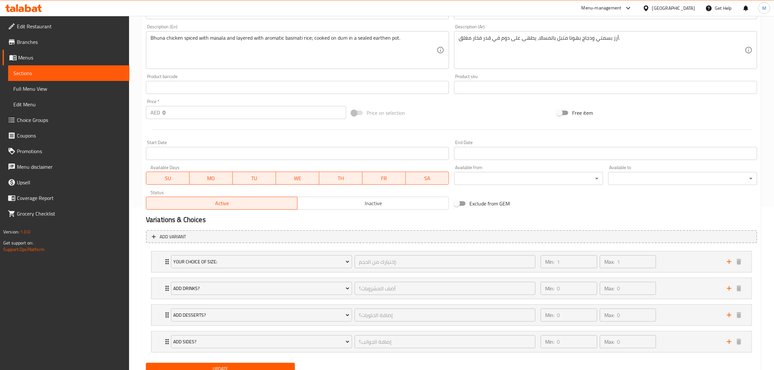
scroll to position [190, 0]
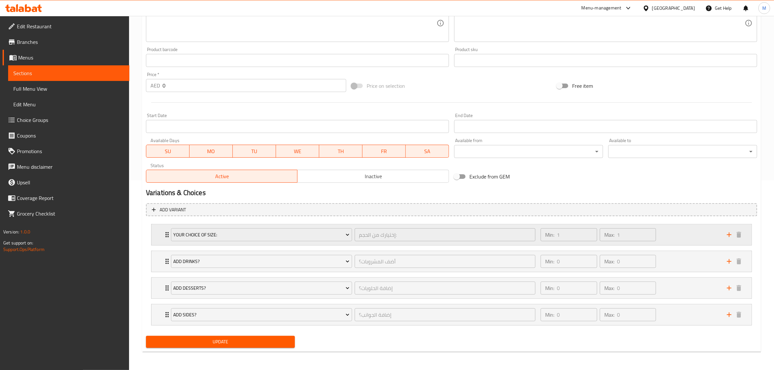
click at [667, 233] on div "Min: 1 ​ Max: 1 ​" at bounding box center [630, 234] width 186 height 21
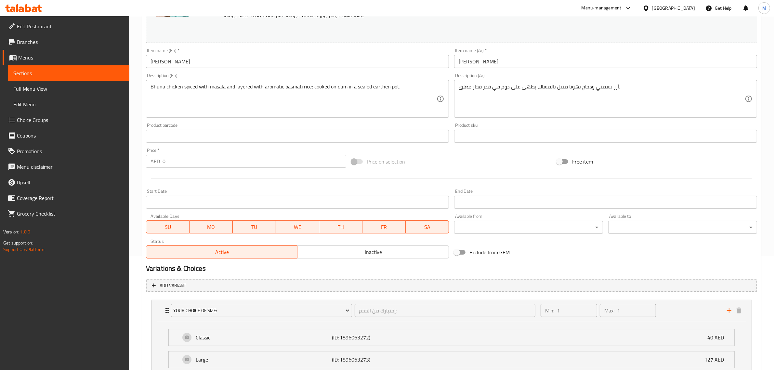
scroll to position [0, 0]
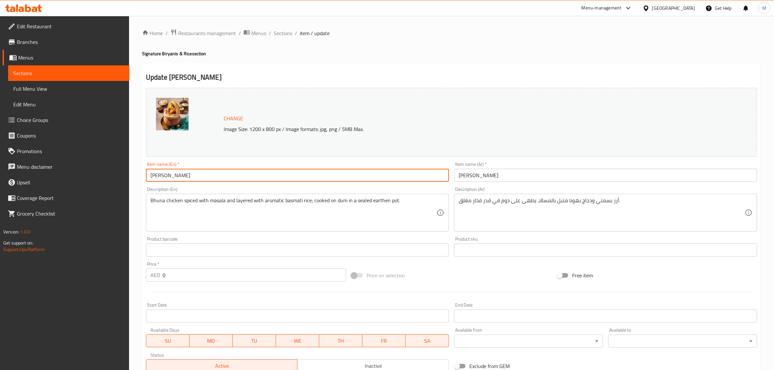
drag, startPoint x: 198, startPoint y: 177, endPoint x: 150, endPoint y: 174, distance: 48.9
click at [150, 174] on input "[PERSON_NAME]" at bounding box center [297, 175] width 303 height 13
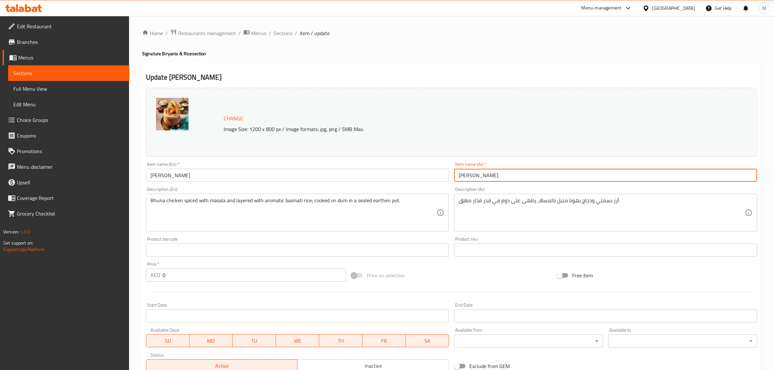
click at [534, 181] on input "[PERSON_NAME]" at bounding box center [605, 175] width 303 height 13
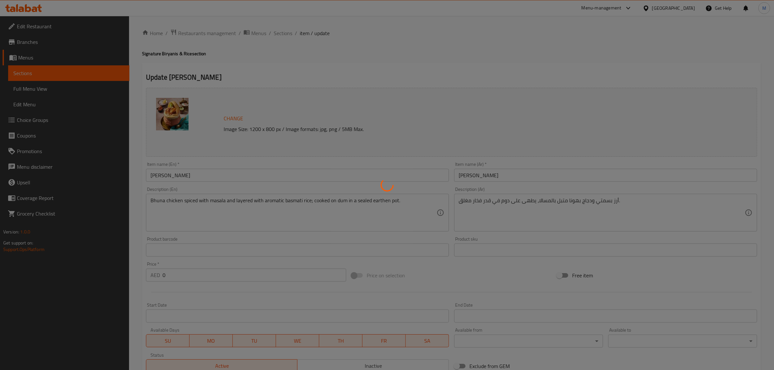
type input "إختيارك من حجم مورغ مسالا برياني:"
type input "1"
type input "أضف المشروبات؟"
type input "0"
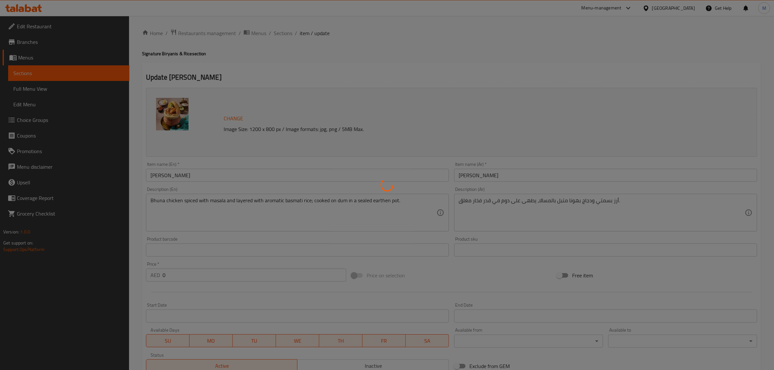
type input "0"
type input "إضافة الحلويات؟"
type input "0"
type input "إضافة الجوانب؟"
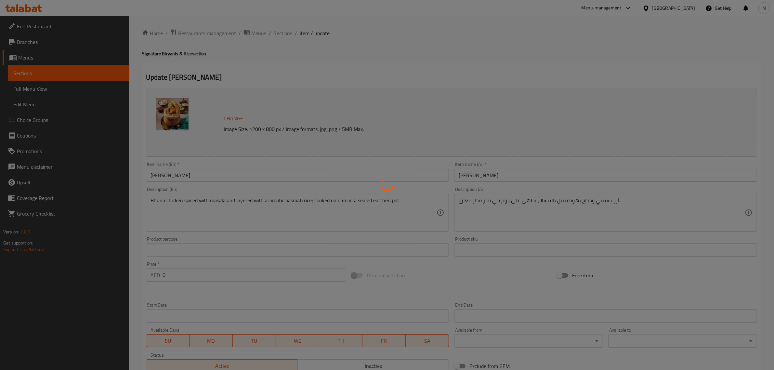
type input "0"
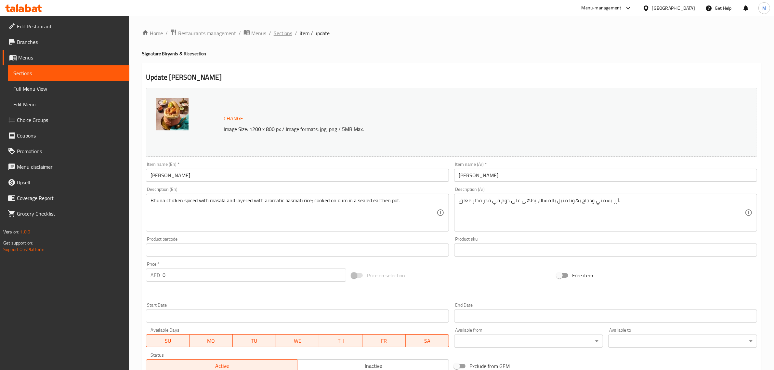
click at [278, 29] on span "Sections" at bounding box center [283, 33] width 19 height 8
